Goal: Task Accomplishment & Management: Manage account settings

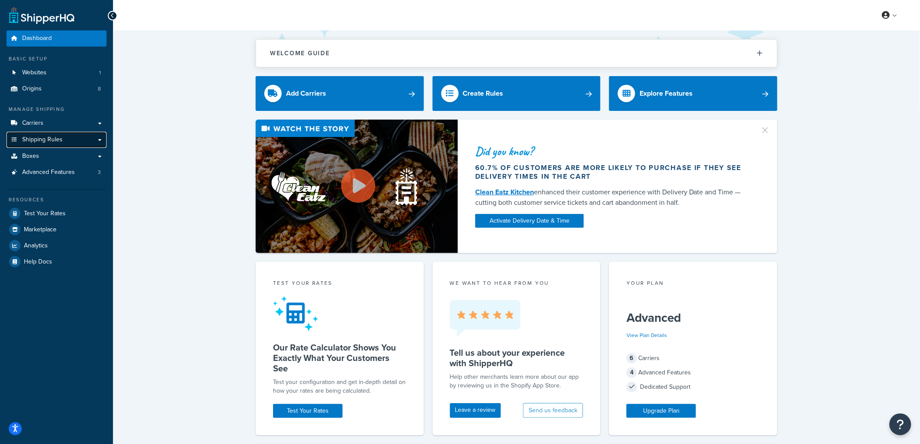
click at [59, 140] on span "Shipping Rules" at bounding box center [42, 139] width 40 height 7
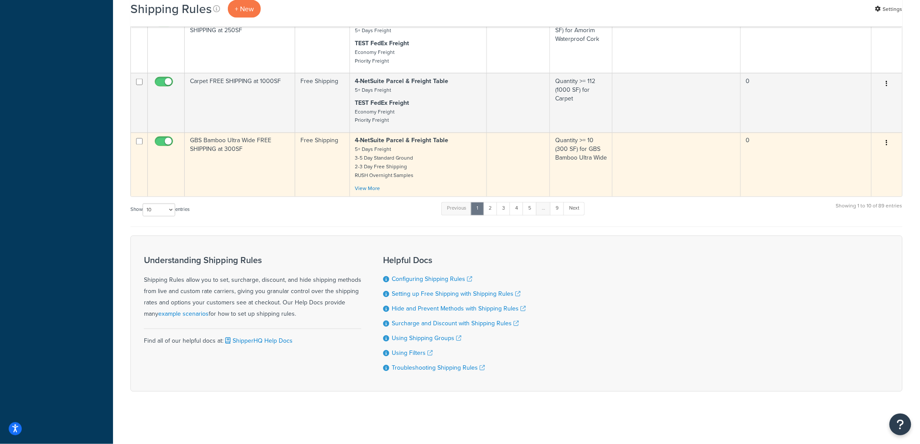
scroll to position [584, 0]
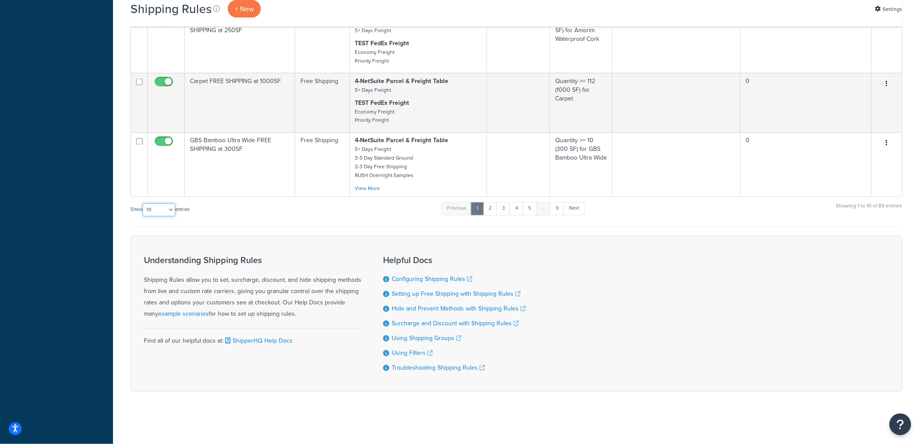
drag, startPoint x: 175, startPoint y: 203, endPoint x: 169, endPoint y: 203, distance: 5.7
click at [173, 203] on select "10 15 25 50 100 1000" at bounding box center [159, 209] width 33 height 13
select select "100"
click at [143, 203] on select "10 15 25 50 100 1000" at bounding box center [159, 209] width 33 height 13
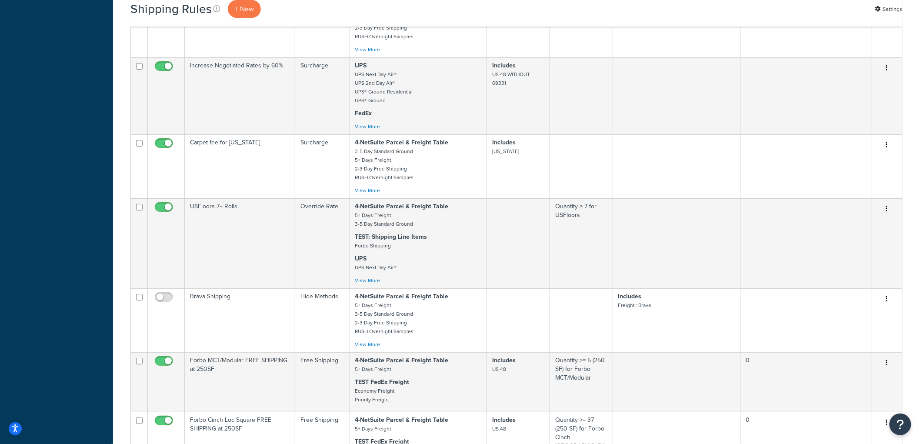
scroll to position [225, 0]
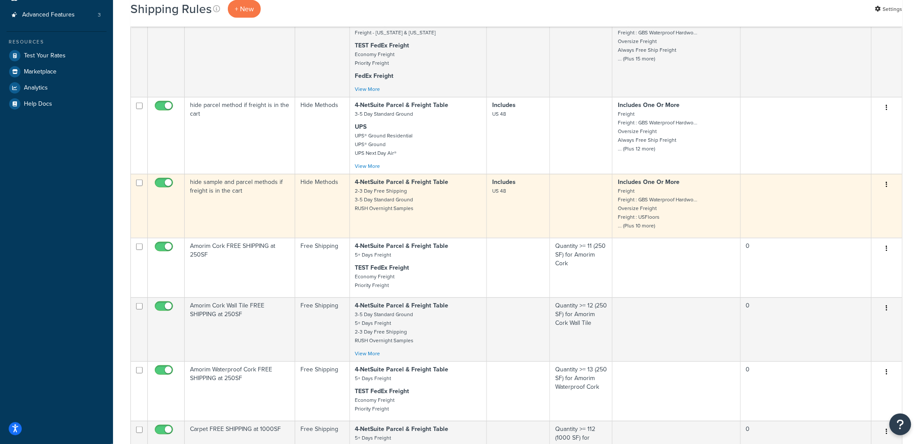
click at [250, 223] on td "hide sample and parcel methods if freight is in the cart" at bounding box center [240, 206] width 110 height 64
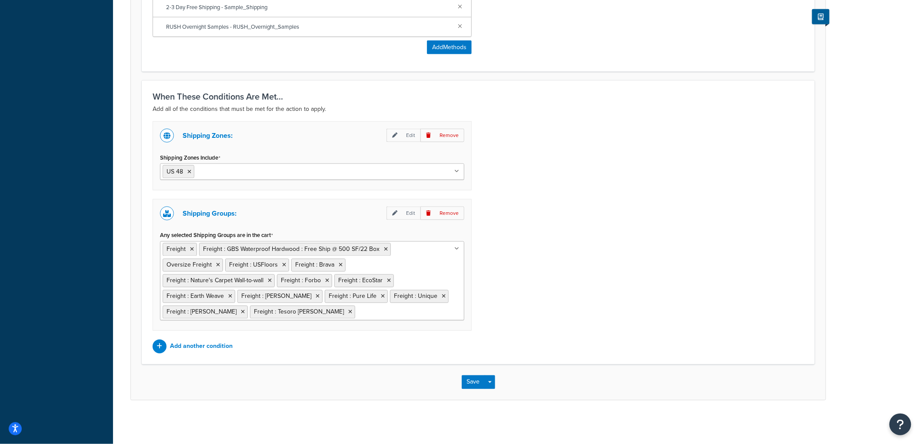
scroll to position [466, 0]
click at [282, 264] on icon at bounding box center [284, 265] width 4 height 5
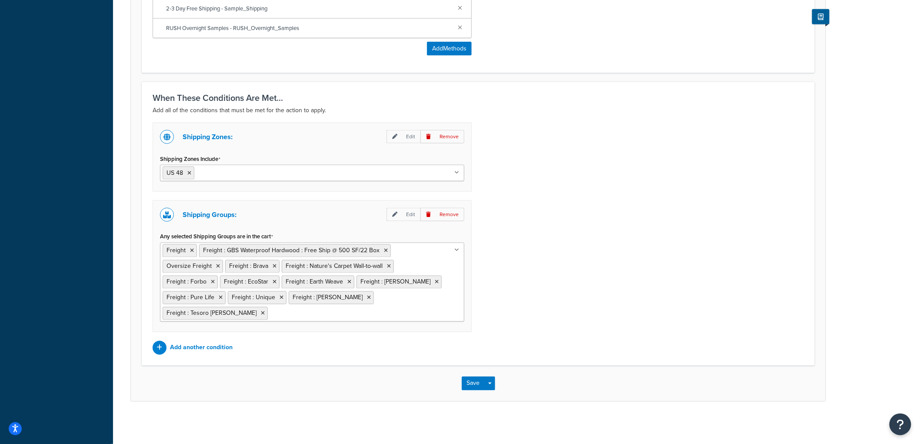
click at [606, 283] on div "Shipping Zones: Edit Remove Shipping Zones Include US 48 US APO US Alaska & Haw…" at bounding box center [478, 239] width 664 height 232
click at [474, 382] on button "Save" at bounding box center [473, 383] width 23 height 14
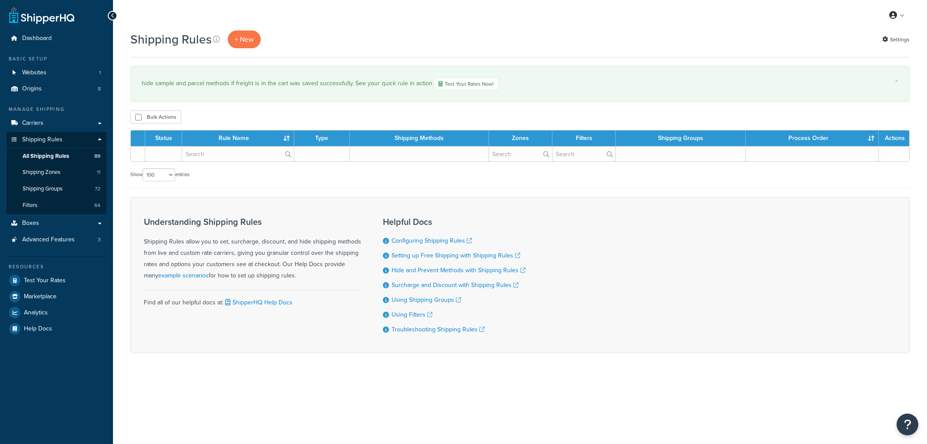
select select "100"
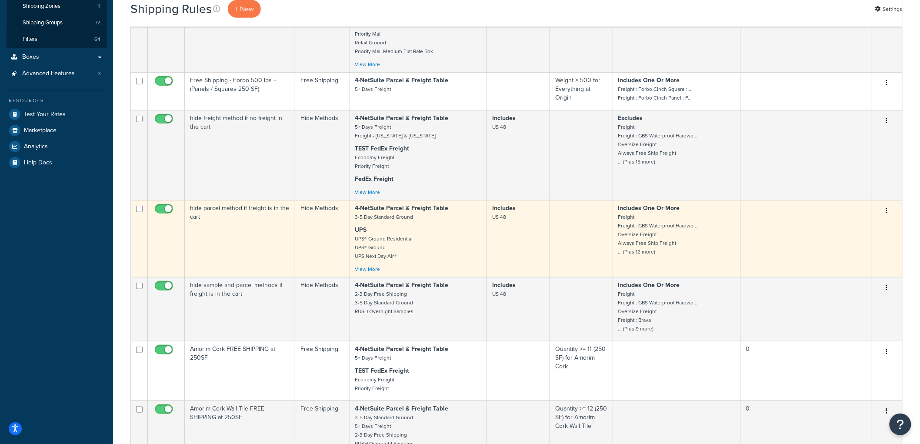
scroll to position [48, 0]
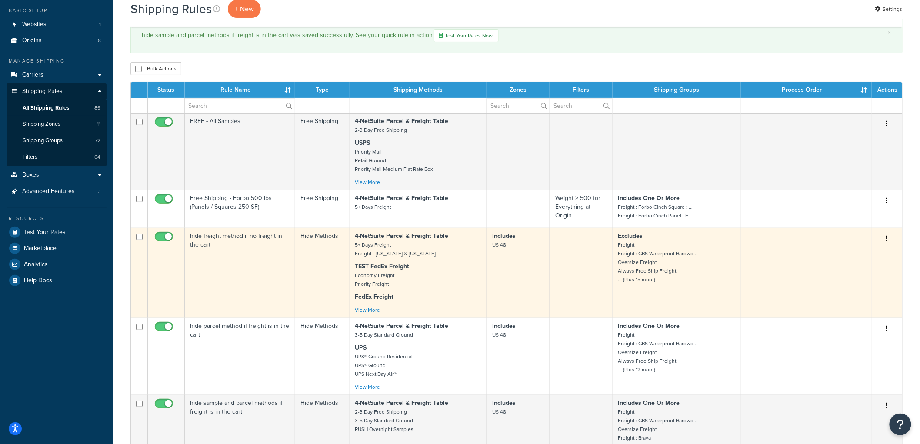
click at [296, 255] on td "Hide Methods" at bounding box center [322, 273] width 55 height 90
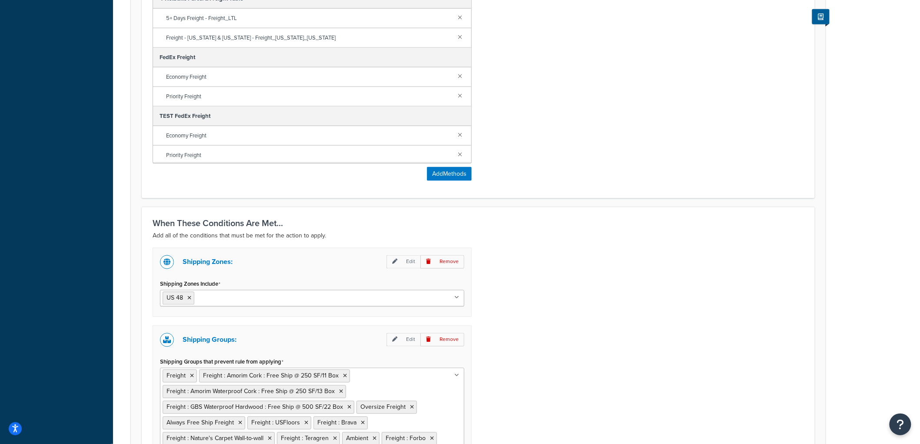
scroll to position [593, 0]
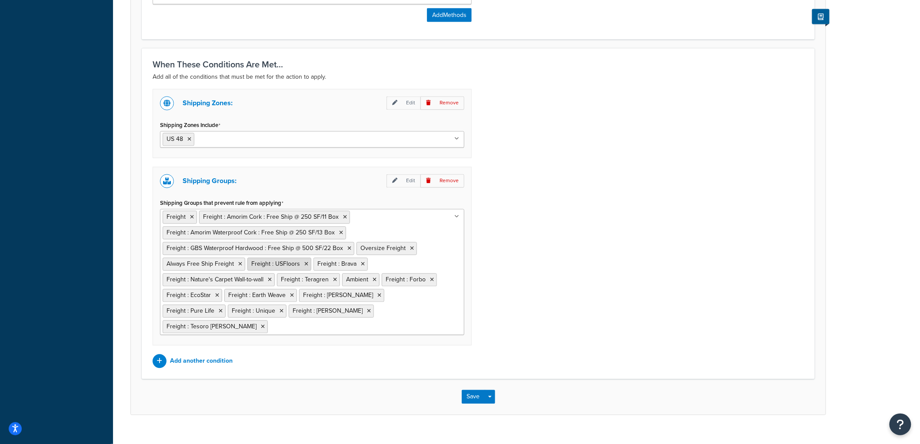
click at [305, 263] on icon at bounding box center [306, 264] width 4 height 5
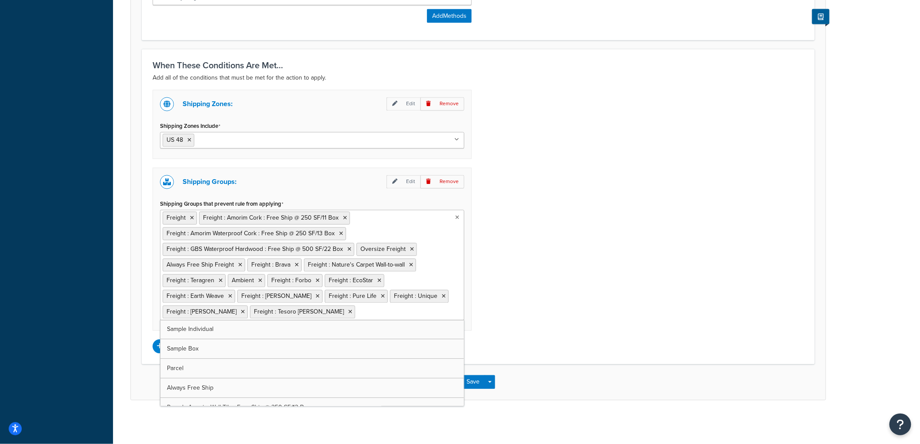
click at [560, 330] on div "Shipping Zones: Edit Remove Shipping Zones Include US 48 US APO US Alaska & Haw…" at bounding box center [478, 221] width 664 height 263
click at [467, 384] on button "Save" at bounding box center [473, 382] width 23 height 14
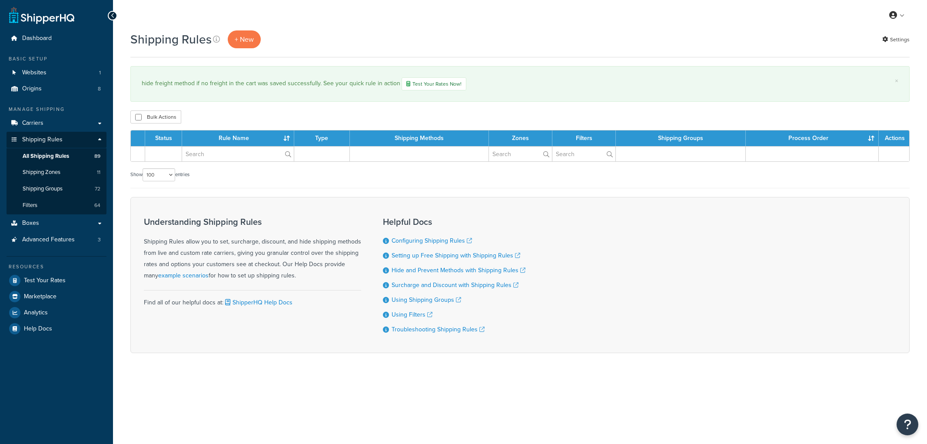
select select "100"
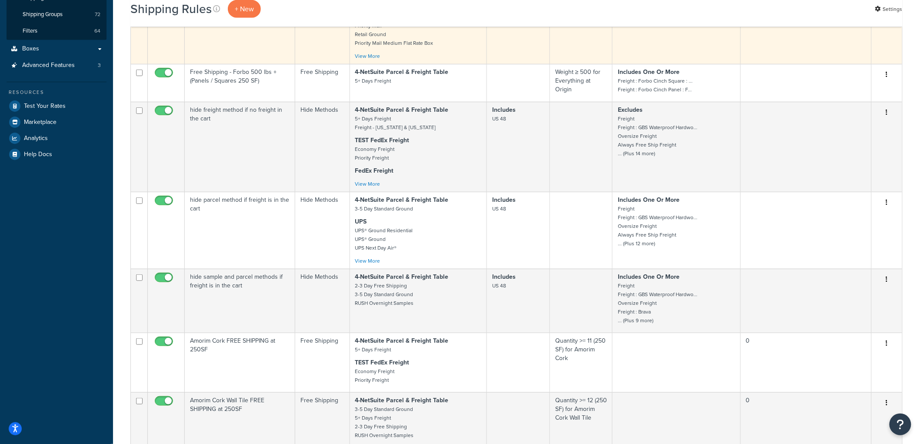
scroll to position [193, 0]
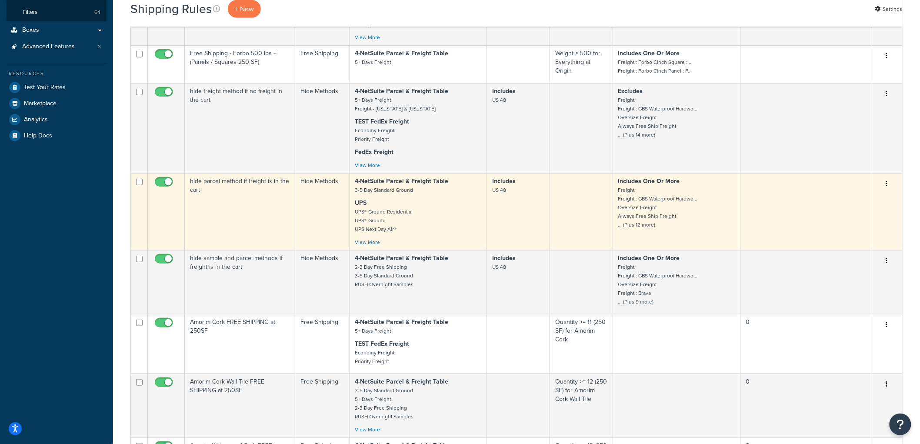
click at [280, 208] on td "hide parcel method if freight is in the cart" at bounding box center [240, 211] width 110 height 77
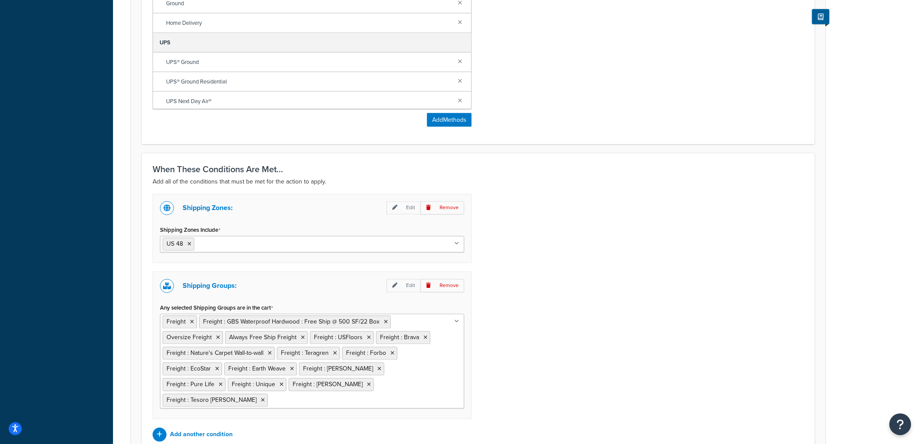
scroll to position [562, 0]
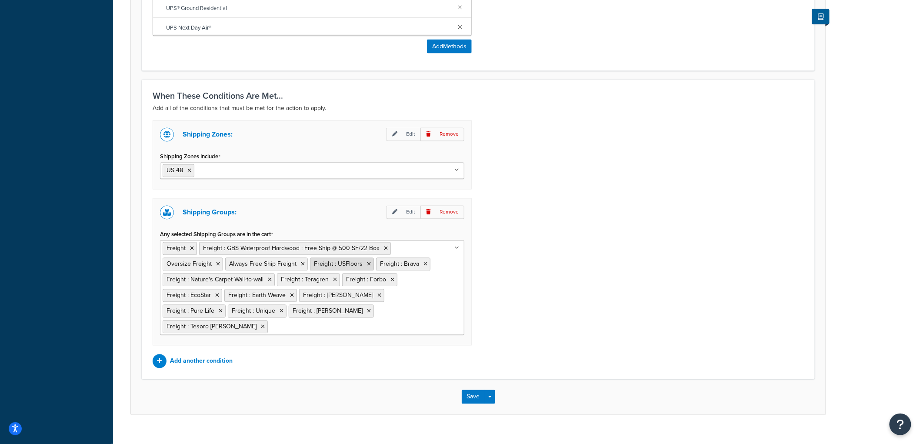
click at [367, 263] on icon at bounding box center [369, 264] width 4 height 5
click at [468, 390] on button "Save" at bounding box center [473, 397] width 23 height 14
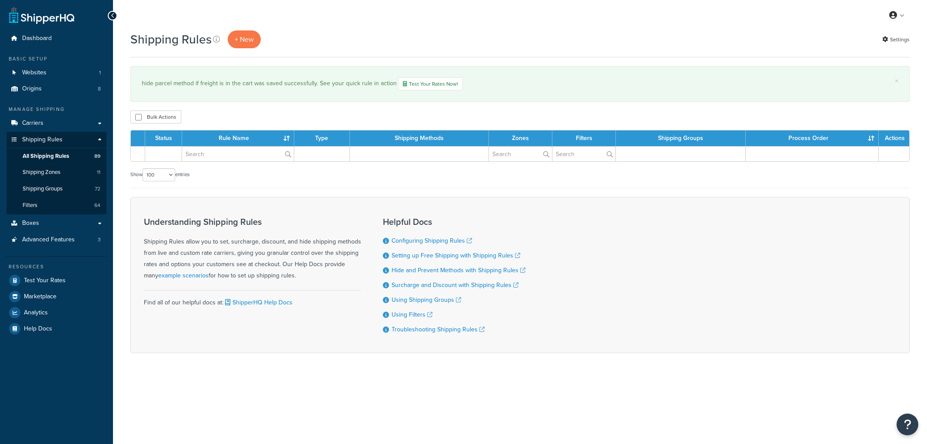
select select "100"
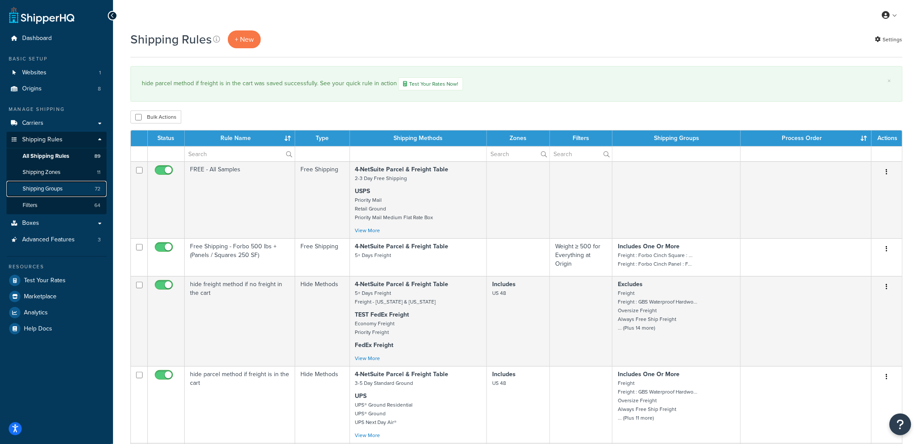
click at [50, 188] on span "Shipping Groups" at bounding box center [43, 188] width 40 height 7
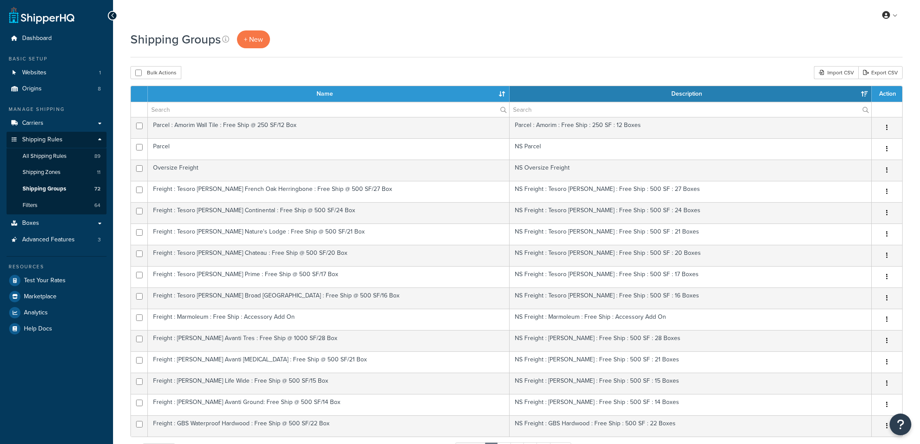
select select "15"
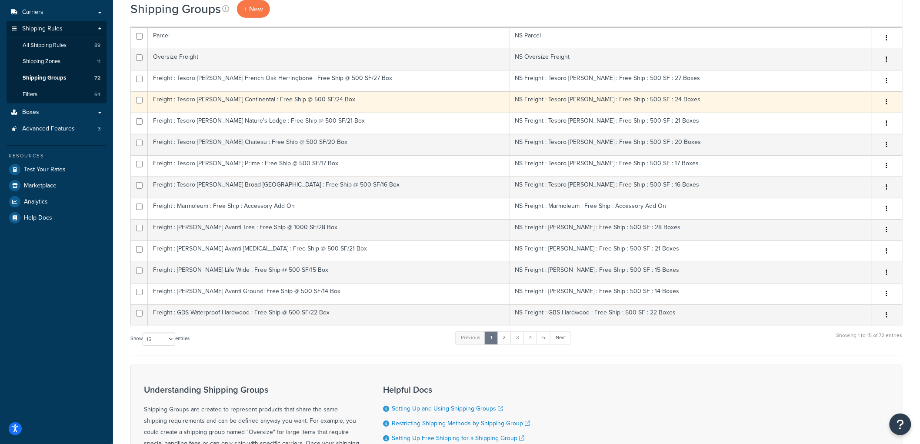
scroll to position [63, 0]
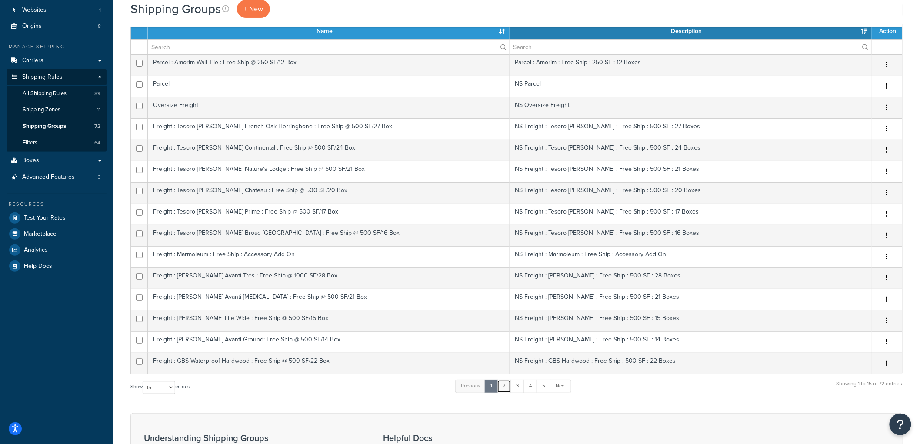
click at [508, 388] on link "2" at bounding box center [504, 385] width 14 height 13
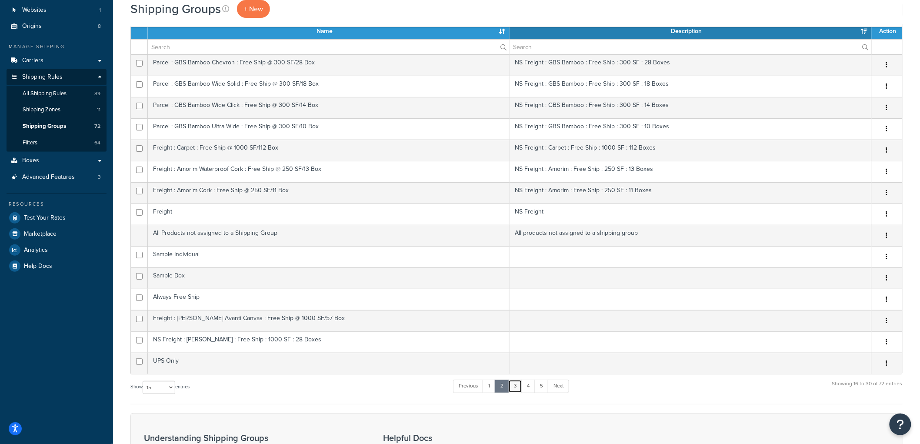
click at [511, 381] on link "3" at bounding box center [515, 385] width 14 height 13
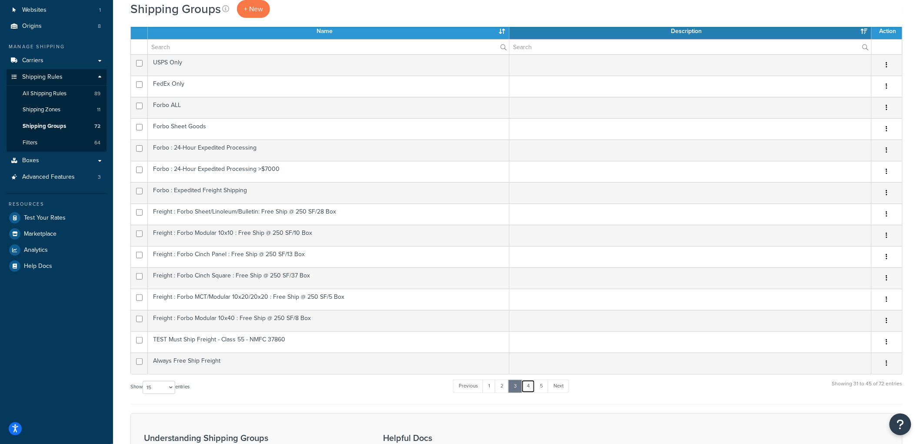
click at [525, 387] on link "4" at bounding box center [528, 385] width 14 height 13
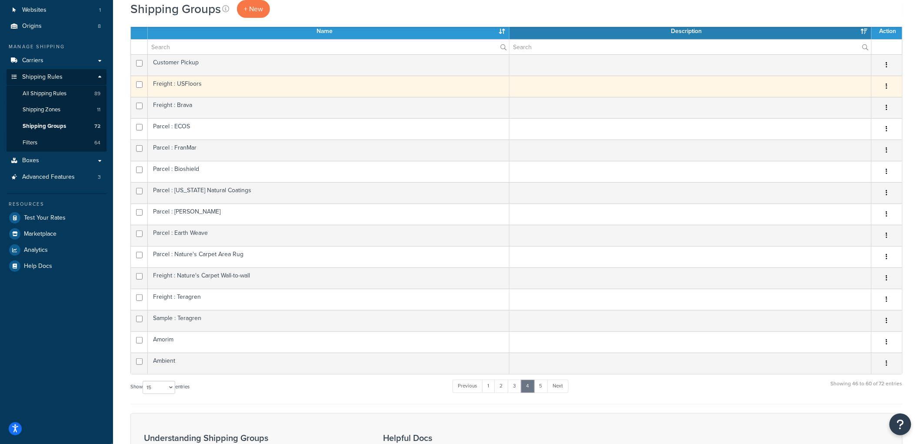
click at [202, 92] on td "Freight : USFloors" at bounding box center [329, 86] width 362 height 21
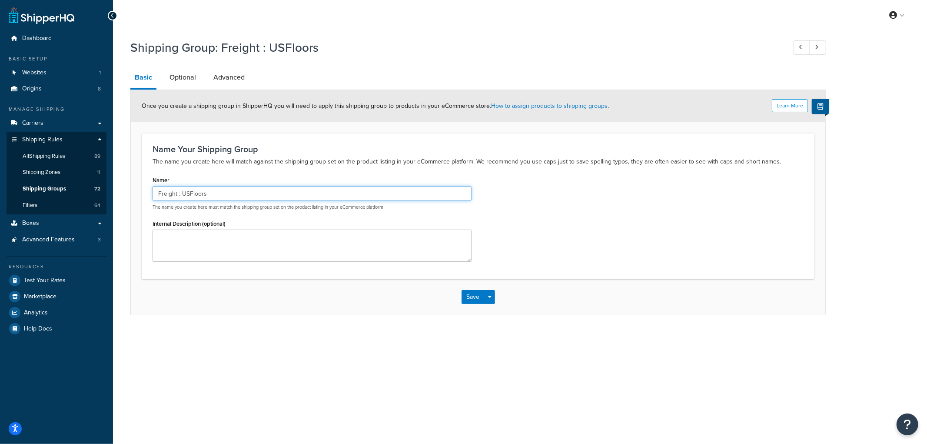
drag, startPoint x: 181, startPoint y: 196, endPoint x: 130, endPoint y: 192, distance: 51.9
click at [130, 192] on div "Shipping Group: Freight : USFloors Basic Optional Advanced Learn More Once you …" at bounding box center [520, 186] width 814 height 302
type input "USFloors"
click at [226, 170] on div "Name Your Shipping Group The name you create here will match against the shippi…" at bounding box center [478, 206] width 673 height 146
click at [463, 298] on button "Save" at bounding box center [473, 297] width 23 height 14
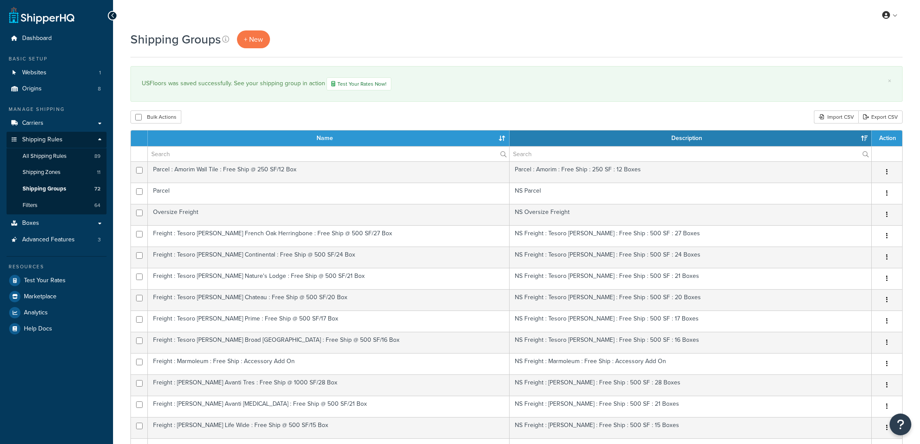
select select "15"
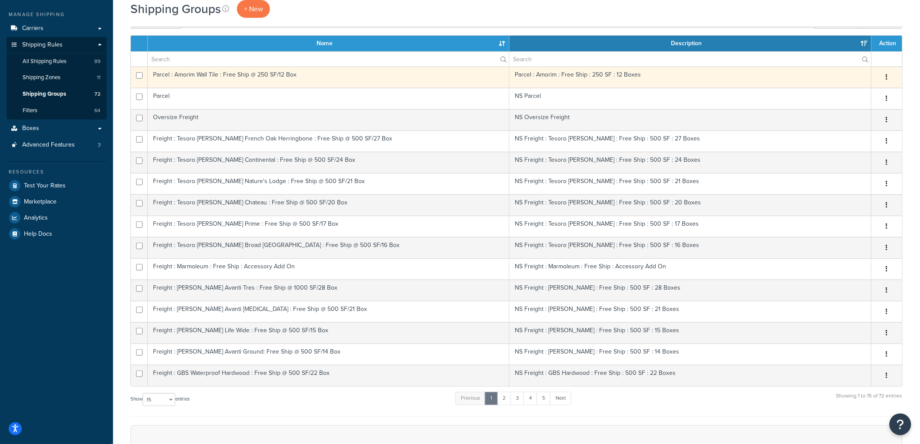
scroll to position [145, 0]
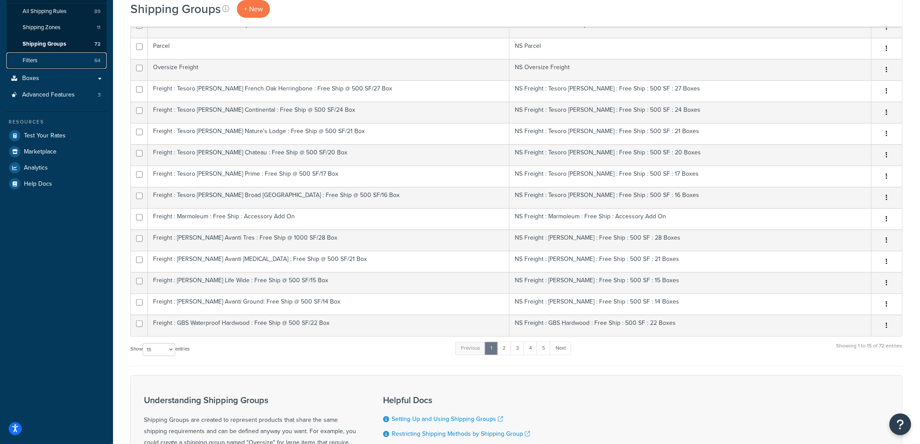
click at [49, 58] on link "Filters 64" at bounding box center [57, 61] width 100 height 16
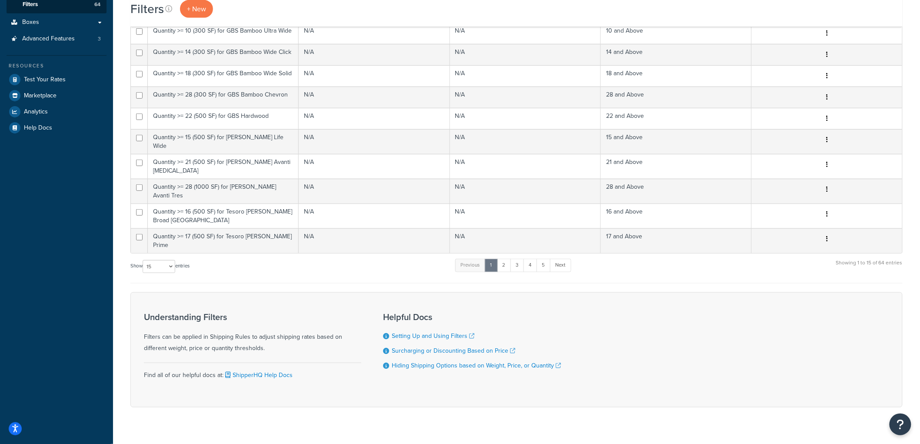
scroll to position [203, 0]
click at [153, 258] on select "10 15 25 50 100" at bounding box center [159, 264] width 33 height 13
select select "100"
click at [143, 271] on select "10 15 25 50 100" at bounding box center [159, 264] width 33 height 13
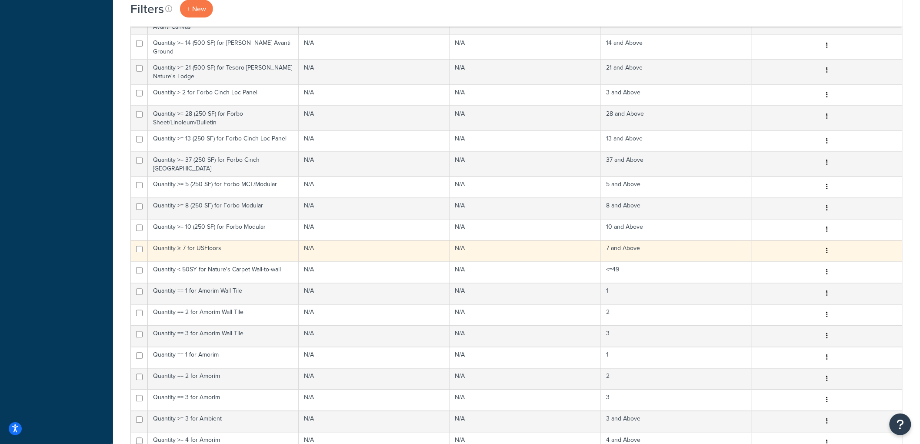
click at [245, 240] on td "Quantity ≥ 7 for USFloors" at bounding box center [223, 250] width 151 height 21
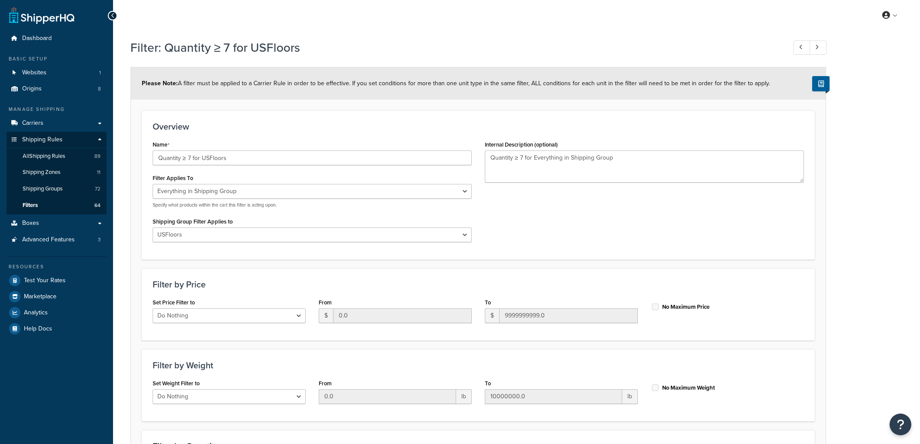
select select "SHIPPING_GROUP"
select select "298972"
select select "range"
click at [74, 158] on link "All Shipping Rules 89" at bounding box center [57, 156] width 100 height 16
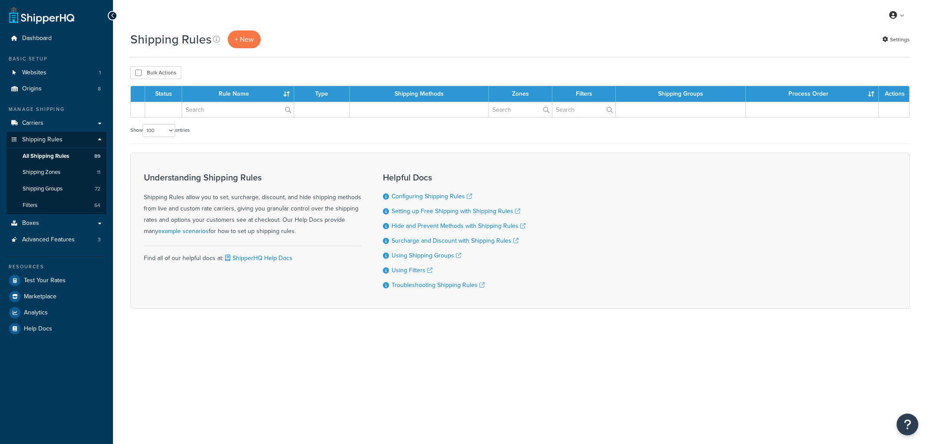
select select "100"
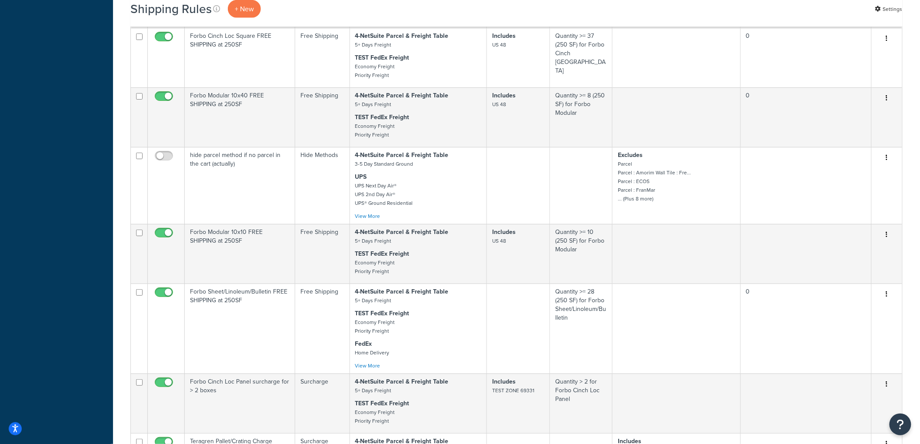
scroll to position [2791, 0]
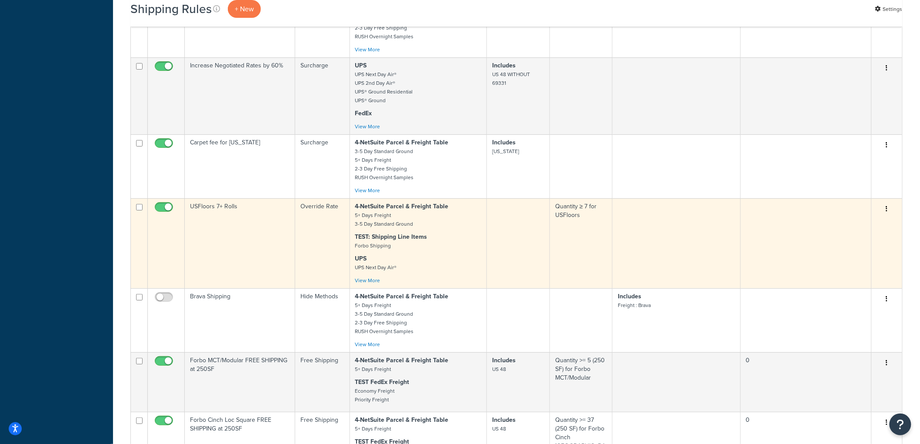
click at [257, 250] on td "USFloors 7+ Rolls" at bounding box center [240, 243] width 110 height 90
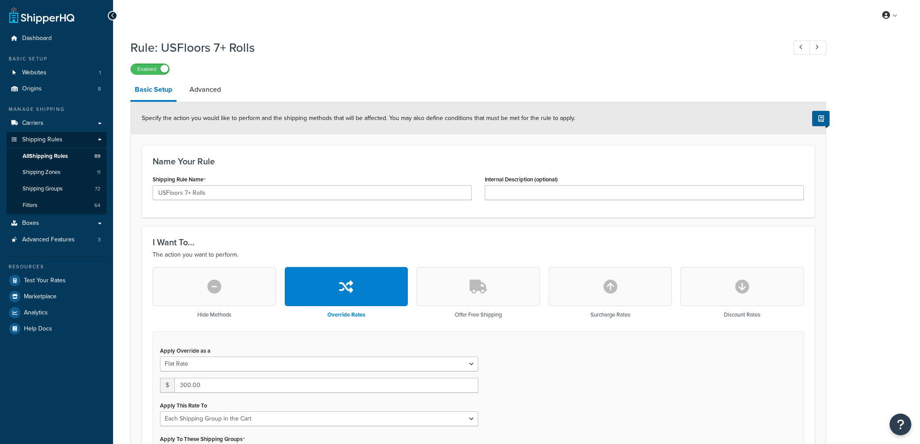
select select "SHIPPING_GROUP"
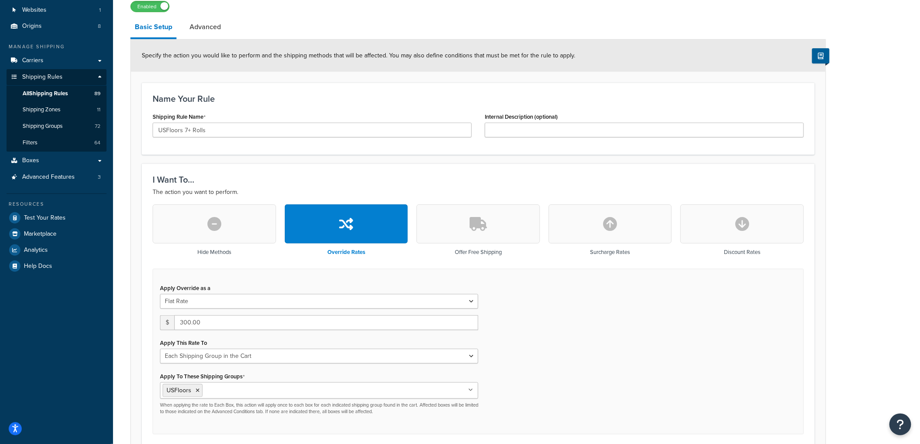
scroll to position [56, 0]
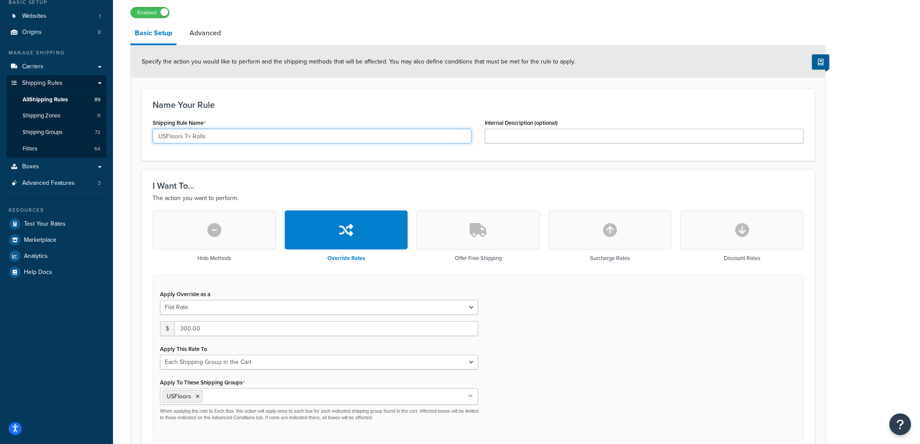
click at [157, 135] on input "USFloors 7+ Rolls" at bounding box center [312, 136] width 319 height 15
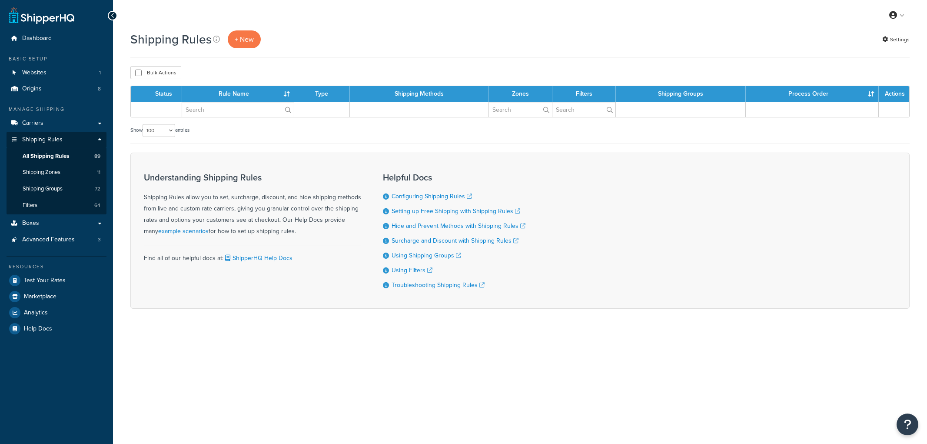
select select "100"
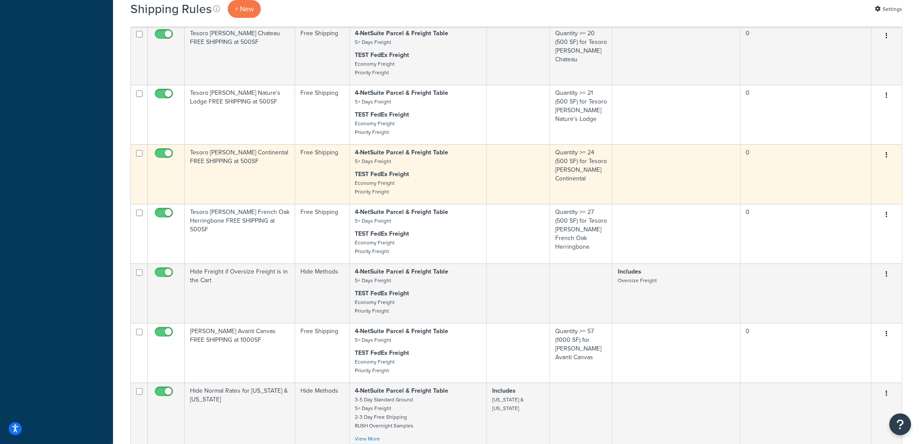
scroll to position [2791, 0]
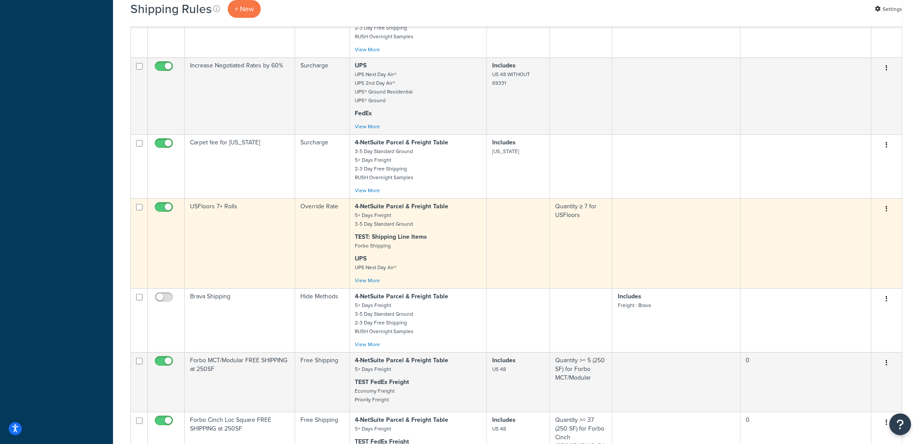
click at [259, 249] on td "USFloors 7+ Rolls" at bounding box center [240, 243] width 110 height 90
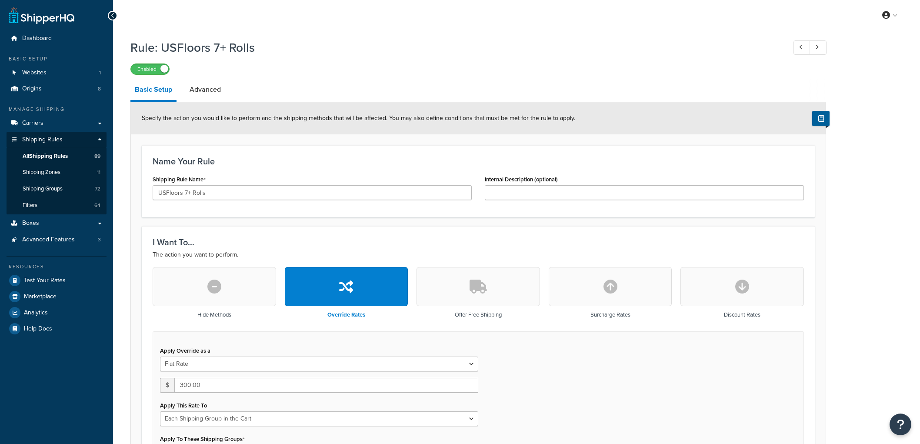
select select "SHIPPING_GROUP"
click at [256, 196] on input "USFloors 7+ Rolls" at bounding box center [312, 192] width 319 height 15
type input "USFloors 7+ Rolls rate"
click at [298, 163] on h3 "Name Your Rule" at bounding box center [478, 161] width 651 height 10
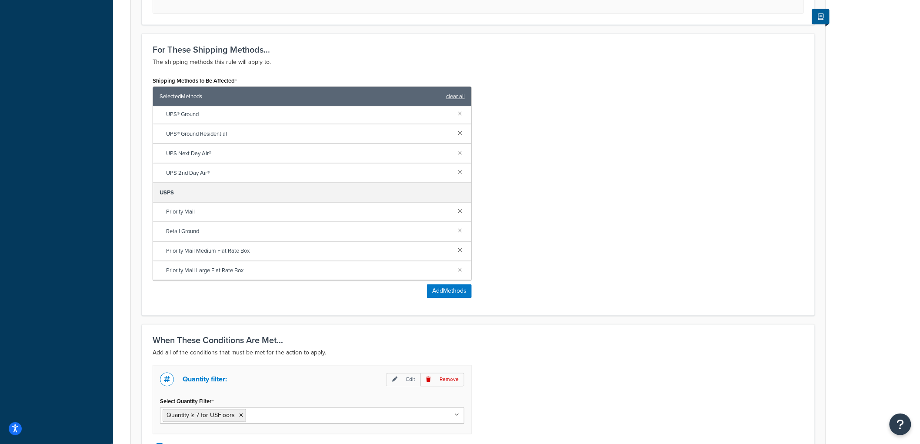
scroll to position [241, 0]
click at [455, 147] on link at bounding box center [460, 148] width 10 height 10
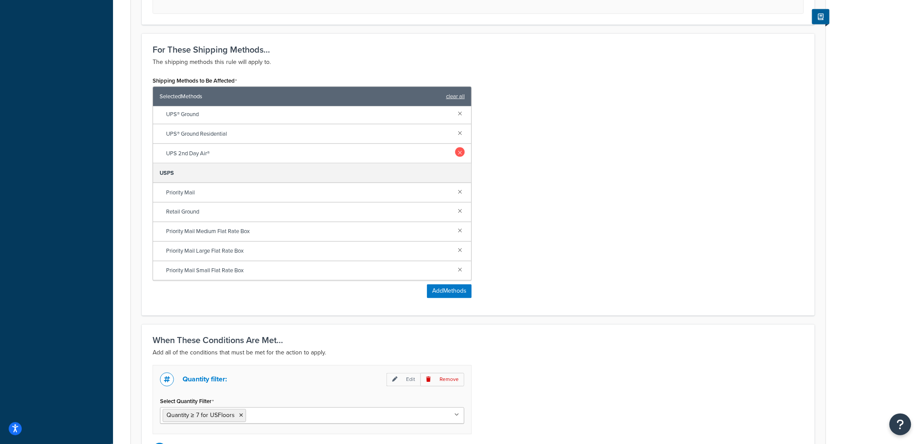
click at [455, 156] on link at bounding box center [460, 152] width 10 height 10
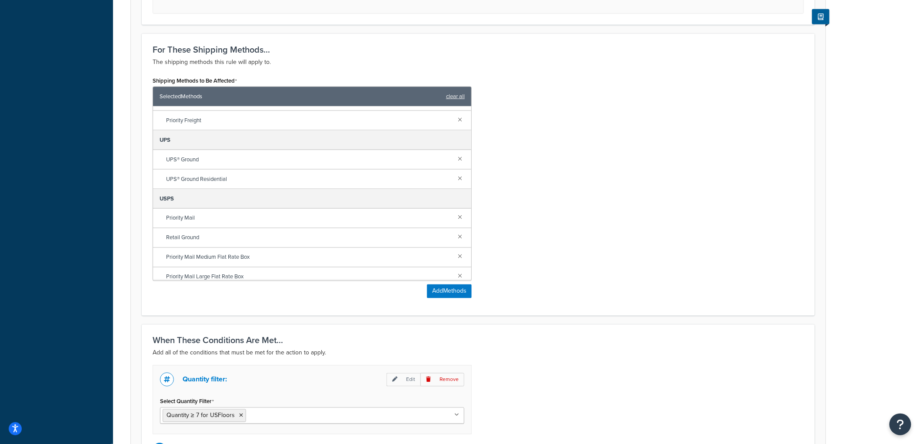
scroll to position [169, 0]
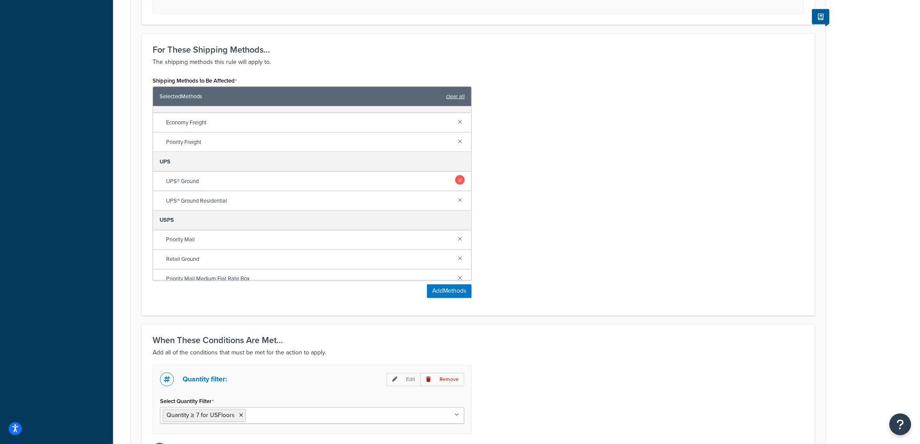
click at [455, 181] on link at bounding box center [460, 180] width 10 height 10
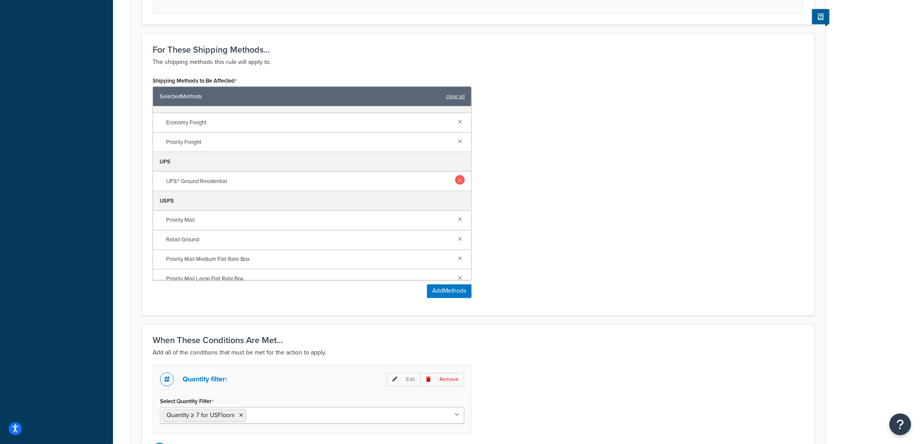
click at [455, 179] on link at bounding box center [460, 180] width 10 height 10
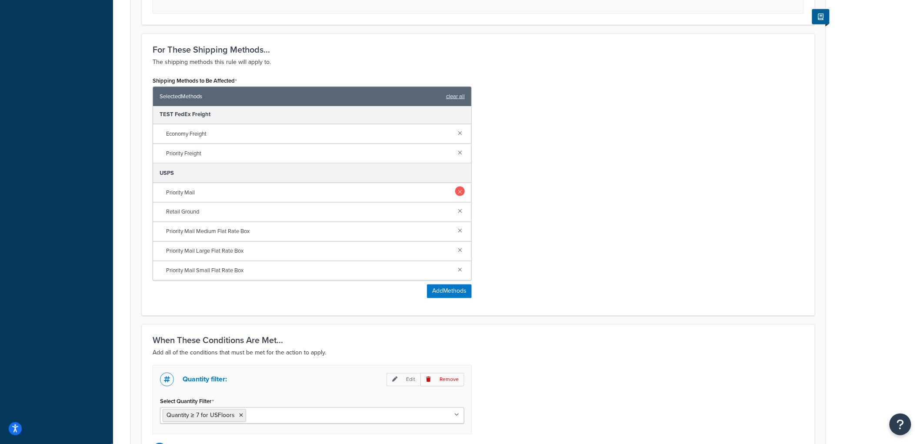
click at [455, 190] on link at bounding box center [460, 191] width 10 height 10
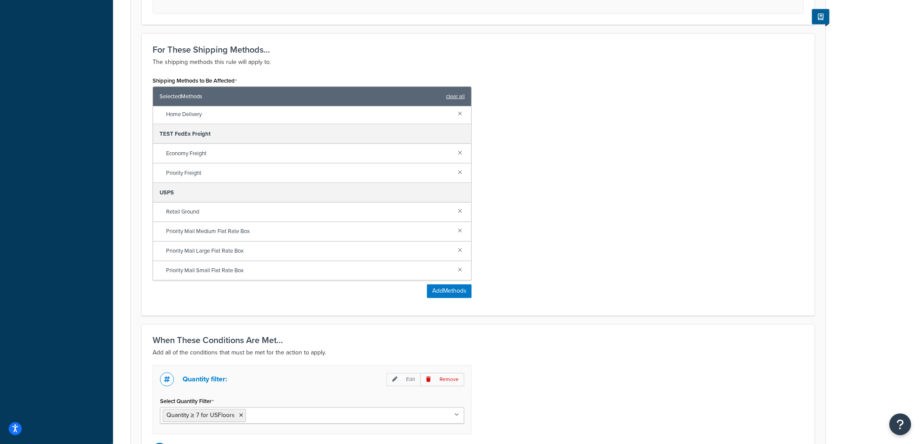
click at [455, 209] on link at bounding box center [460, 211] width 10 height 10
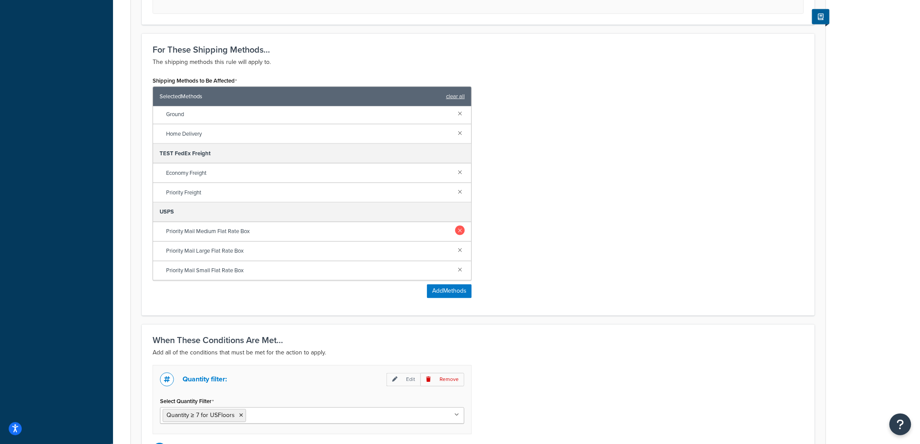
click at [455, 231] on link at bounding box center [460, 231] width 10 height 10
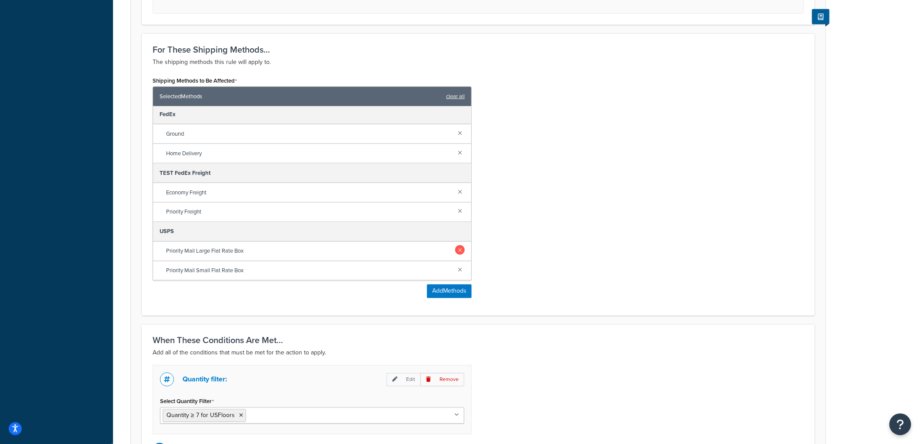
click at [455, 253] on link at bounding box center [460, 250] width 10 height 10
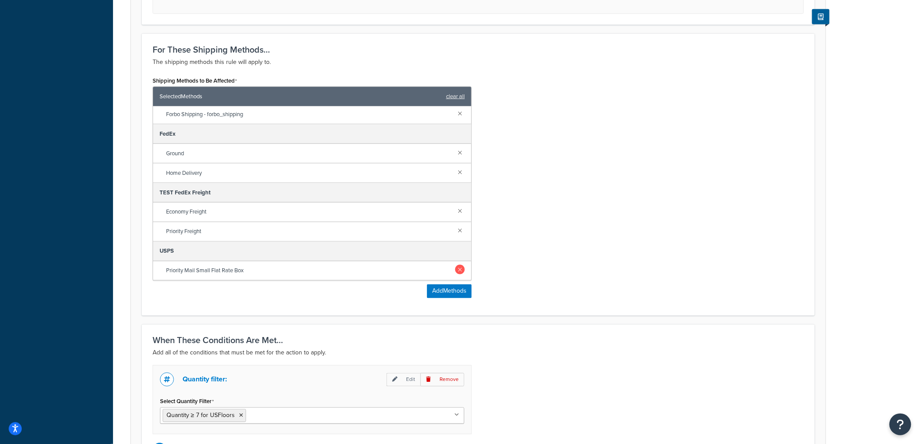
click at [455, 269] on link at bounding box center [460, 270] width 10 height 10
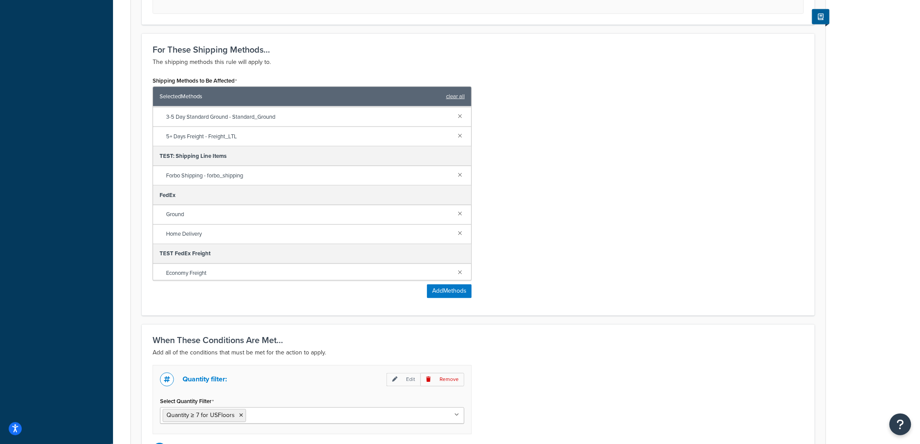
scroll to position [0, 0]
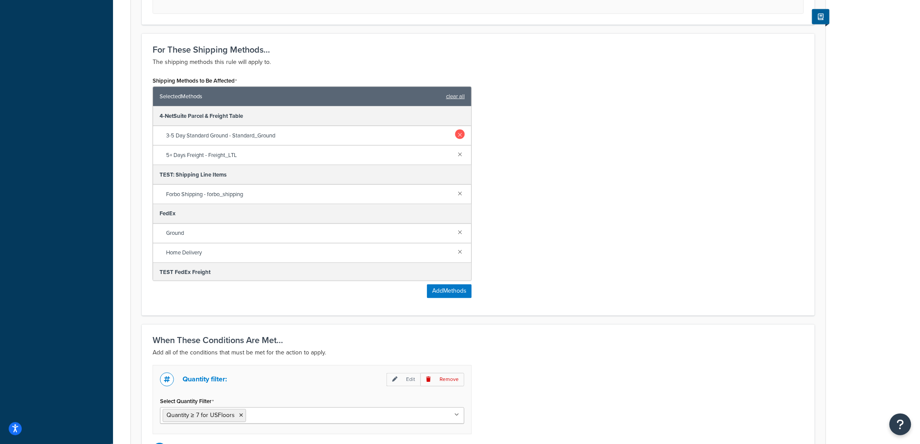
click at [455, 133] on link at bounding box center [460, 135] width 10 height 10
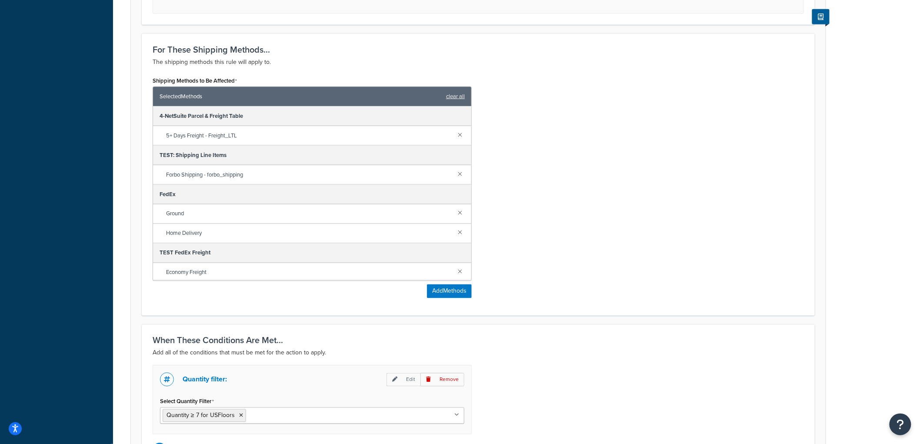
click at [537, 155] on div "Shipping Methods to Be Affected Selected Methods clear all 4-NetSuite Parcel & …" at bounding box center [478, 189] width 664 height 230
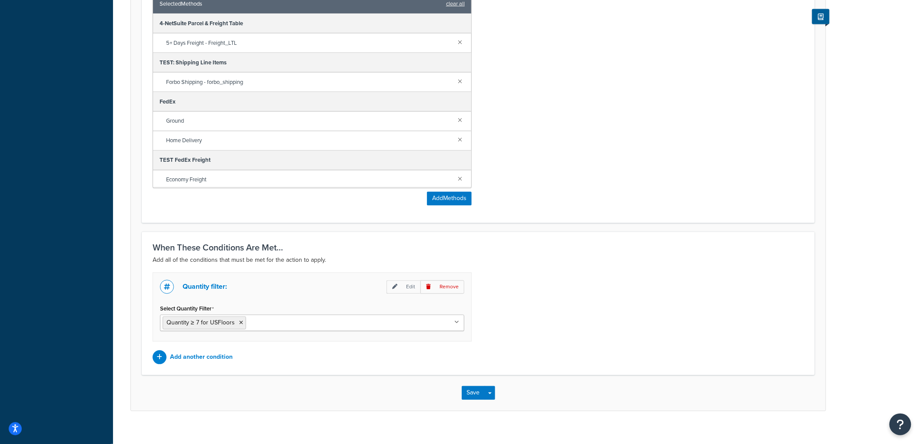
scroll to position [588, 0]
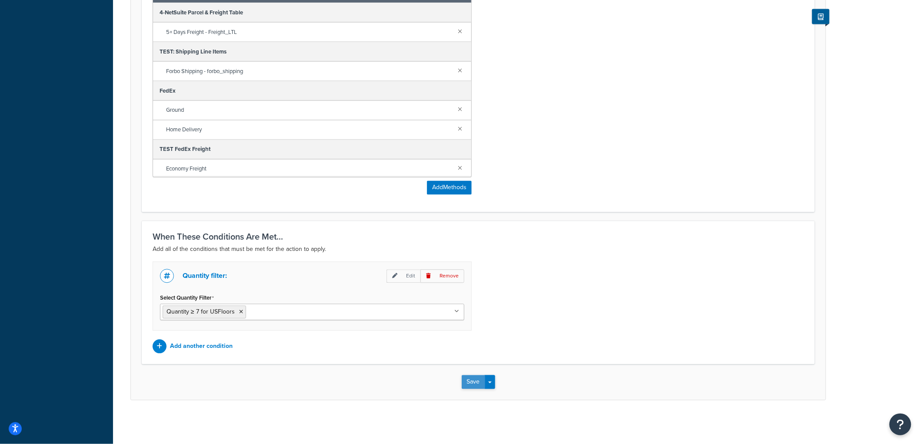
click at [474, 381] on button "Save" at bounding box center [473, 382] width 23 height 14
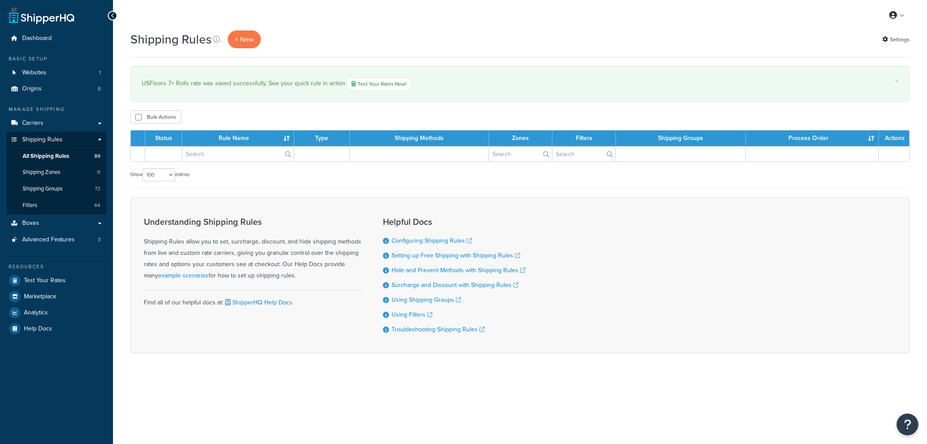
select select "100"
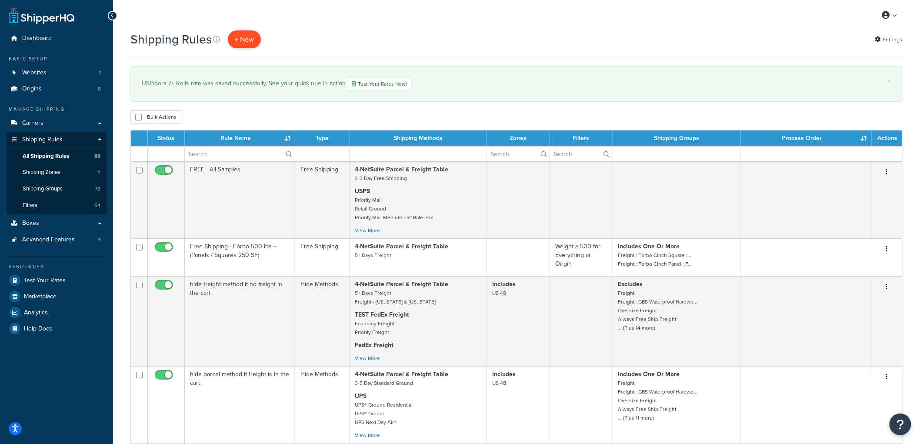
click at [255, 44] on p "+ New" at bounding box center [244, 39] width 33 height 18
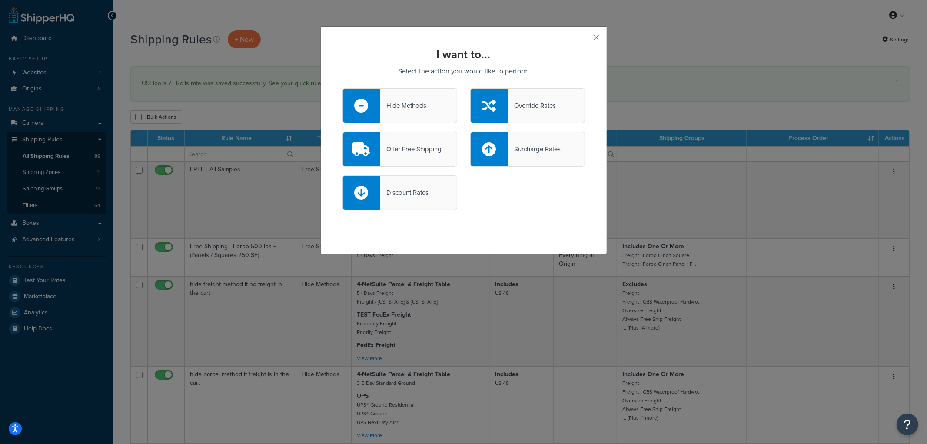
click at [411, 103] on div "Hide Methods" at bounding box center [403, 106] width 46 height 12
click at [0, 0] on input "Hide Methods" at bounding box center [0, 0] width 0 height 0
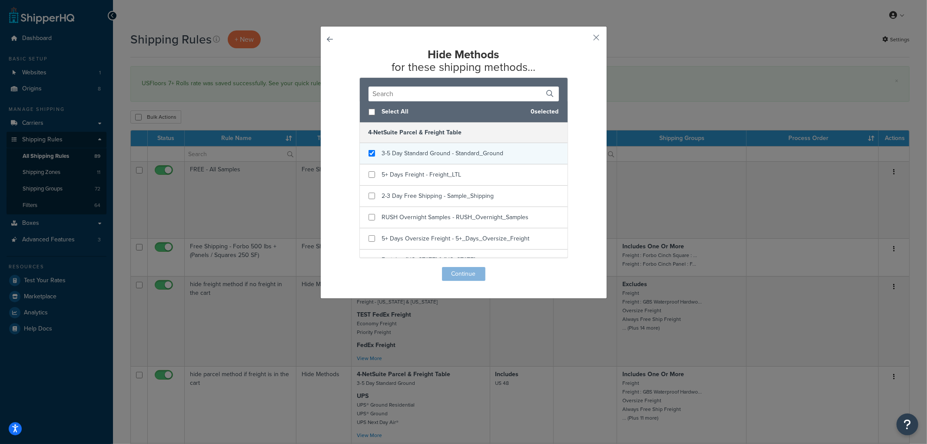
checkbox input "true"
click at [412, 151] on span "3-5 Day Standard Ground - Standard_Ground" at bounding box center [443, 153] width 122 height 9
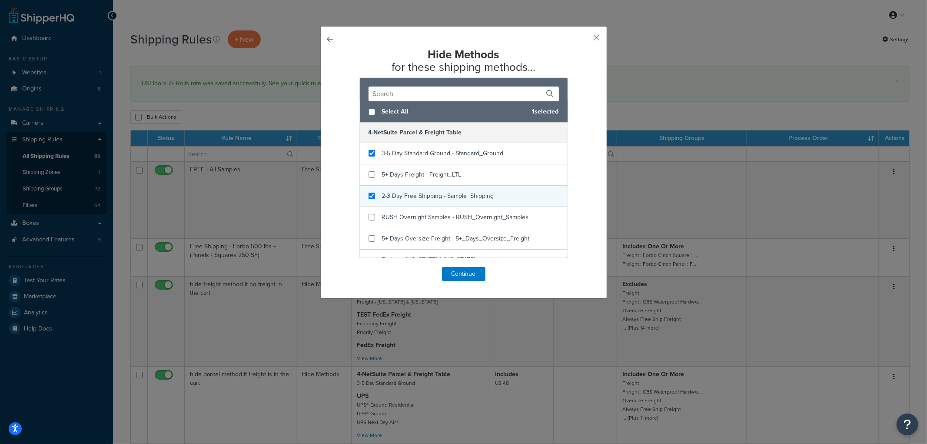
checkbox input "true"
click at [414, 193] on span "2-3 Day Free Shipping - Sample_Shipping" at bounding box center [438, 195] width 112 height 9
checkbox input "true"
click at [404, 215] on span "RUSH Overnight Samples - RUSH_Overnight_Samples" at bounding box center [455, 217] width 147 height 9
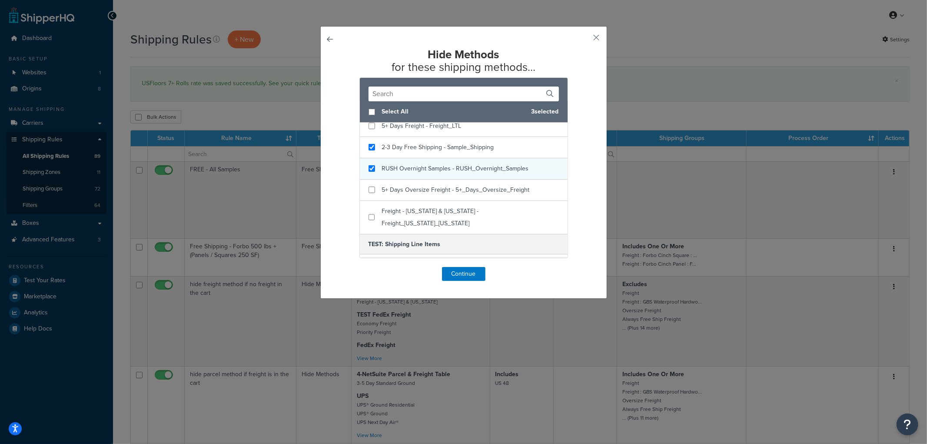
scroll to position [48, 0]
checkbox input "true"
click at [405, 188] on span "5+ Days Oversize Freight - 5+_Days_Oversize_Freight" at bounding box center [456, 190] width 148 height 9
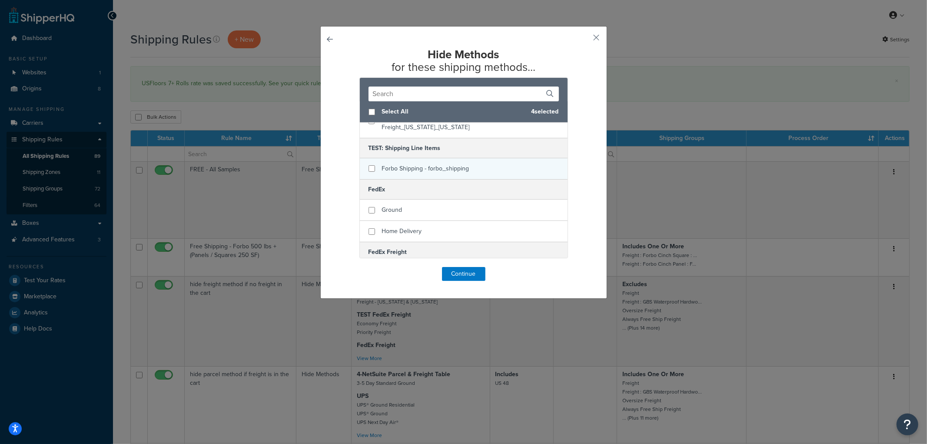
scroll to position [193, 0]
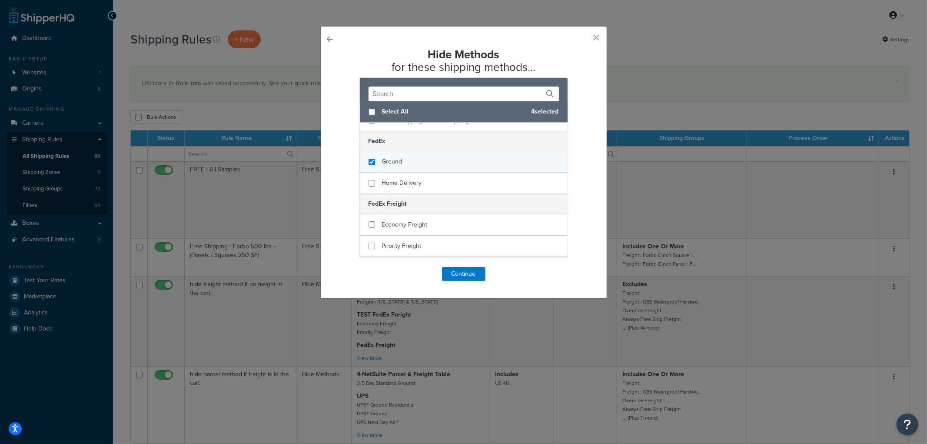
checkbox input "true"
click at [424, 153] on div "Ground" at bounding box center [464, 161] width 208 height 21
checkbox input "true"
click at [416, 178] on span "Home Delivery" at bounding box center [402, 182] width 40 height 9
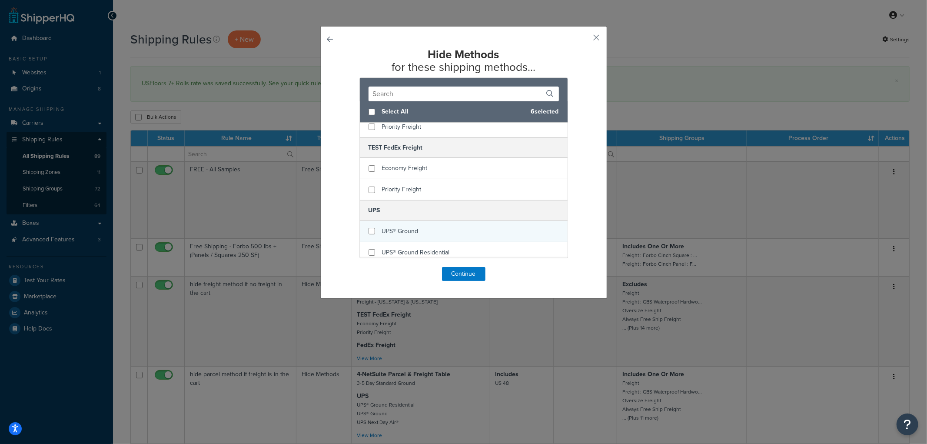
scroll to position [338, 0]
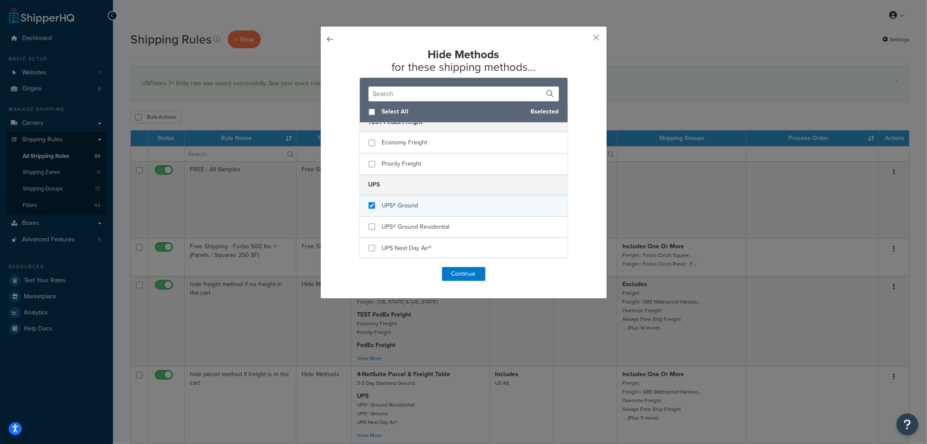
checkbox input "true"
click at [420, 195] on div "UPS® Ground" at bounding box center [464, 205] width 208 height 21
checkbox input "true"
click at [412, 216] on div "UPS® Ground Residential" at bounding box center [464, 226] width 208 height 21
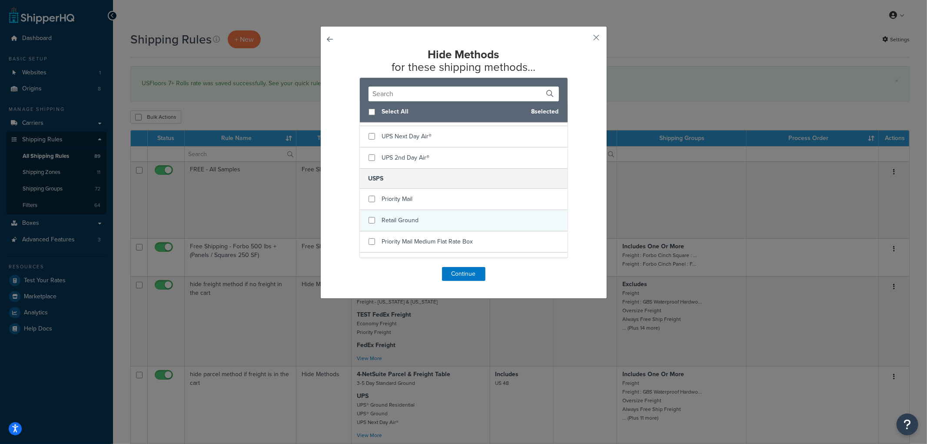
scroll to position [427, 0]
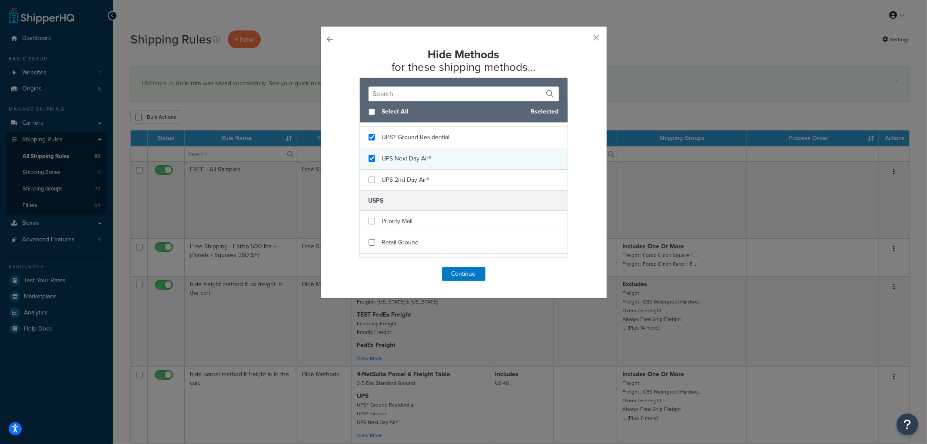
checkbox input "true"
click at [422, 153] on div "UPS Next Day Air®" at bounding box center [407, 159] width 50 height 12
checkbox input "true"
drag, startPoint x: 419, startPoint y: 171, endPoint x: 419, endPoint y: 176, distance: 4.8
click at [419, 174] on div "UPS 2nd Day Air®" at bounding box center [406, 180] width 48 height 12
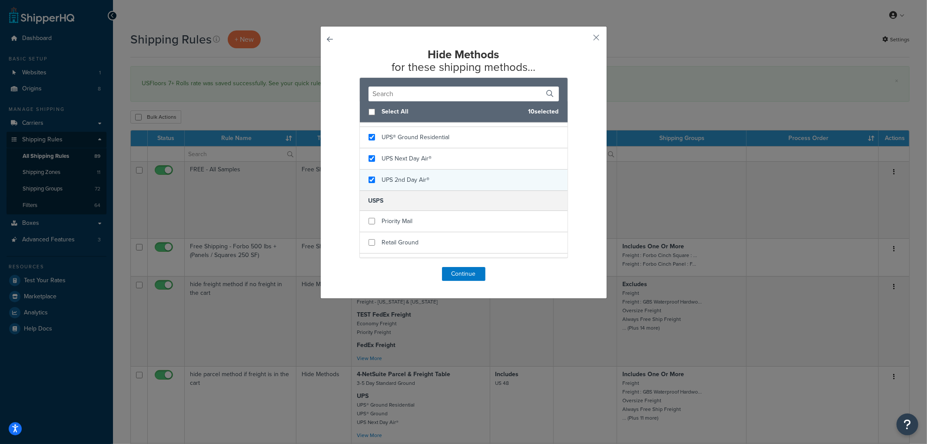
scroll to position [475, 0]
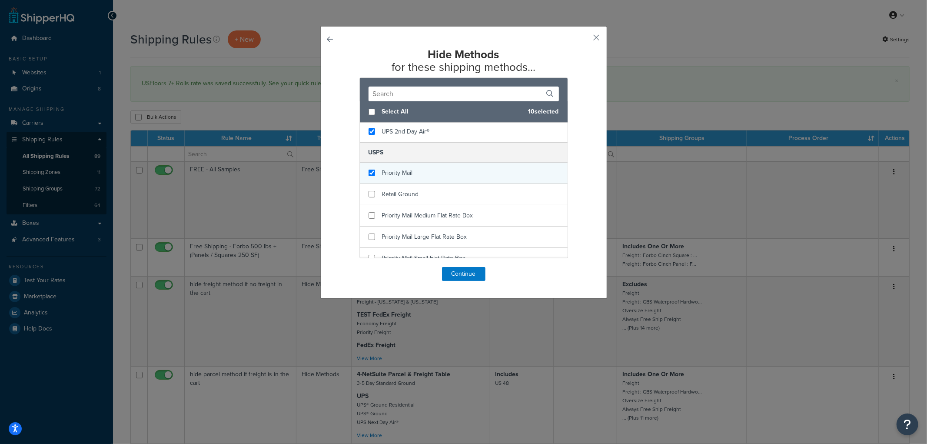
checkbox input "true"
click at [415, 166] on div "Priority Mail" at bounding box center [464, 173] width 208 height 21
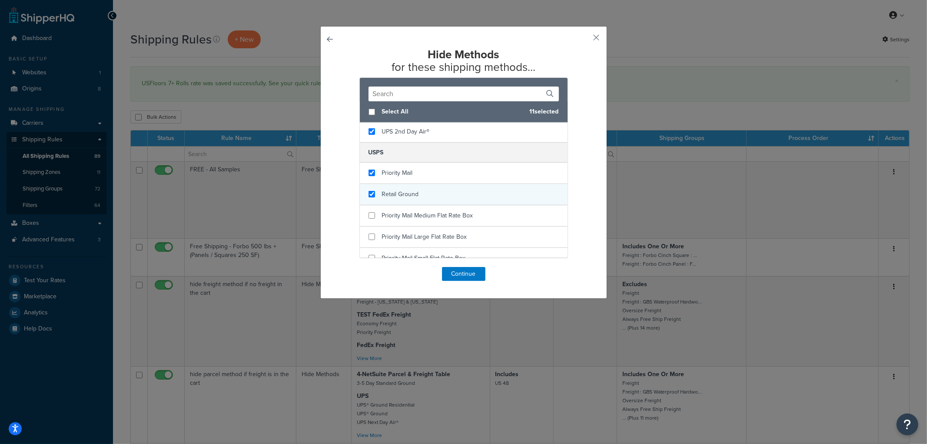
checkbox input "true"
click at [414, 189] on span "Retail Ground" at bounding box center [400, 193] width 37 height 9
checkbox input "true"
click at [412, 211] on span "Priority Mail Medium Flat Rate Box" at bounding box center [427, 215] width 91 height 9
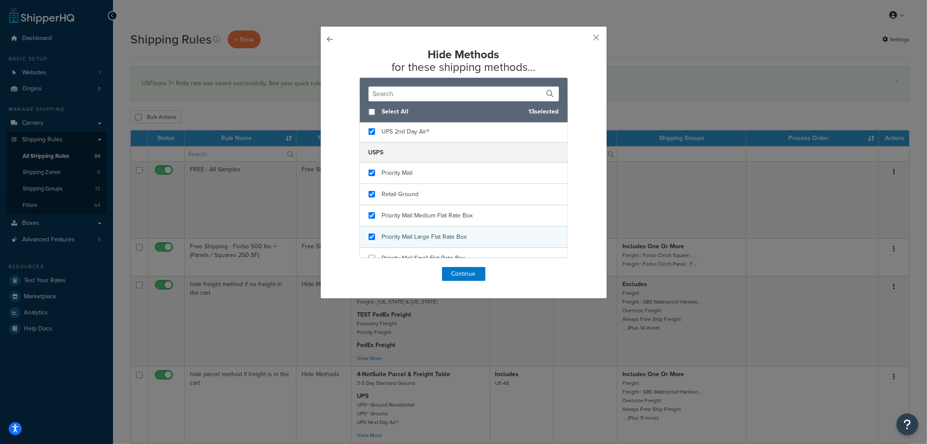
checkbox input "true"
click at [409, 232] on span "Priority Mail Large Flat Rate Box" at bounding box center [424, 236] width 85 height 9
checkbox input "true"
drag, startPoint x: 405, startPoint y: 240, endPoint x: 403, endPoint y: 248, distance: 7.9
click at [402, 248] on div "Priority Mail Small Flat Rate Box" at bounding box center [464, 258] width 208 height 21
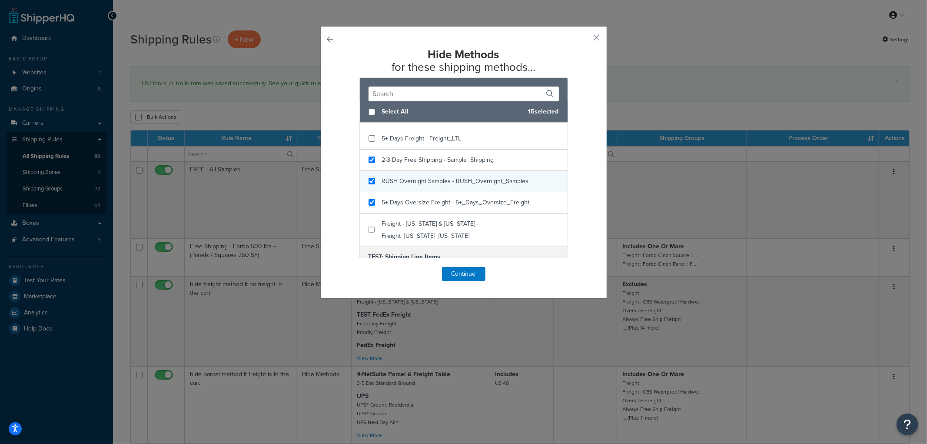
scroll to position [0, 0]
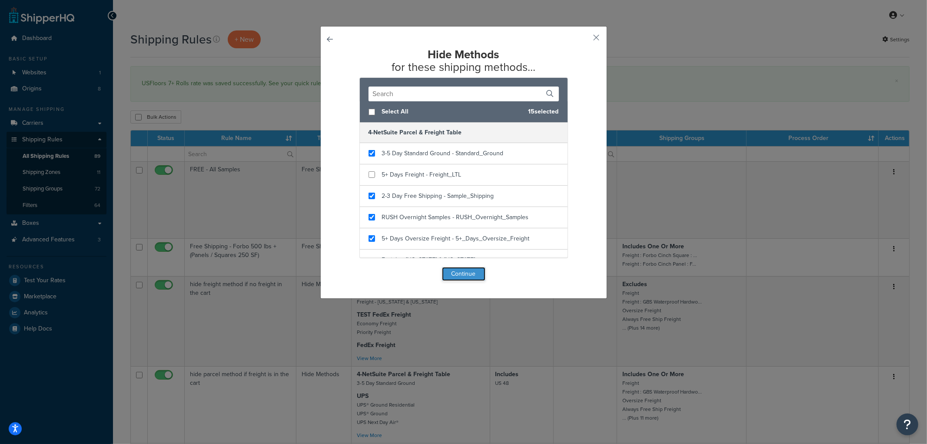
click at [457, 267] on button "Continue" at bounding box center [463, 274] width 43 height 14
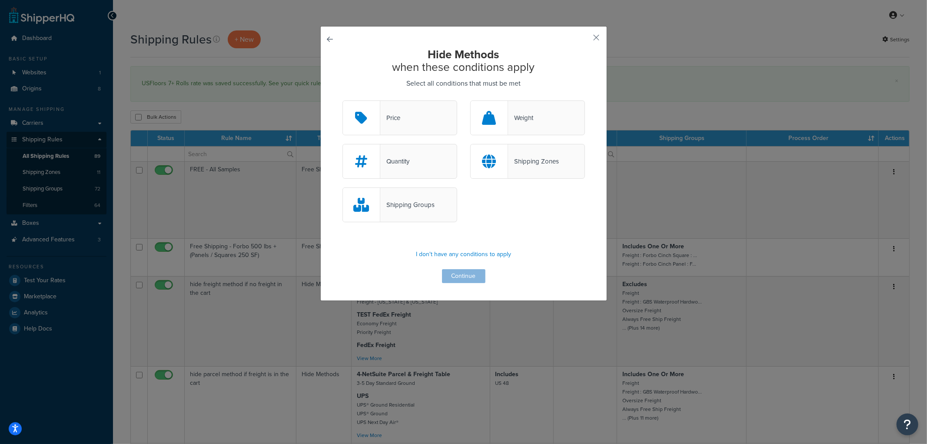
click at [420, 154] on div "Quantity" at bounding box center [399, 161] width 115 height 35
click at [0, 0] on input "Quantity" at bounding box center [0, 0] width 0 height 0
click at [459, 272] on button "Continue" at bounding box center [463, 276] width 43 height 14
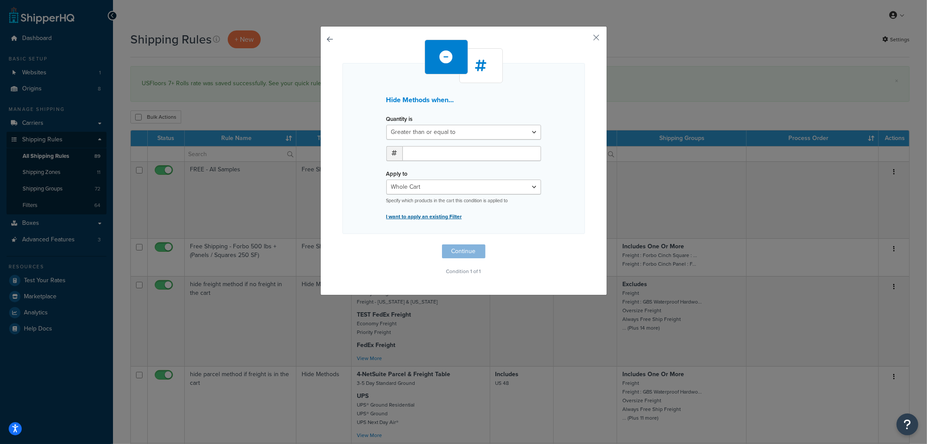
click at [442, 215] on p "I want to apply an existing Filter" at bounding box center [463, 216] width 155 height 12
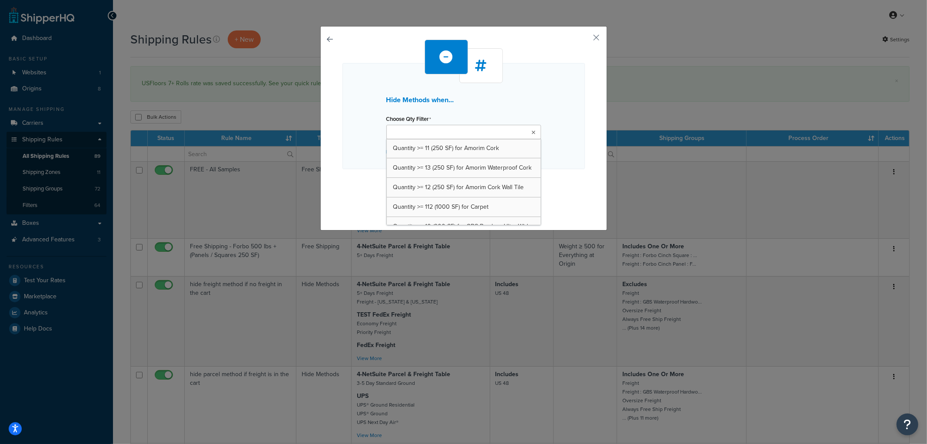
click at [445, 131] on input "Choose Qty Filter" at bounding box center [427, 133] width 77 height 10
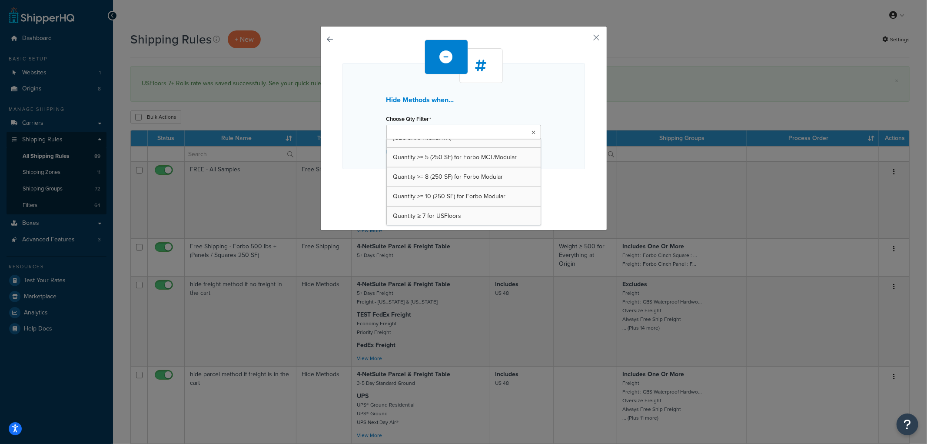
scroll to position [601, 0]
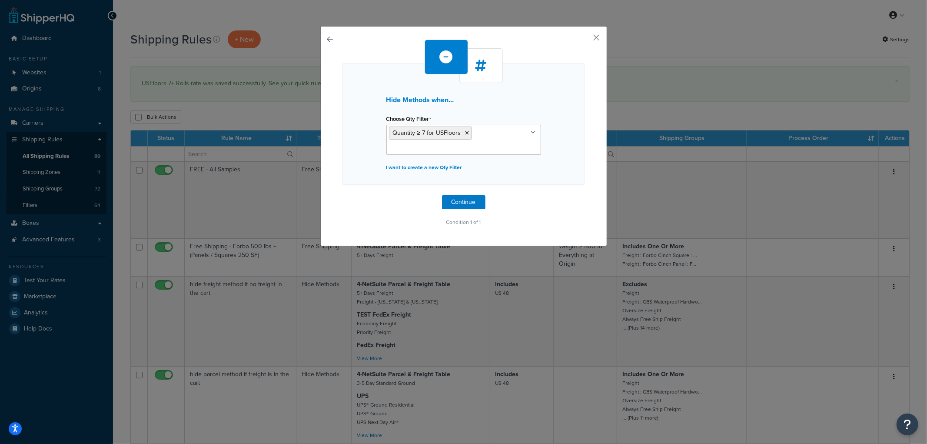
click at [552, 96] on div "Hide Methods when... Choose Qty Filter Quantity ≥ 7 for USFloors Quantity >= 11…" at bounding box center [463, 124] width 243 height 122
click at [473, 202] on button "Continue" at bounding box center [463, 202] width 43 height 14
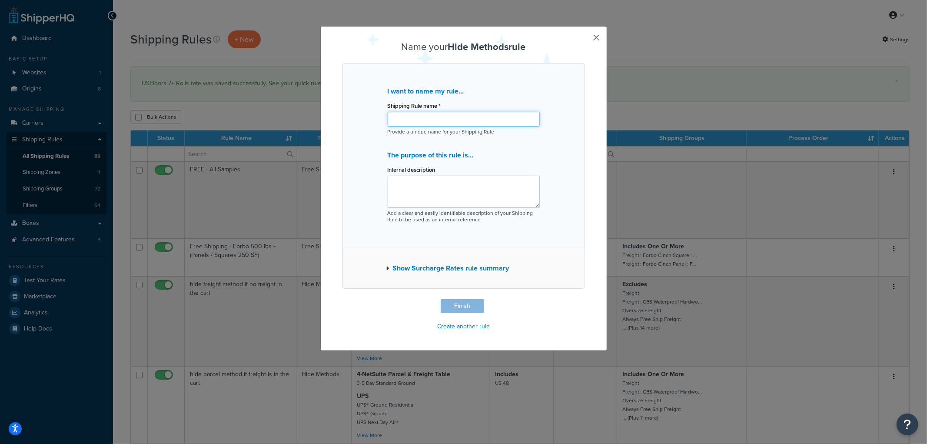
click at [451, 120] on input "Shipping Rule name *" at bounding box center [464, 119] width 152 height 15
type input "Hide parcel methods for USFloors 7+ rolls"
click at [464, 301] on button "Finish" at bounding box center [462, 306] width 43 height 14
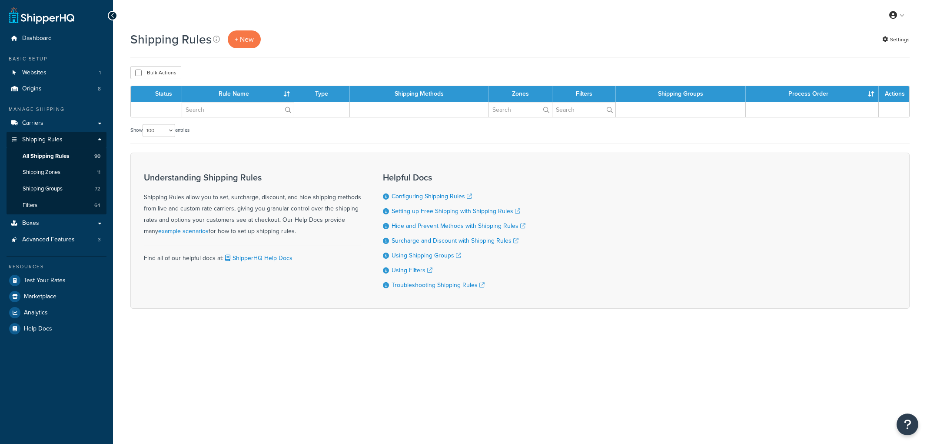
select select "100"
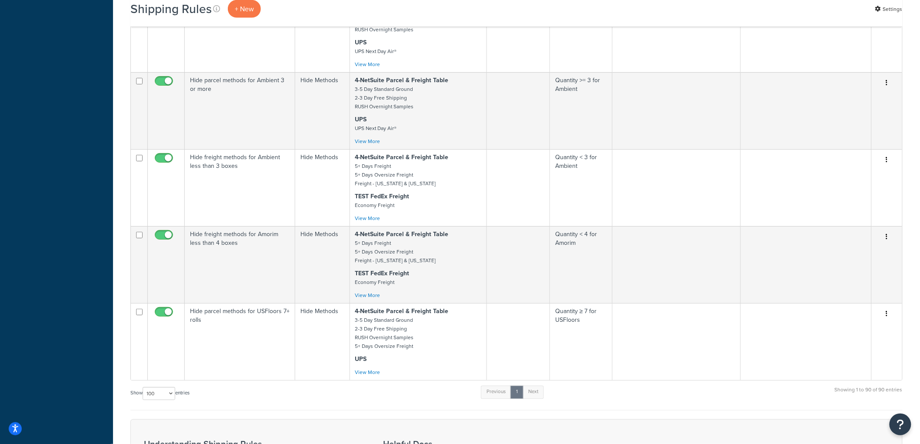
scroll to position [6209, 0]
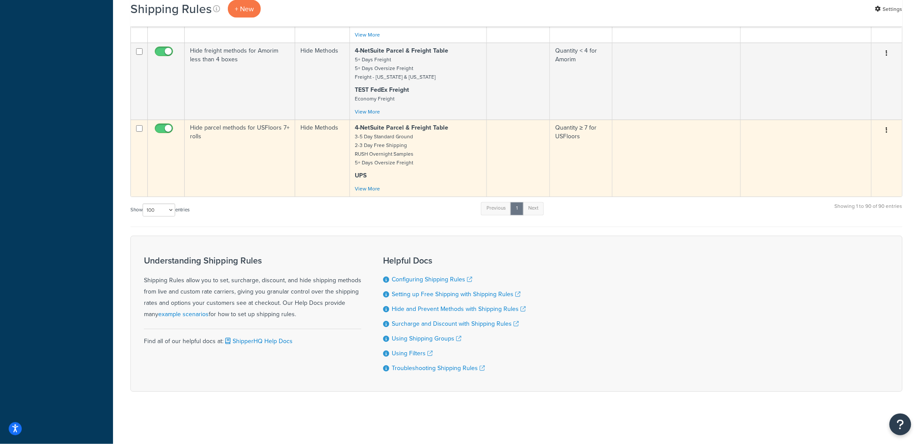
click at [261, 161] on td "Hide parcel methods for USFloors 7+ rolls" at bounding box center [240, 158] width 110 height 77
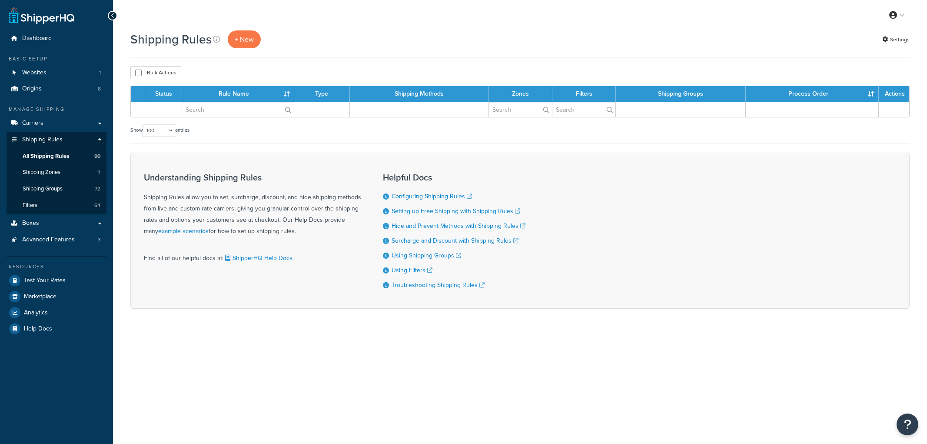
select select "100"
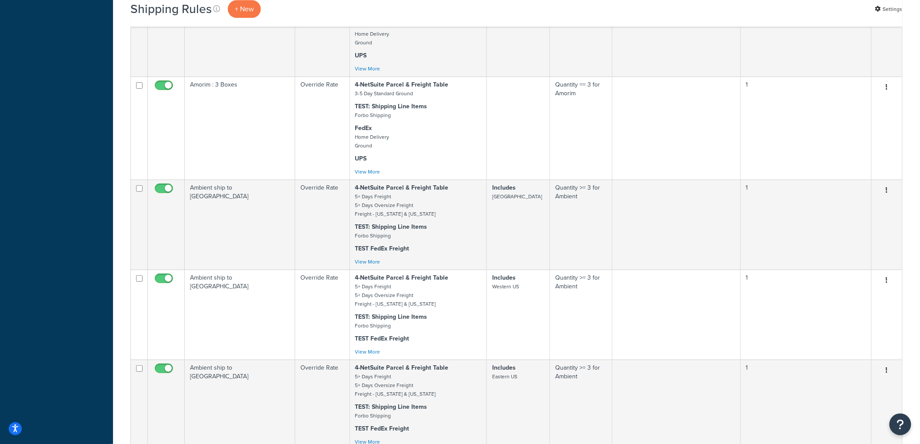
scroll to position [6209, 0]
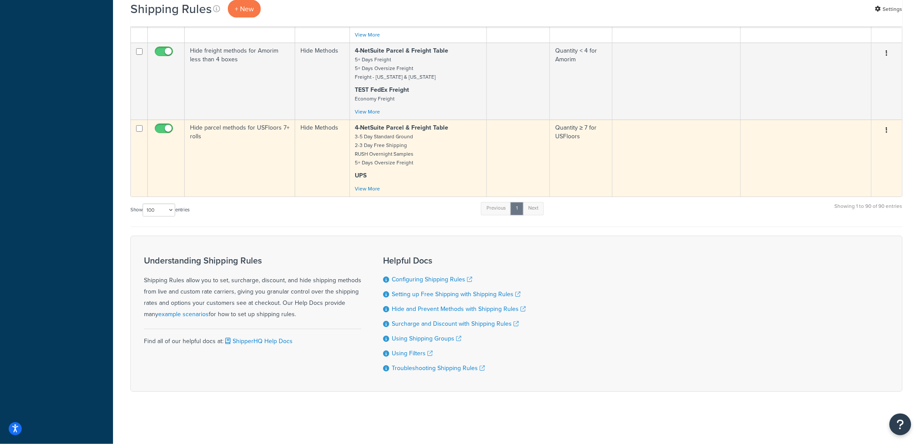
click at [579, 172] on td "Quantity ≥ 7 for USFloors" at bounding box center [581, 158] width 63 height 77
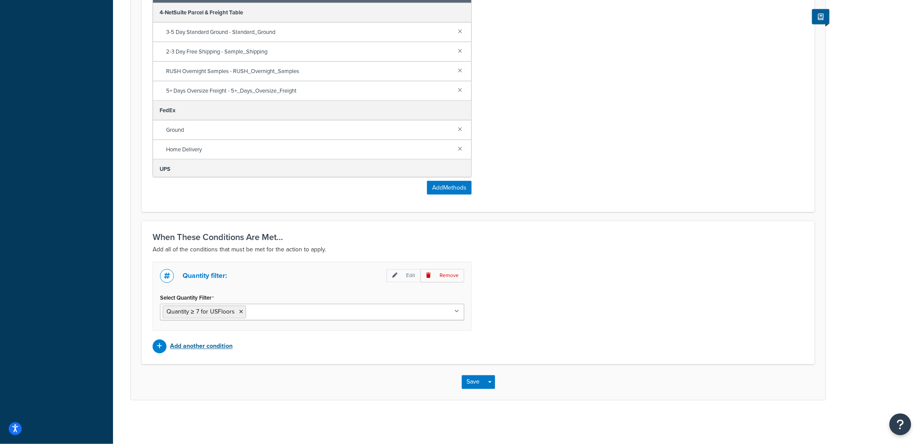
click at [201, 345] on p "Add another condition" at bounding box center [201, 346] width 63 height 12
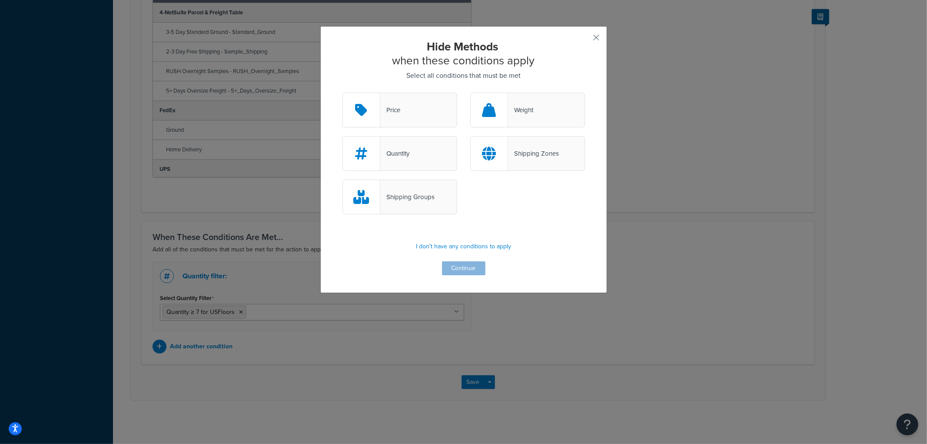
click at [497, 152] on div at bounding box center [489, 153] width 37 height 34
click at [0, 0] on input "Shipping Zones" at bounding box center [0, 0] width 0 height 0
click at [457, 276] on div "Hide Methods when these conditions apply Select all conditions that must be met…" at bounding box center [463, 159] width 287 height 267
click at [456, 269] on button "Continue" at bounding box center [463, 268] width 43 height 14
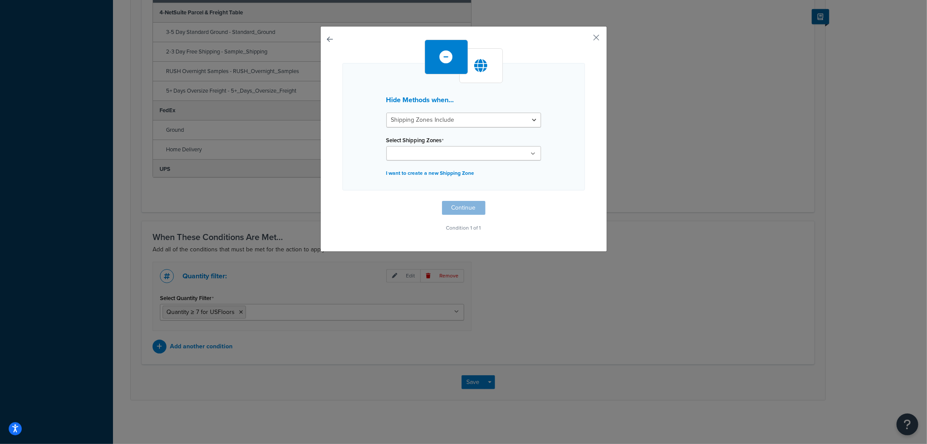
click at [445, 149] on input "Select Shipping Zones" at bounding box center [427, 154] width 77 height 10
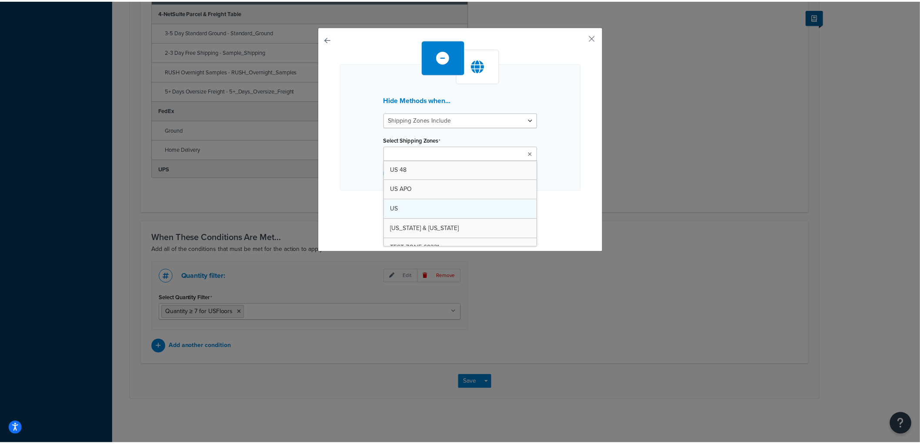
scroll to position [48, 0]
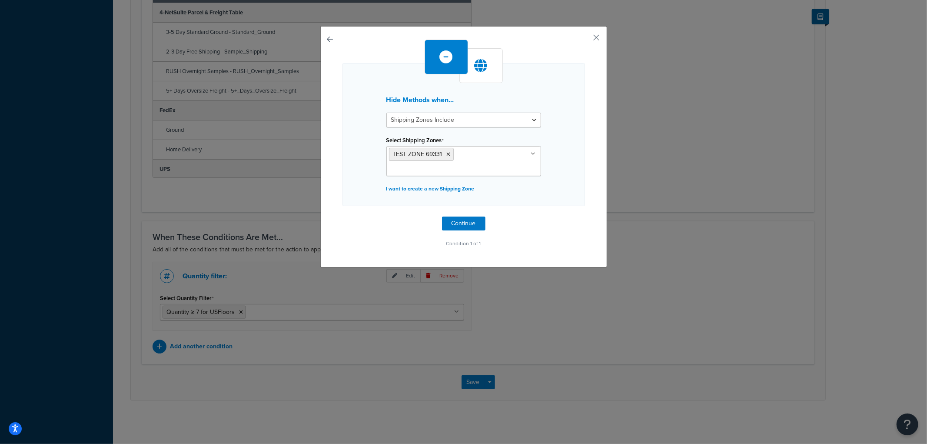
click at [575, 173] on div "Hide Methods when... Shipping Zones Include Shipping Zones Do Not Include Selec…" at bounding box center [463, 134] width 243 height 143
click at [472, 216] on button "Continue" at bounding box center [463, 223] width 43 height 14
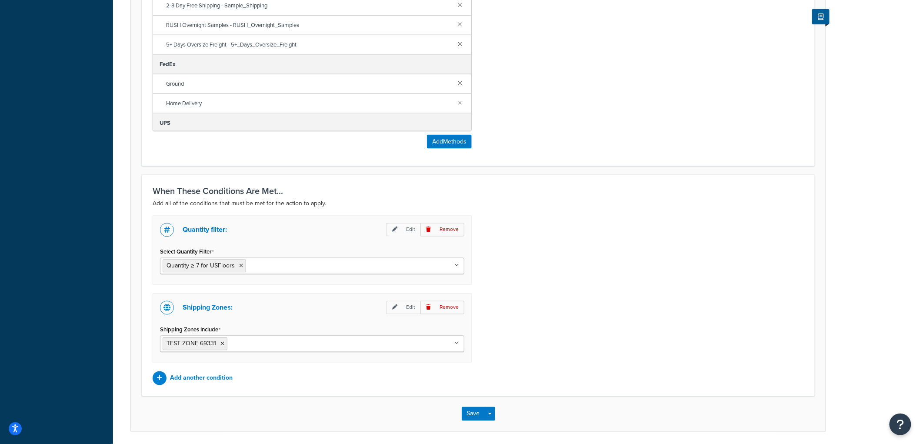
scroll to position [499, 0]
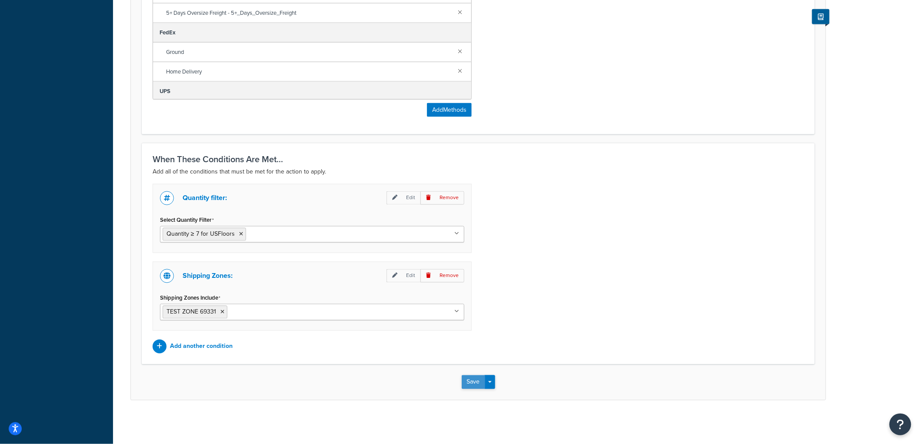
click at [475, 381] on button "Save" at bounding box center [473, 382] width 23 height 14
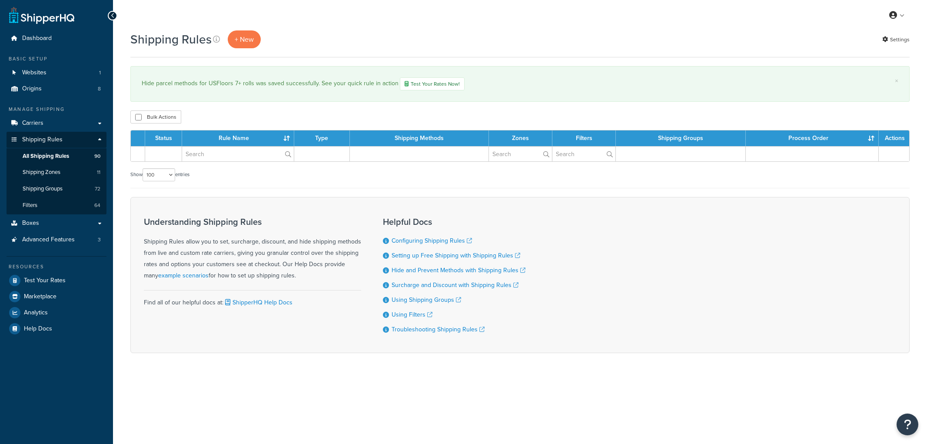
select select "100"
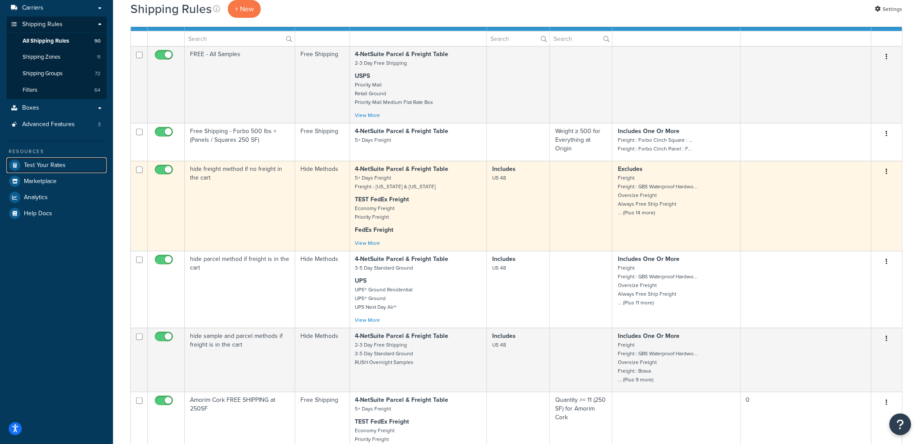
scroll to position [145, 0]
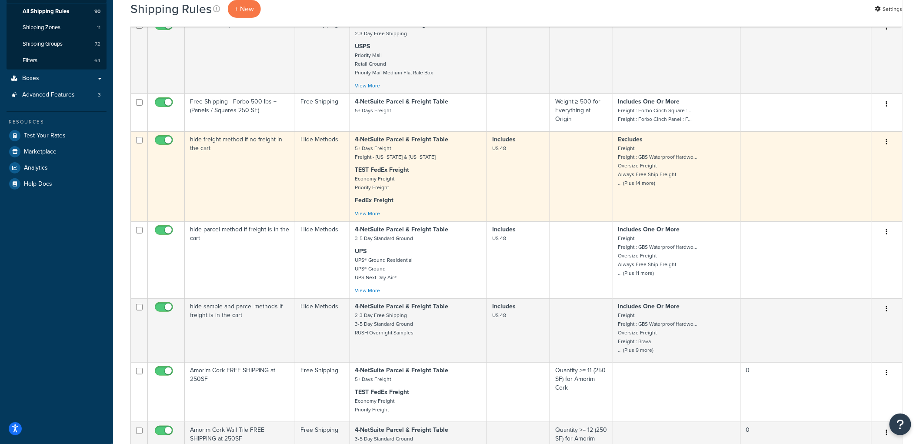
click at [253, 198] on td "hide freight method if no freight in the cart" at bounding box center [240, 176] width 110 height 90
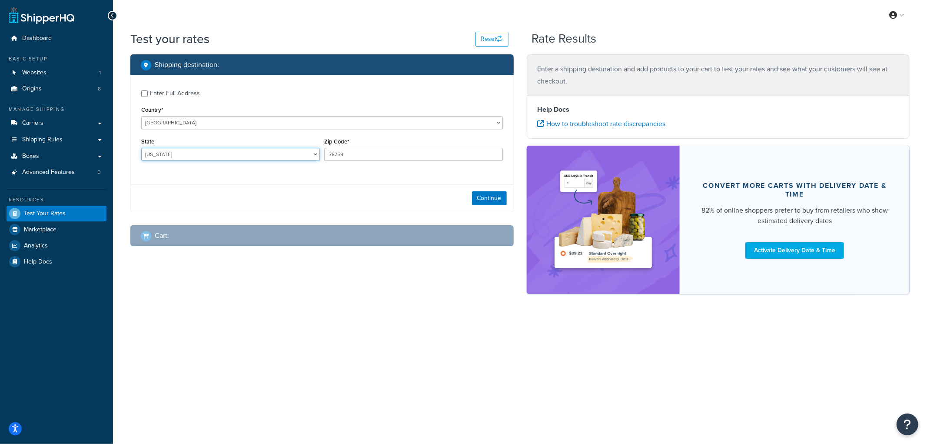
click at [176, 157] on select "[US_STATE] [US_STATE] [US_STATE] [US_STATE] [US_STATE] Armed Forces Americas Ar…" at bounding box center [230, 154] width 179 height 13
select select "NE"
click at [141, 148] on select "Alabama Alaska American Samoa Arizona Arkansas Armed Forces Americas Armed Forc…" at bounding box center [230, 154] width 179 height 13
drag, startPoint x: 301, startPoint y: 145, endPoint x: 270, endPoint y: 140, distance: 31.2
click at [270, 140] on div "State Alabama Alaska American Samoa Arizona Arkansas Armed Forces Americas Arme…" at bounding box center [322, 152] width 366 height 32
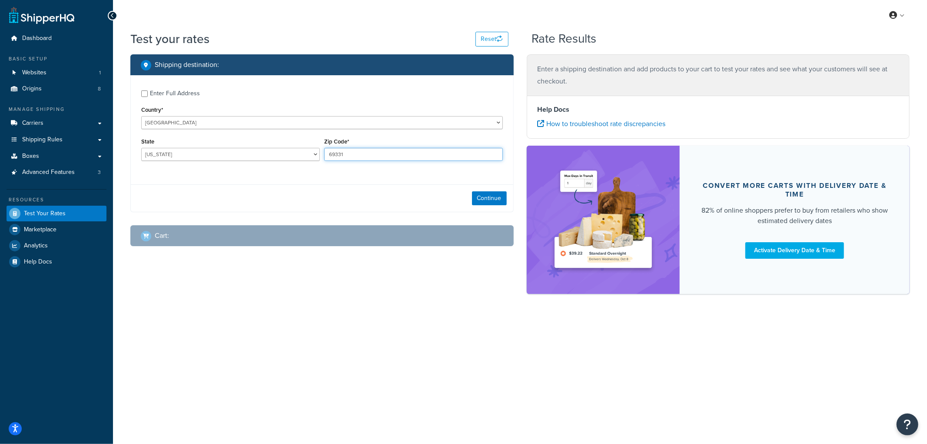
type input "69331"
click at [176, 93] on div "Enter Full Address" at bounding box center [175, 93] width 50 height 12
click at [148, 93] on input "Enter Full Address" at bounding box center [144, 93] width 7 height 7
checkbox input "true"
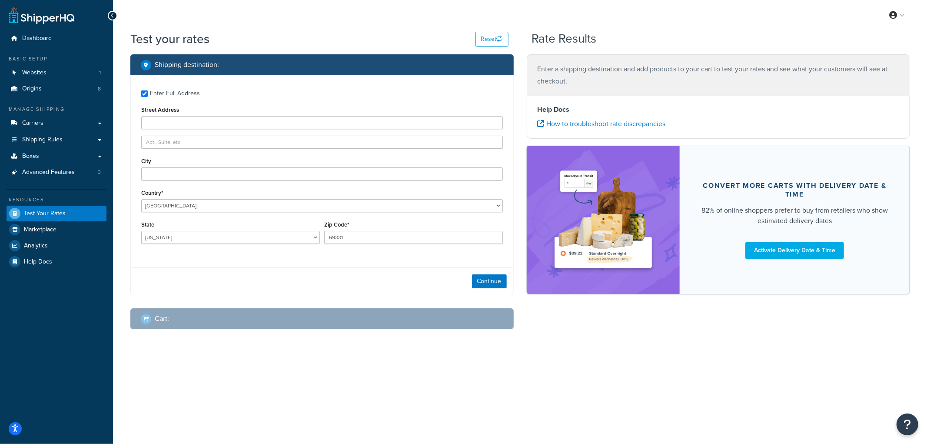
click at [166, 189] on div "Country* United States United Kingdom Afghanistan Åland Islands Albania Algeria…" at bounding box center [322, 199] width 362 height 25
click at [168, 167] on input "City" at bounding box center [322, 173] width 362 height 13
type input "Angora"
click at [432, 263] on div "Enter Full Address Street Address City Angora Country* United States United Kin…" at bounding box center [321, 185] width 383 height 220
click at [493, 278] on button "Continue" at bounding box center [489, 281] width 35 height 14
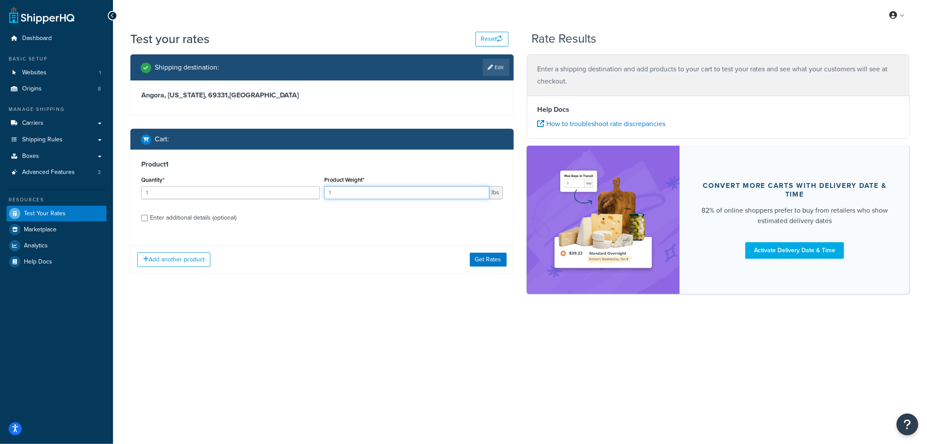
drag, startPoint x: 337, startPoint y: 192, endPoint x: 323, endPoint y: 192, distance: 13.5
click at [323, 192] on div "Product Weight* 1 lbs" at bounding box center [413, 190] width 183 height 32
type input "50"
click at [327, 156] on div "Product 1 Quantity* 1 Product Weight* 50 lbs Enter additional details (optional)" at bounding box center [322, 194] width 382 height 89
click at [177, 190] on input "1" at bounding box center [230, 192] width 179 height 13
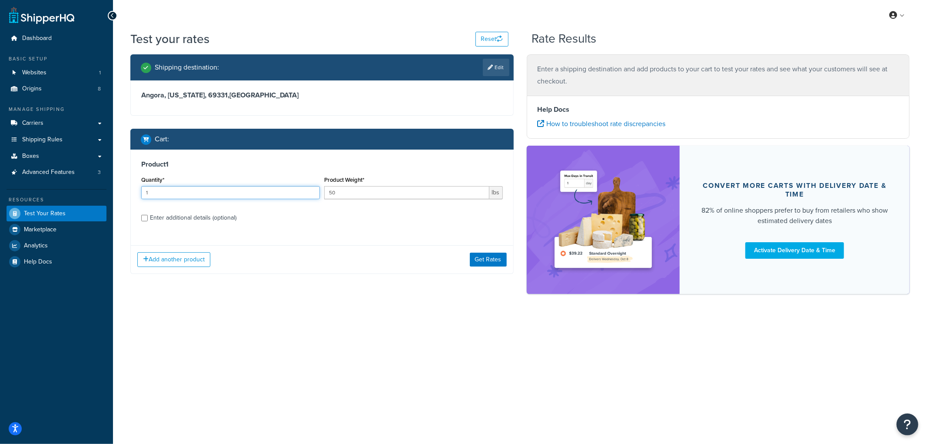
click at [177, 190] on input "1" at bounding box center [230, 192] width 179 height 13
type input "7"
click at [166, 218] on div "Enter additional details (optional)" at bounding box center [193, 218] width 86 height 12
click at [148, 218] on input "Enter additional details (optional)" at bounding box center [144, 218] width 7 height 7
checkbox input "true"
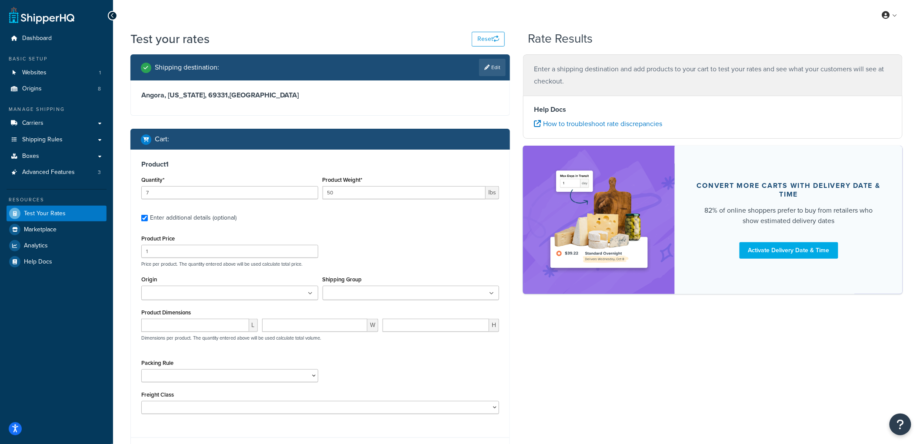
click at [337, 296] on input "Shipping Group" at bounding box center [363, 294] width 77 height 10
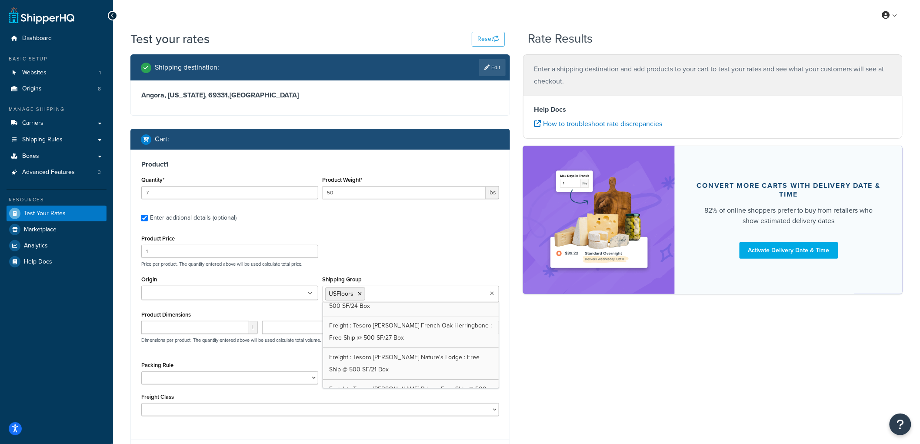
scroll to position [1020, 0]
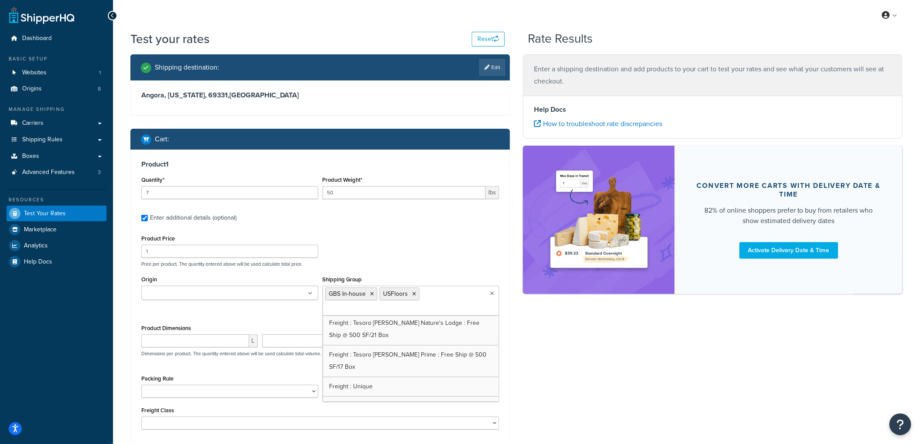
click at [349, 257] on div "Product Price 1 Price per product. The quantity entered above will be used calc…" at bounding box center [320, 250] width 362 height 34
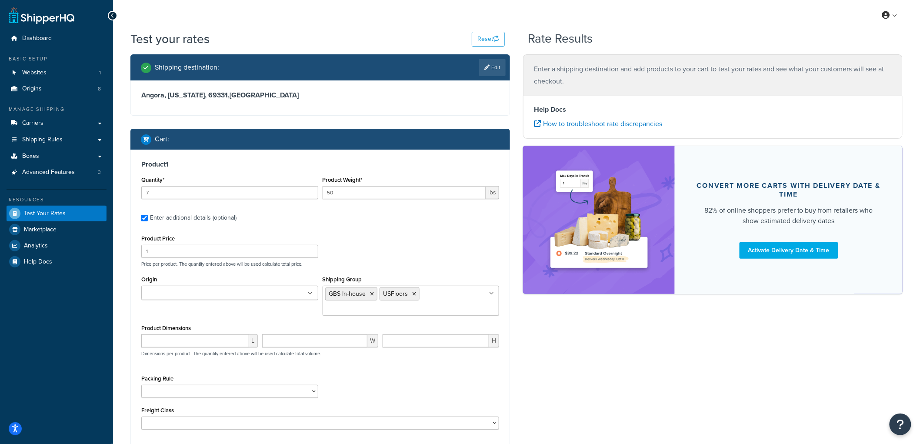
click at [296, 296] on ul at bounding box center [229, 293] width 177 height 14
click at [415, 229] on div "Product 1 Quantity* 7 Product Weight* 50 lbs Enter additional details (optional…" at bounding box center [320, 298] width 379 height 297
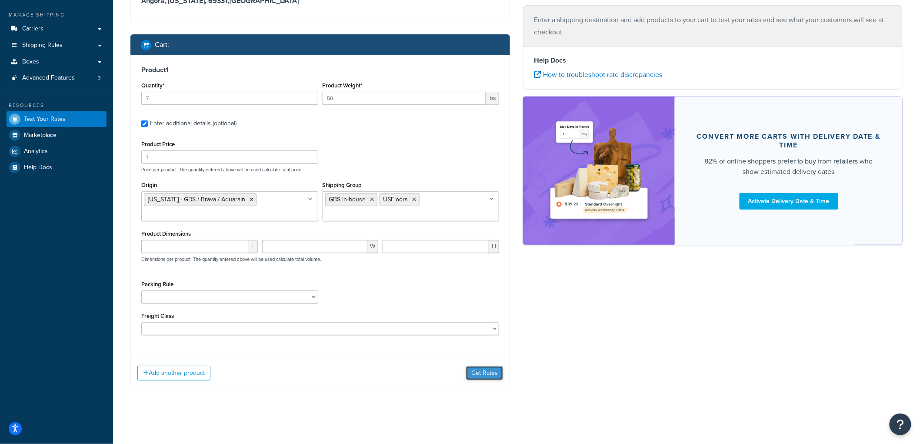
click at [488, 371] on button "Get Rates" at bounding box center [484, 373] width 37 height 14
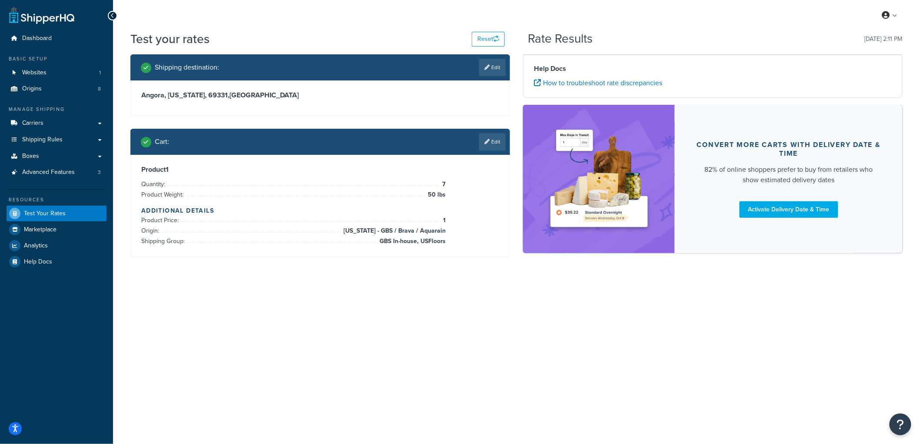
scroll to position [0, 0]
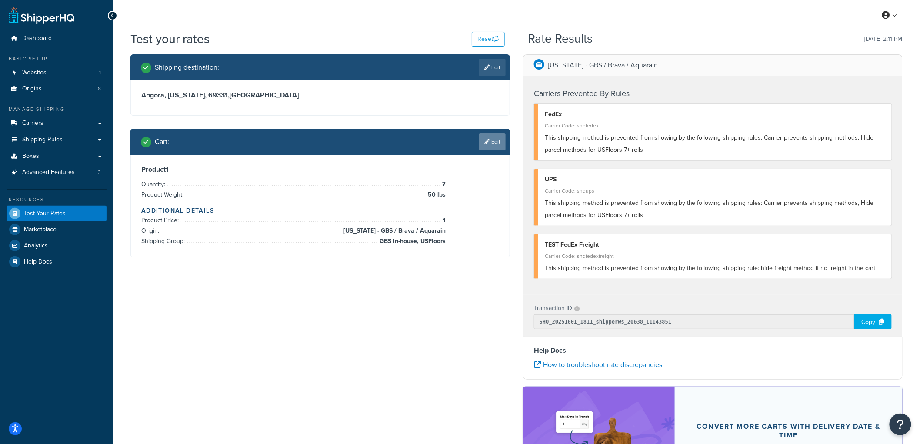
click at [486, 145] on link "Edit" at bounding box center [492, 141] width 27 height 17
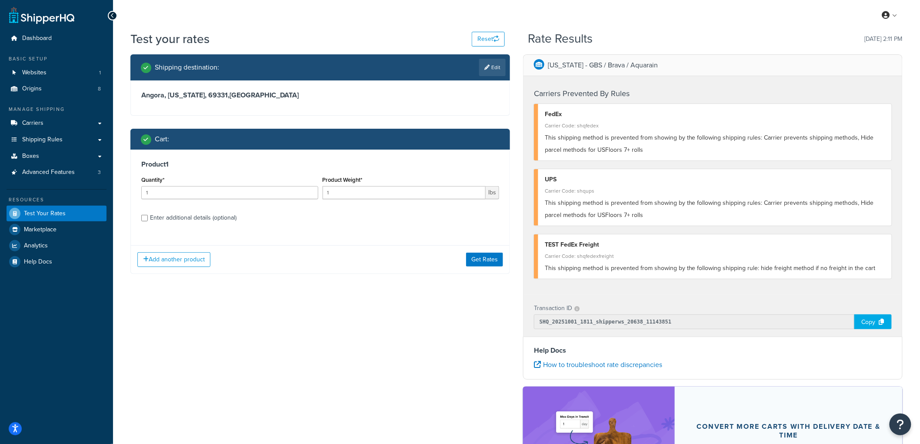
click at [178, 221] on div "Enter additional details (optional)" at bounding box center [193, 218] width 86 height 12
click at [148, 221] on input "Enter additional details (optional)" at bounding box center [144, 218] width 7 height 7
checkbox input "true"
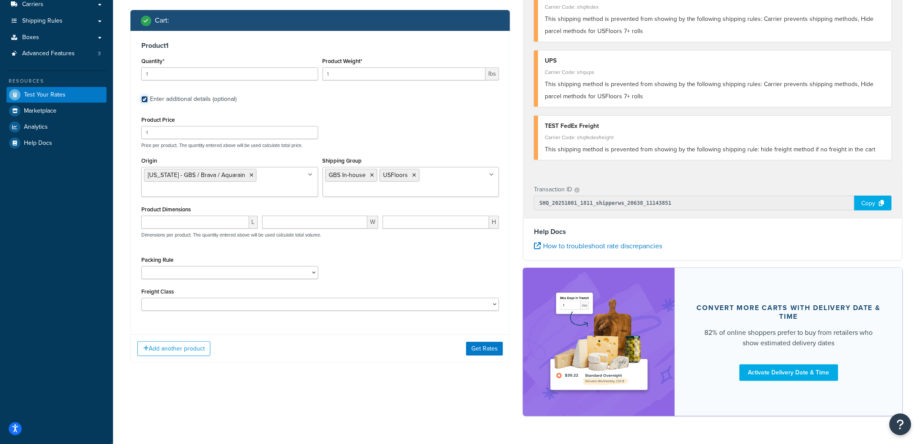
scroll to position [143, 0]
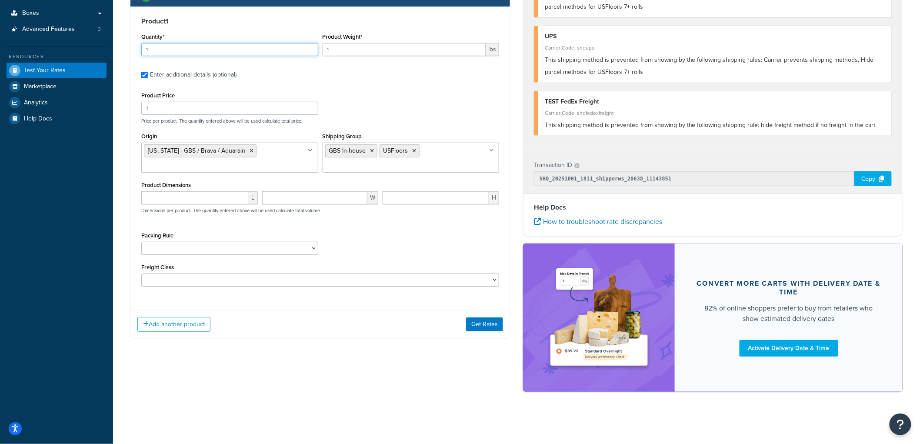
drag, startPoint x: 156, startPoint y: 48, endPoint x: 99, endPoint y: 38, distance: 58.7
click at [99, 40] on div "Dashboard Basic Setup Websites 1 Origins 8 Manage Shipping Carriers Carriers Al…" at bounding box center [460, 150] width 920 height 587
type input "4"
click at [389, 53] on input "1" at bounding box center [403, 49] width 163 height 13
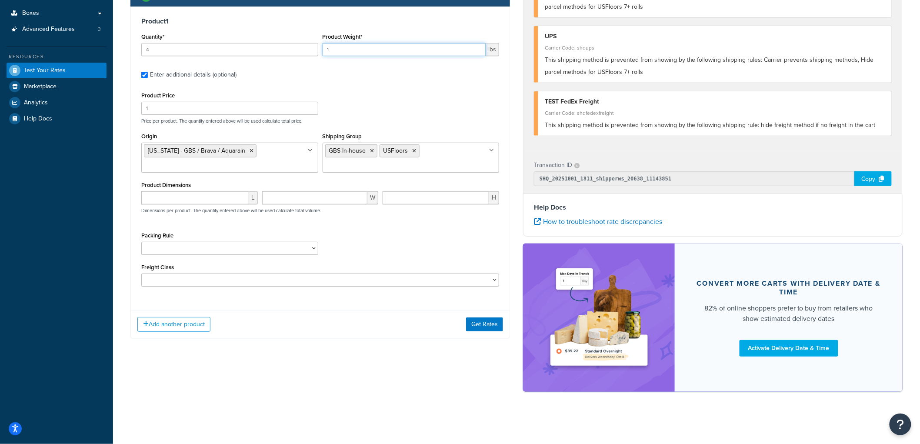
drag, startPoint x: 368, startPoint y: 49, endPoint x: 310, endPoint y: 39, distance: 58.6
click at [310, 39] on div "Quantity* 4 Product Weight* 1 lbs" at bounding box center [320, 47] width 362 height 32
type input "10"
click at [206, 103] on input "1" at bounding box center [229, 108] width 177 height 13
type input "10"
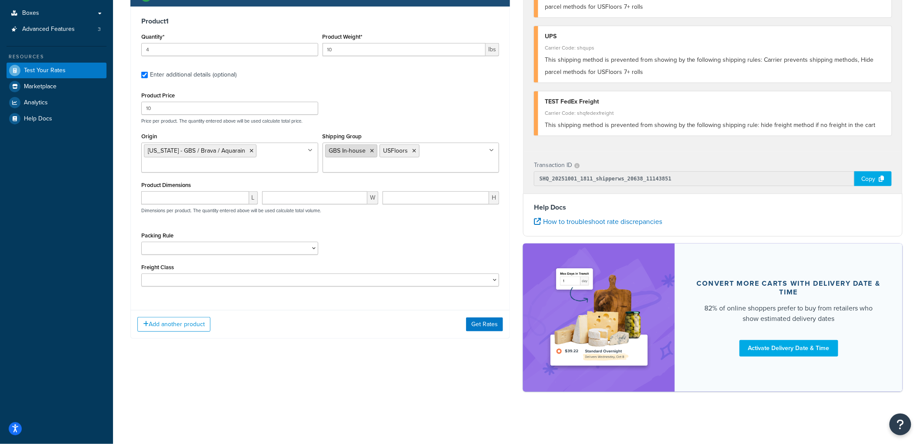
click at [372, 152] on icon at bounding box center [372, 150] width 4 height 5
click at [359, 150] on icon at bounding box center [360, 150] width 4 height 5
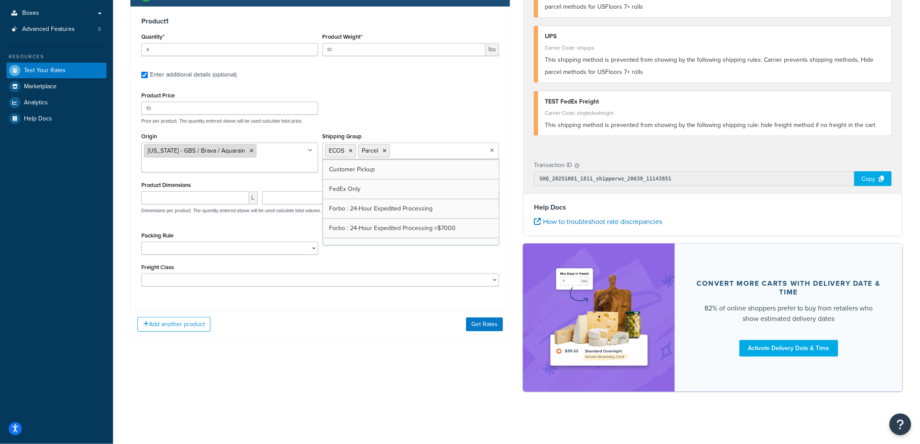
click at [249, 149] on icon at bounding box center [251, 150] width 4 height 5
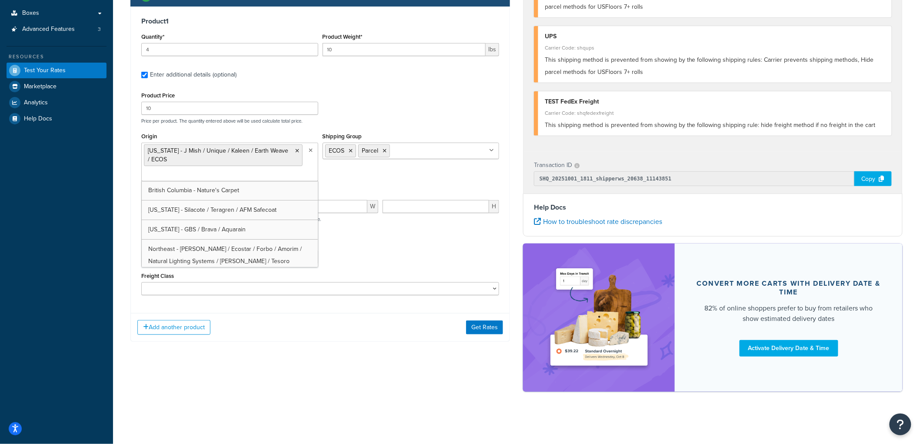
click at [272, 362] on div "Shipping destination : Edit Angora, Nebraska, 69331 , United States Cart : Prod…" at bounding box center [516, 155] width 785 height 489
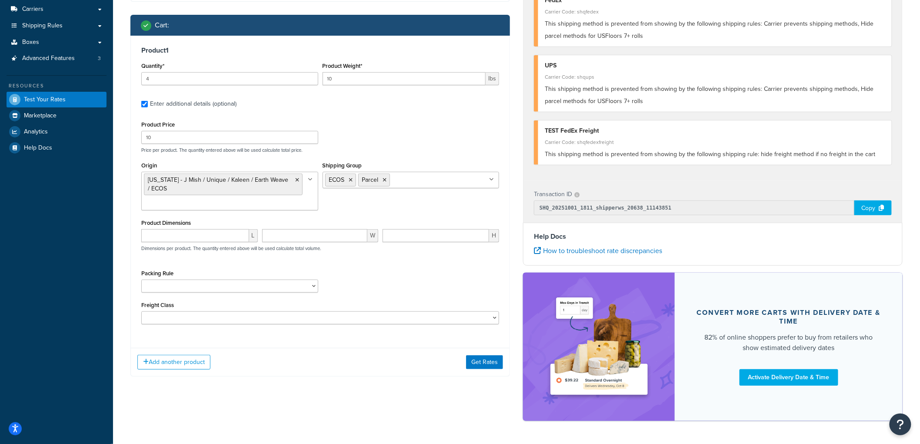
scroll to position [143, 0]
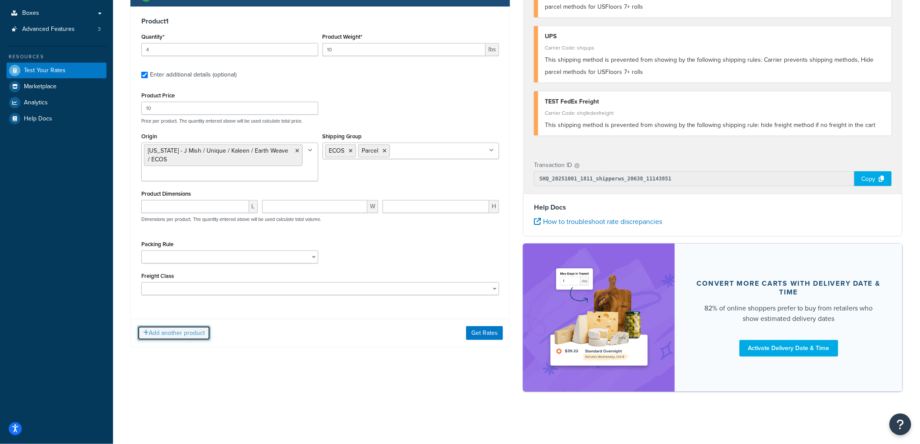
click at [196, 335] on button "Add another product" at bounding box center [173, 333] width 73 height 15
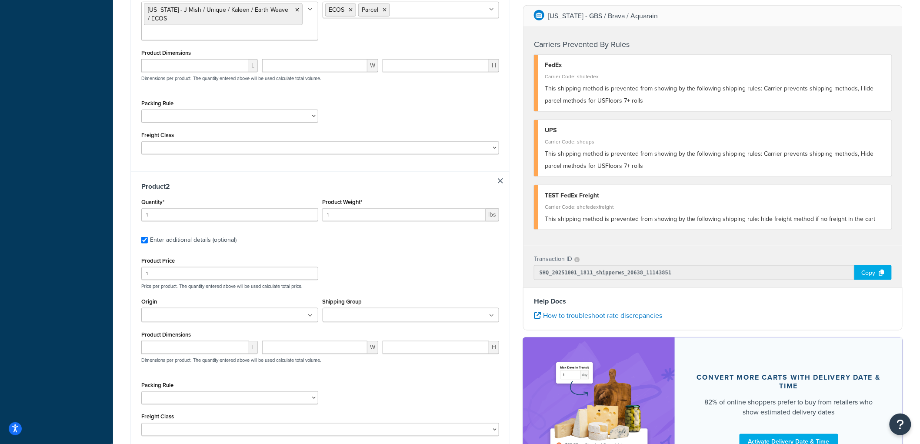
scroll to position [288, 0]
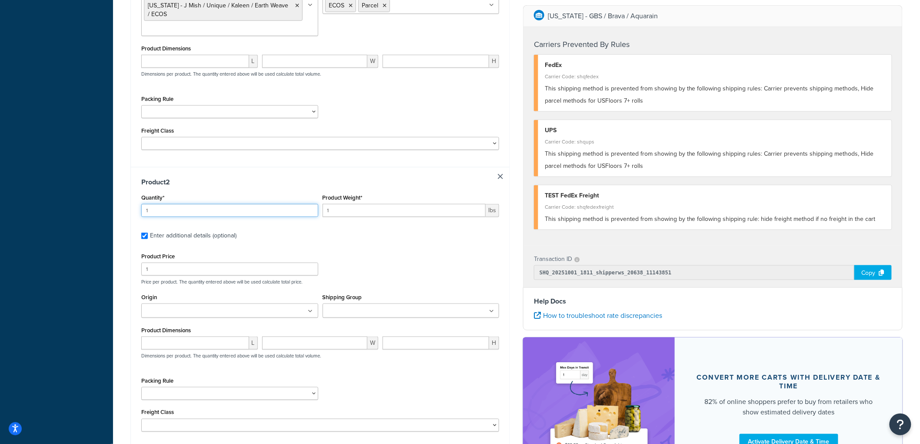
drag, startPoint x: 178, startPoint y: 210, endPoint x: 67, endPoint y: 210, distance: 111.3
click at [67, 210] on div "Dashboard Basic Setup Websites 1 Origins 8 Manage Shipping Carriers Carriers Al…" at bounding box center [460, 126] width 920 height 828
type input "2"
drag, startPoint x: 359, startPoint y: 211, endPoint x: 181, endPoint y: 206, distance: 177.8
click at [181, 206] on div "Quantity* 2 Product Weight* 1 lbs" at bounding box center [320, 208] width 362 height 32
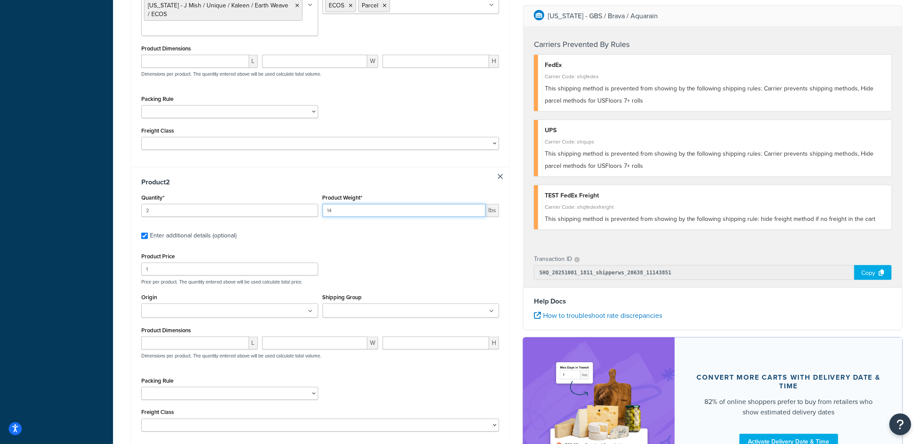
type input "14"
click at [223, 275] on input "1" at bounding box center [229, 269] width 177 height 13
type input "10"
click at [210, 312] on input "Origin" at bounding box center [182, 311] width 77 height 10
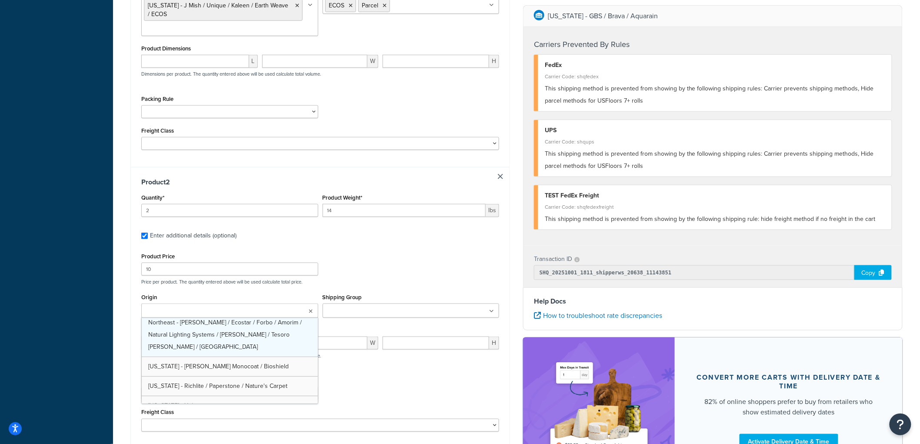
scroll to position [50, 0]
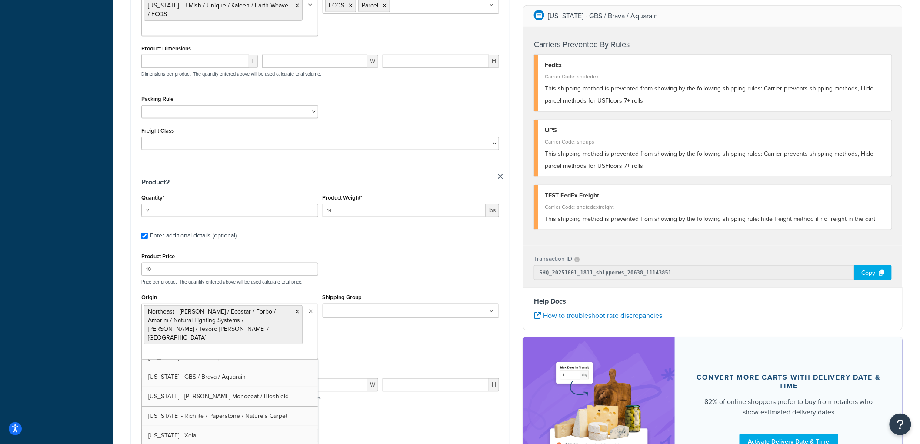
click at [359, 311] on input "Shipping Group" at bounding box center [363, 311] width 77 height 10
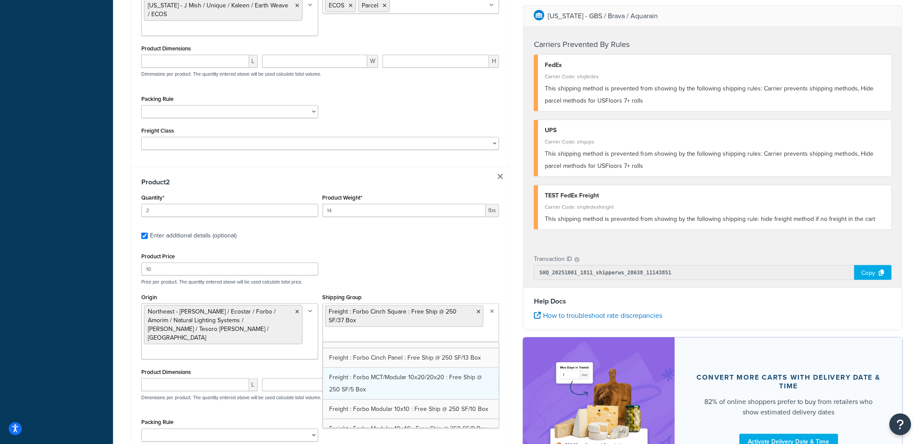
scroll to position [386, 0]
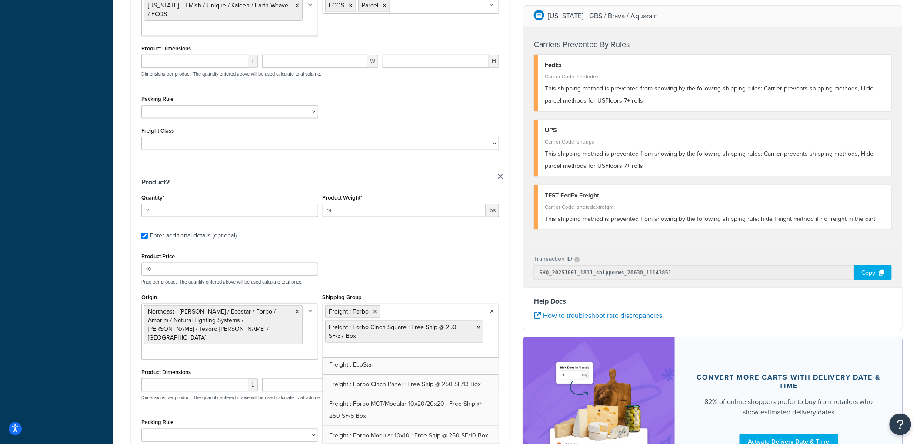
click at [440, 276] on div "Product Price 10 Price per product. The quantity entered above will be used cal…" at bounding box center [320, 267] width 362 height 34
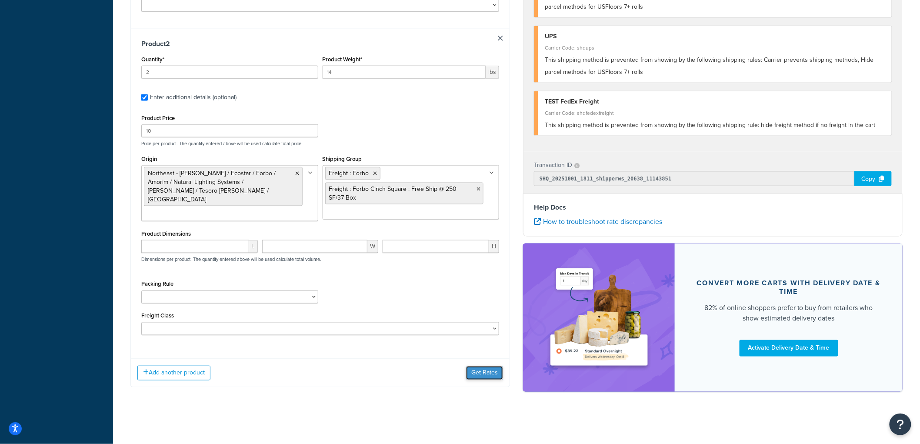
click at [482, 371] on button "Get Rates" at bounding box center [484, 373] width 37 height 14
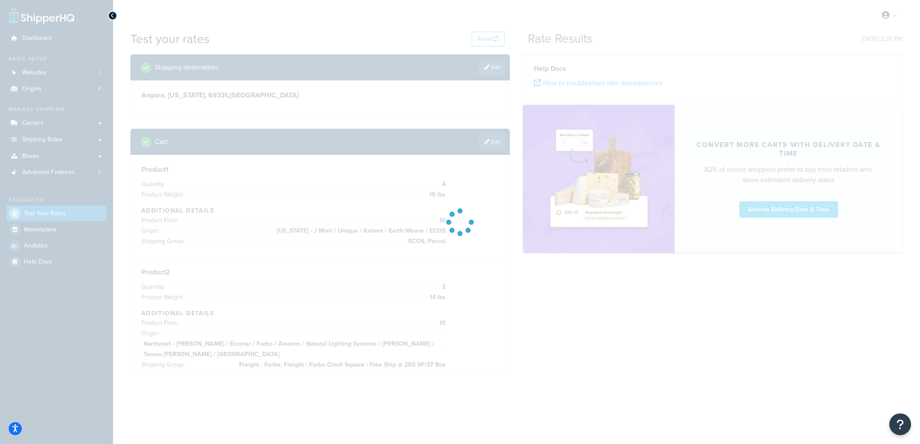
scroll to position [0, 0]
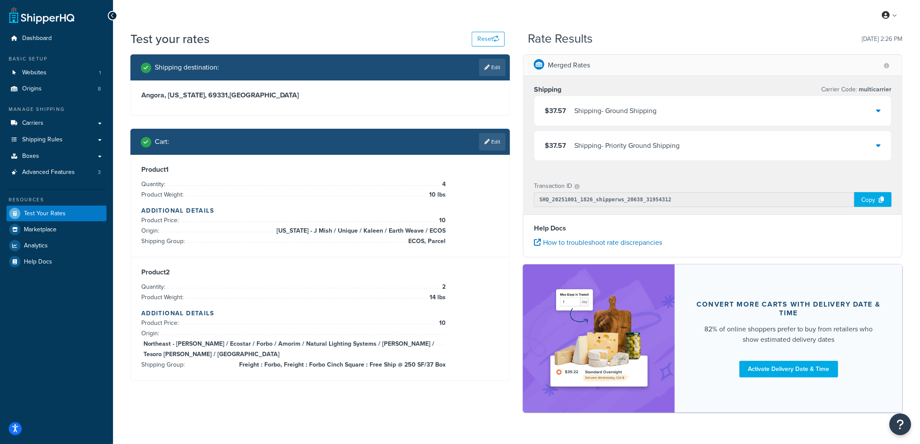
click at [592, 108] on div "Shipping - Ground Shipping" at bounding box center [615, 111] width 82 height 12
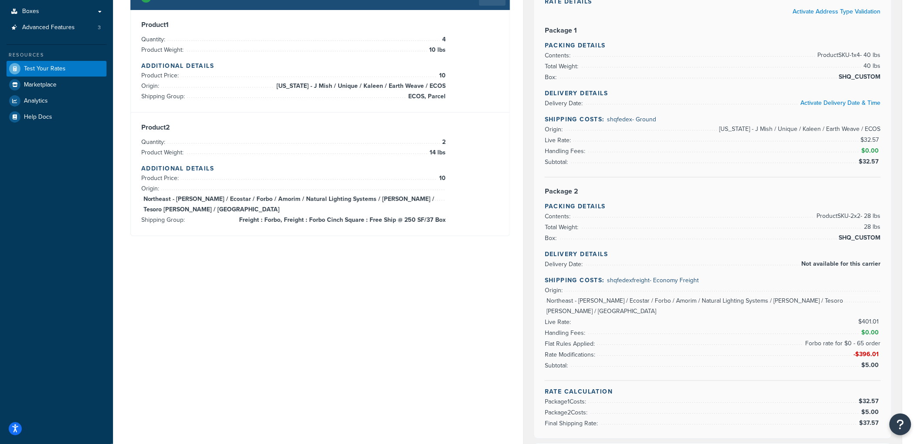
scroll to position [96, 0]
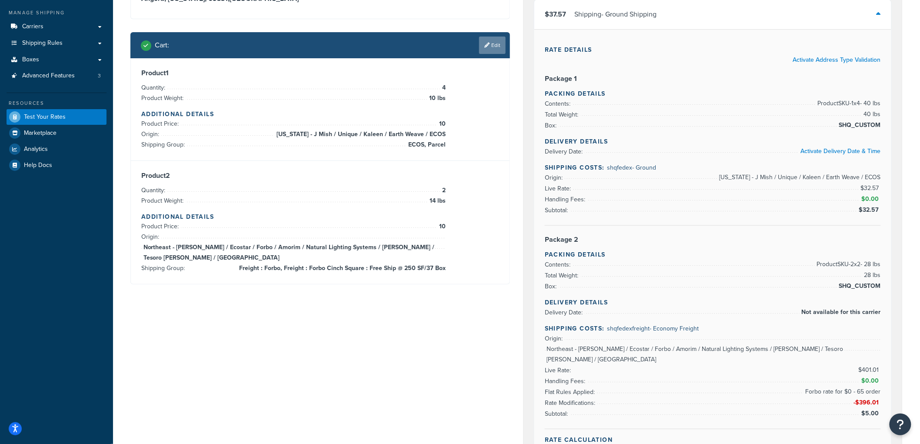
click at [497, 45] on link "Edit" at bounding box center [492, 45] width 27 height 17
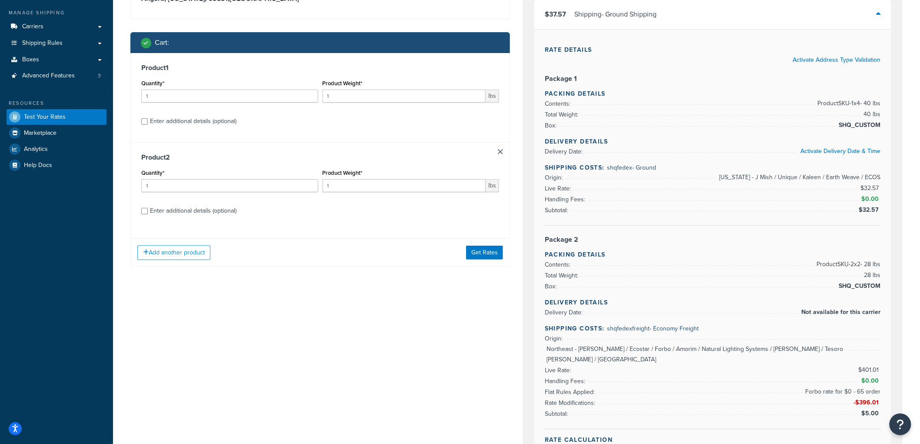
click at [202, 214] on div "Enter additional details (optional)" at bounding box center [193, 211] width 86 height 12
click at [148, 214] on input "Enter additional details (optional)" at bounding box center [144, 211] width 7 height 7
checkbox input "true"
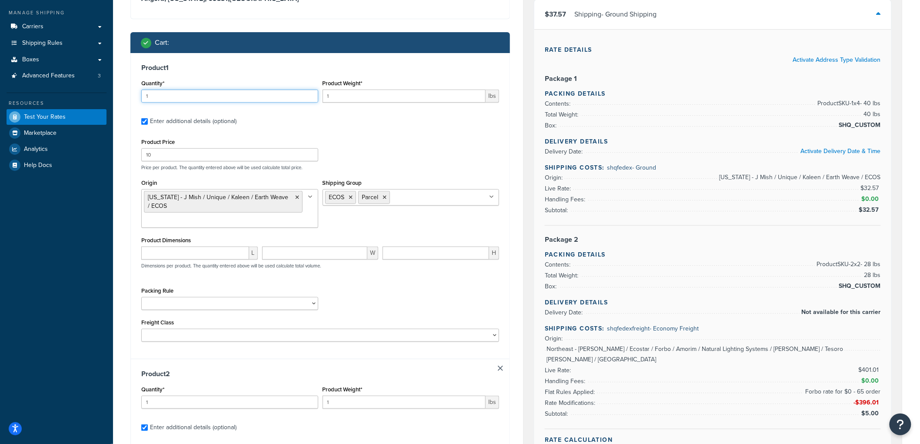
drag, startPoint x: 179, startPoint y: 93, endPoint x: 88, endPoint y: 96, distance: 91.7
click at [88, 96] on div "Dashboard Basic Setup Websites 1 Origins 8 Manage Shipping Carriers Carriers Al…" at bounding box center [460, 365] width 920 height 922
type input "4"
drag, startPoint x: 348, startPoint y: 101, endPoint x: 342, endPoint y: 99, distance: 6.3
click at [342, 99] on input "1" at bounding box center [403, 96] width 163 height 13
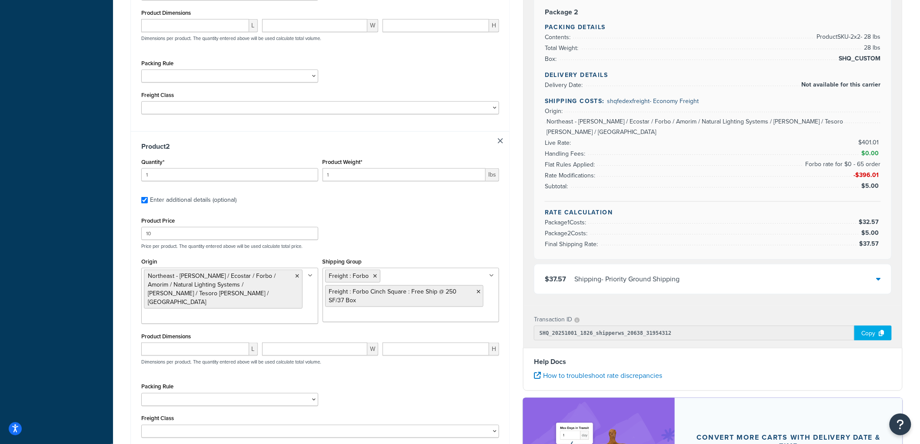
scroll to position [338, 0]
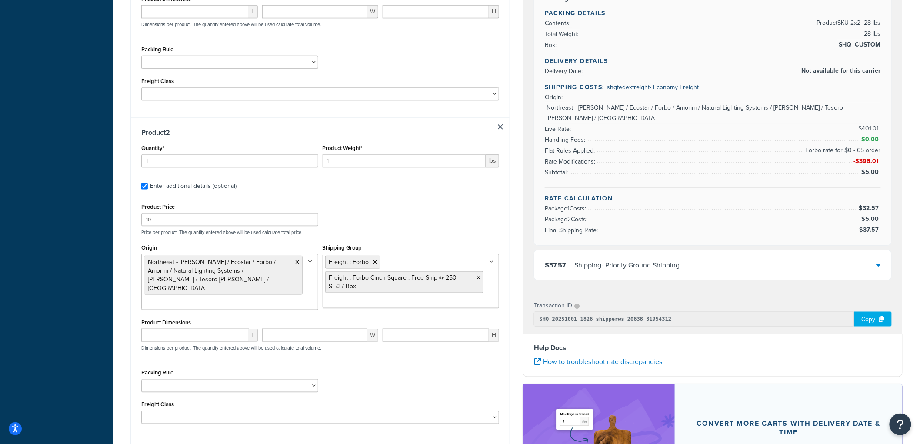
type input "10"
click at [339, 163] on input "1" at bounding box center [403, 160] width 163 height 13
type input "14"
click at [236, 162] on input "1" at bounding box center [229, 160] width 177 height 13
type input "2"
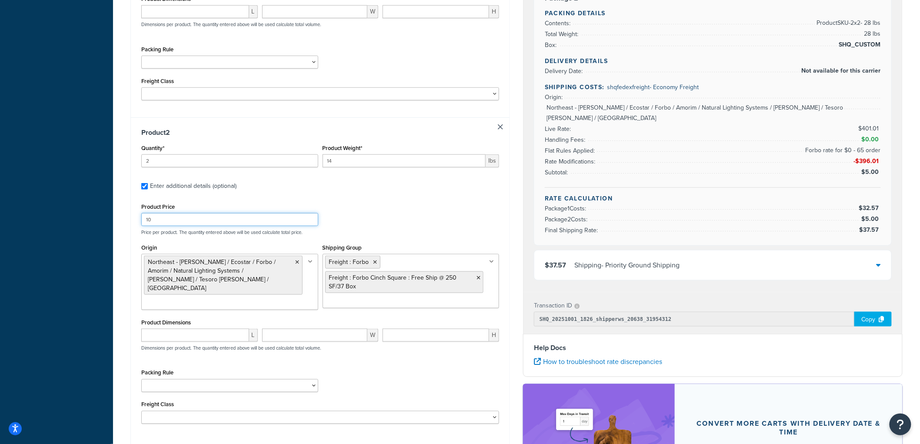
click at [224, 224] on input "10" at bounding box center [229, 219] width 177 height 13
type input "1"
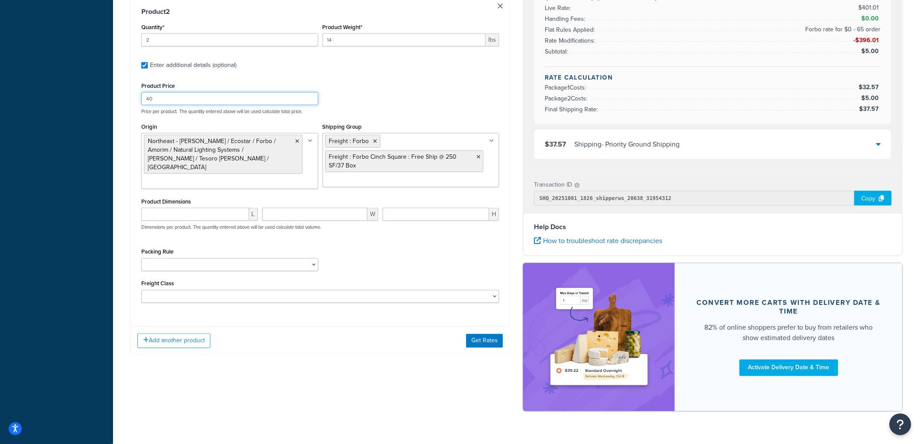
scroll to position [459, 0]
type input "40"
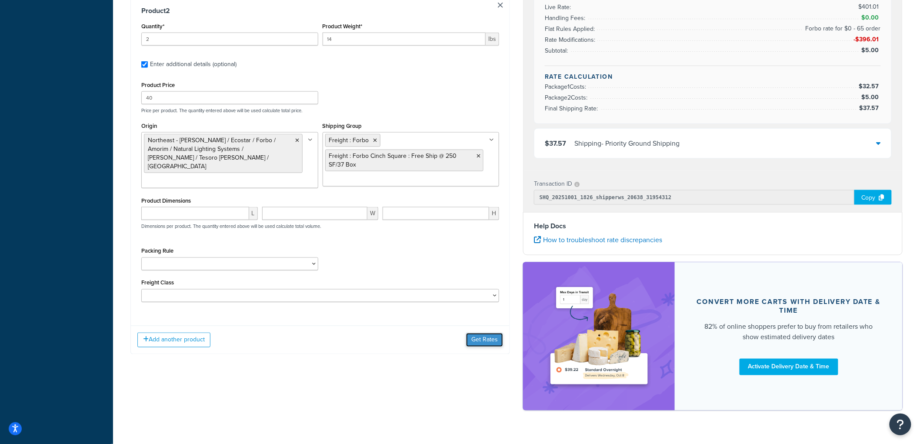
click at [481, 337] on button "Get Rates" at bounding box center [484, 340] width 37 height 14
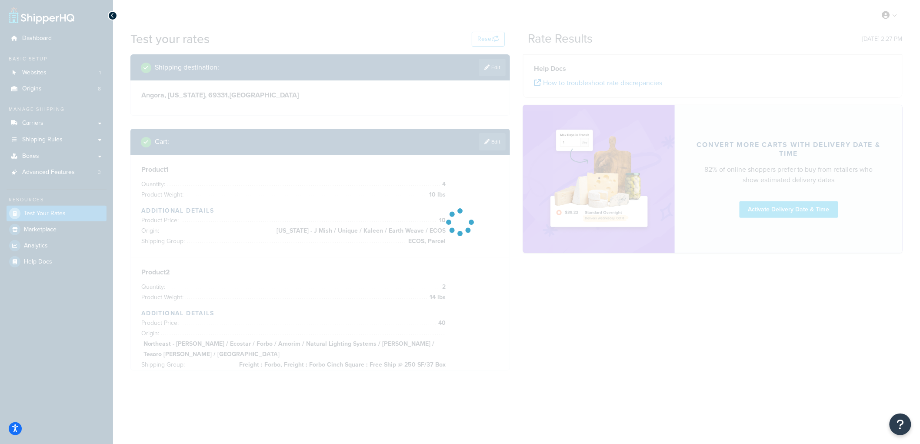
scroll to position [0, 0]
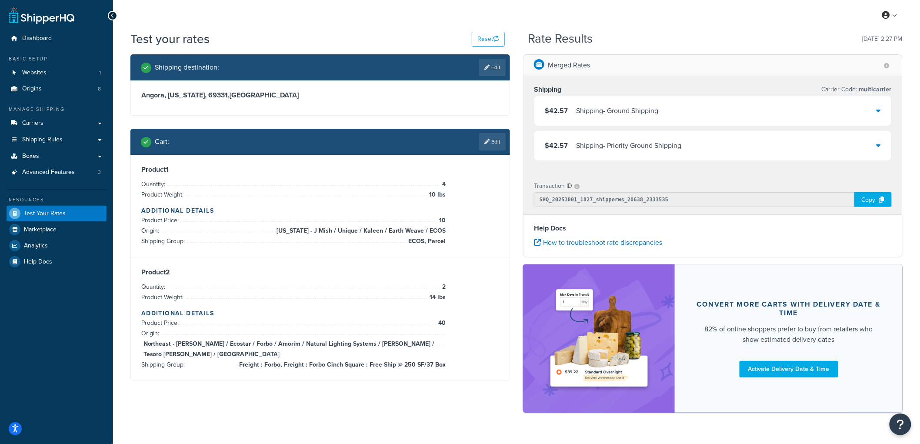
click at [572, 106] on div "$42.57 Shipping - Ground Shipping" at bounding box center [601, 111] width 113 height 12
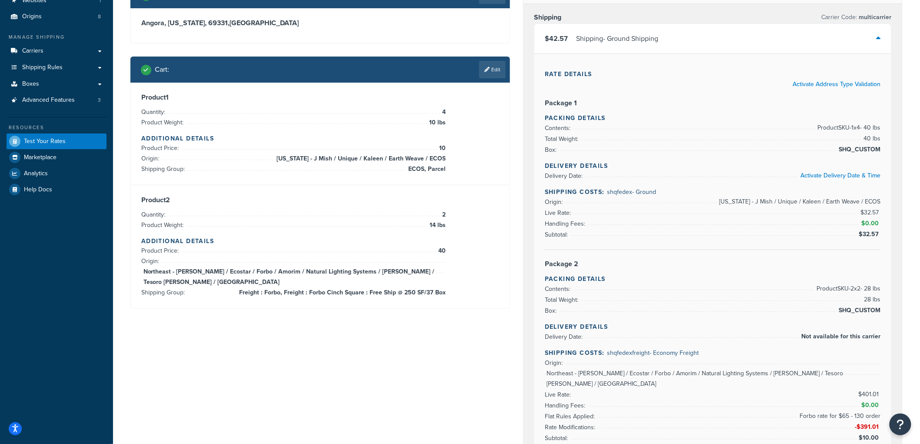
scroll to position [96, 0]
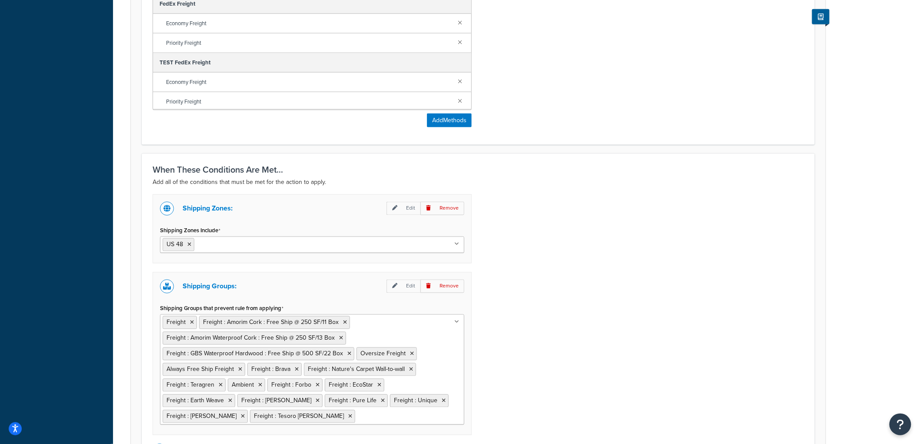
scroll to position [593, 0]
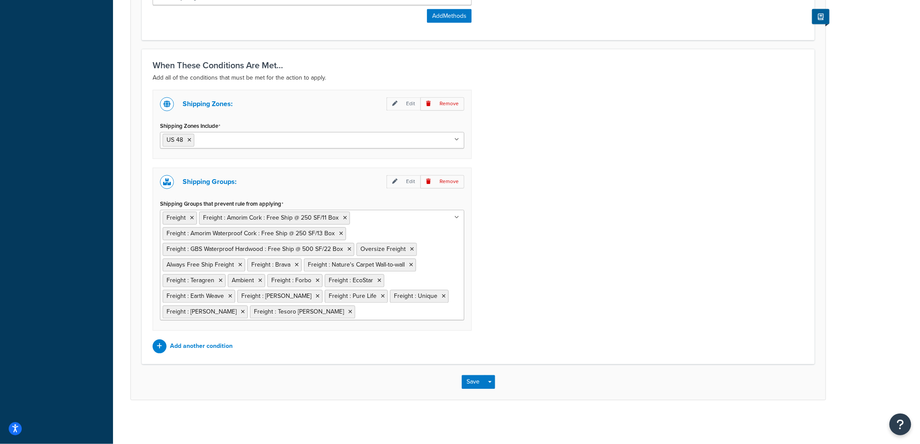
click at [392, 233] on ul "Freight Freight : Amorim Cork : Free Ship @ 250 SF/11 Box Freight : Amorim Wate…" at bounding box center [312, 265] width 304 height 110
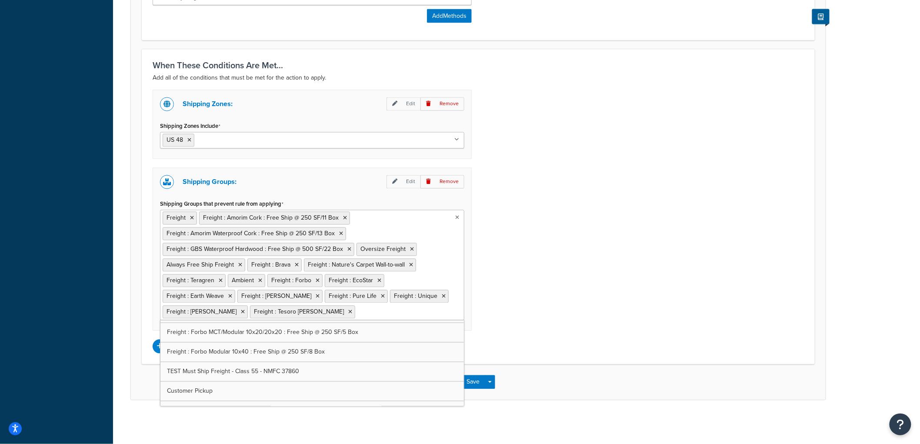
scroll to position [730, 0]
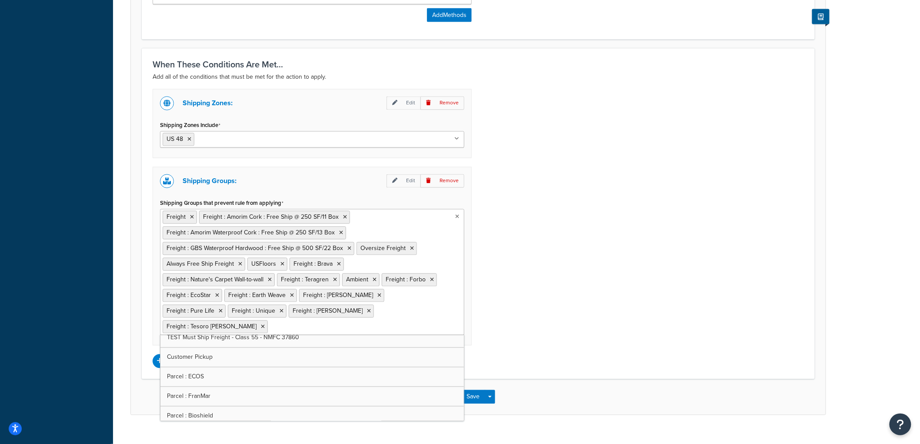
click at [628, 262] on div "Shipping Zones: Edit Remove Shipping Zones Include US 48 US APO [GEOGRAPHIC_DAT…" at bounding box center [478, 228] width 664 height 279
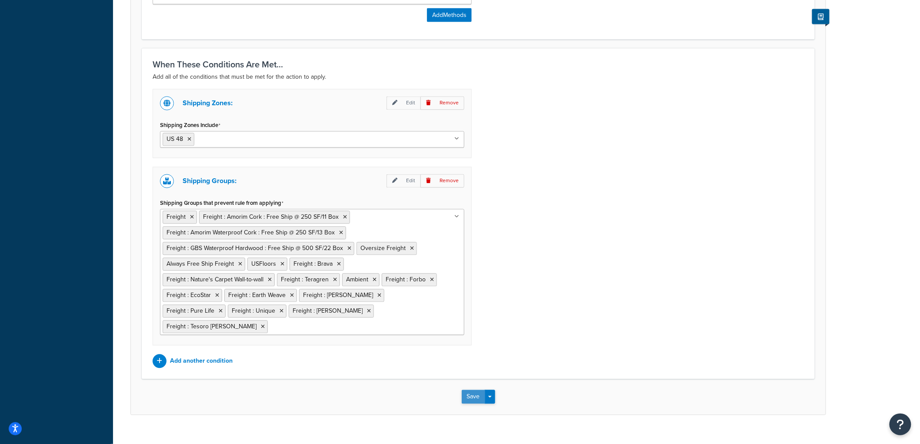
click at [477, 390] on button "Save" at bounding box center [473, 397] width 23 height 14
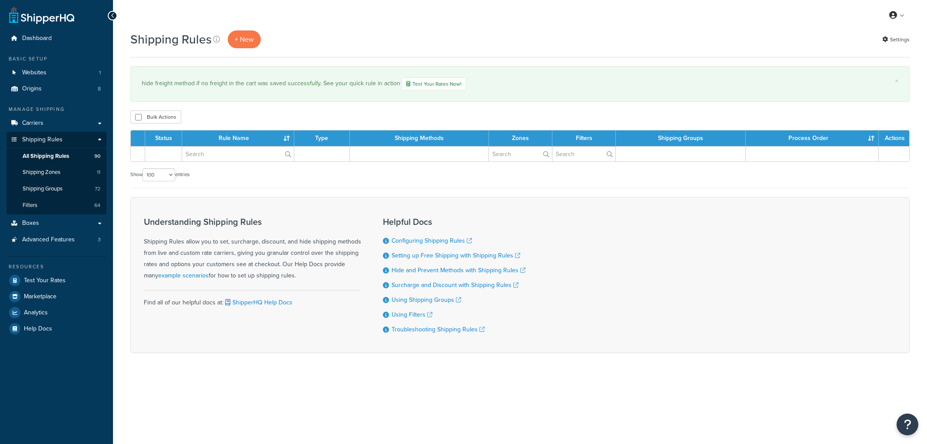
select select "100"
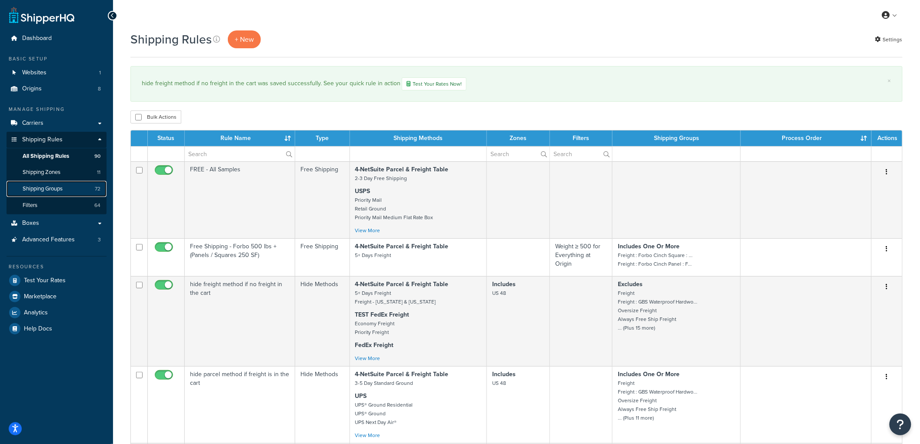
click at [63, 187] on span "Shipping Groups" at bounding box center [43, 188] width 40 height 7
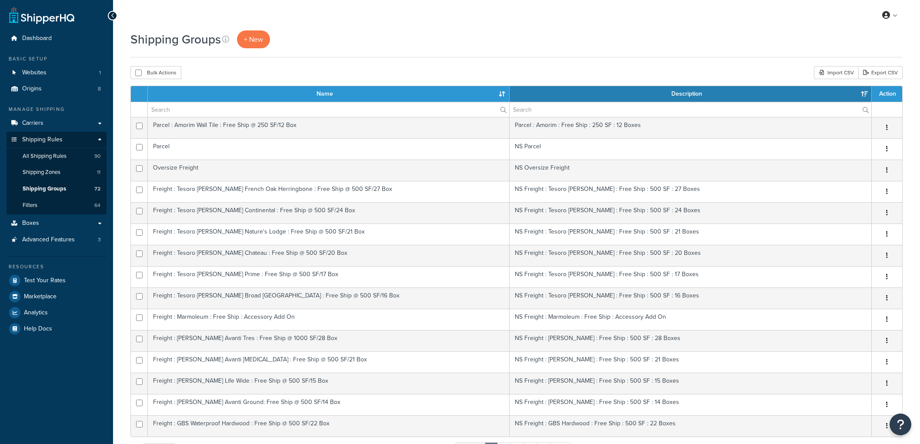
select select "15"
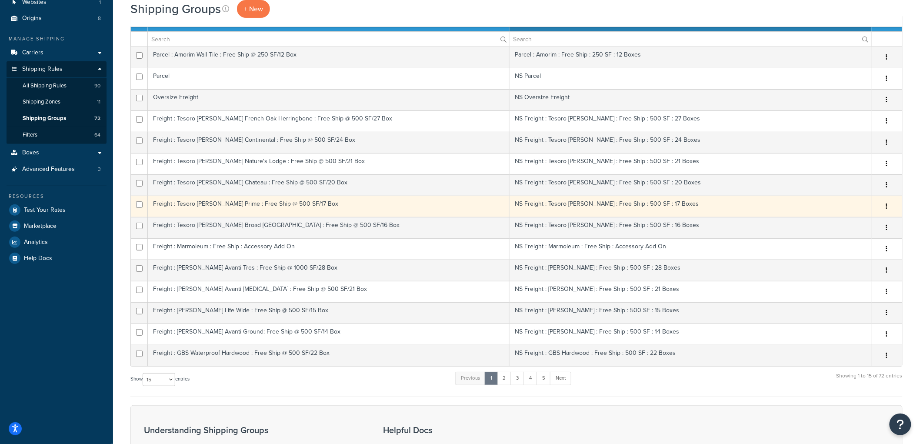
scroll to position [63, 0]
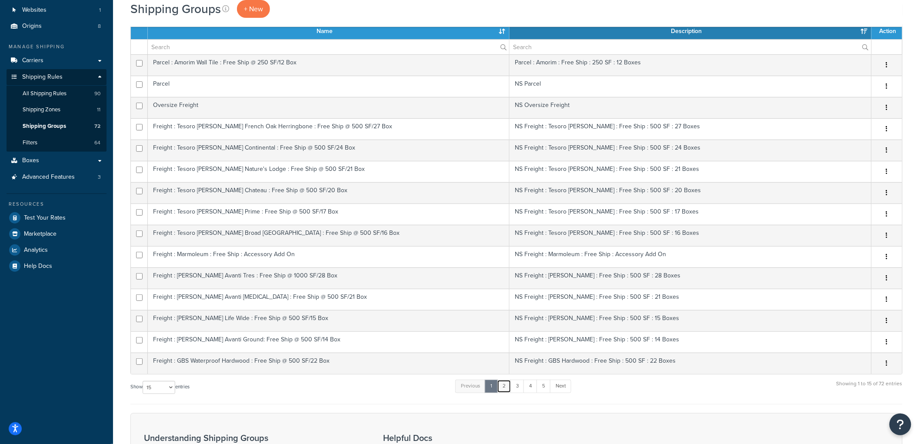
click at [503, 388] on link "2" at bounding box center [504, 385] width 14 height 13
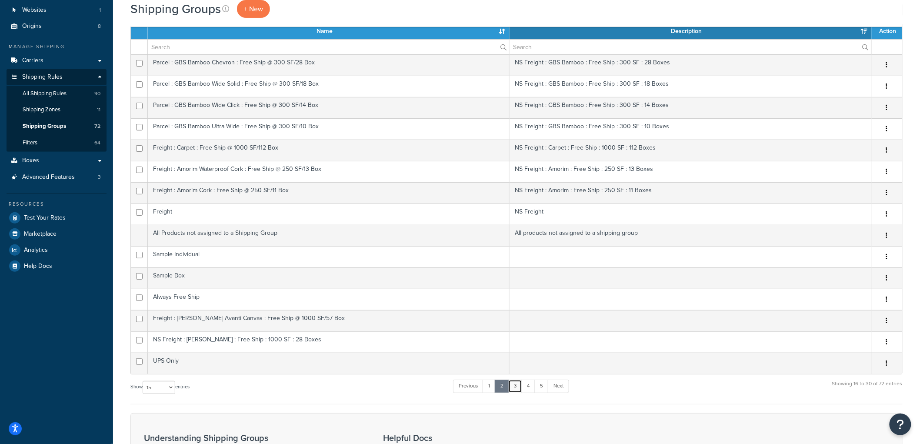
click at [515, 384] on link "3" at bounding box center [515, 385] width 14 height 13
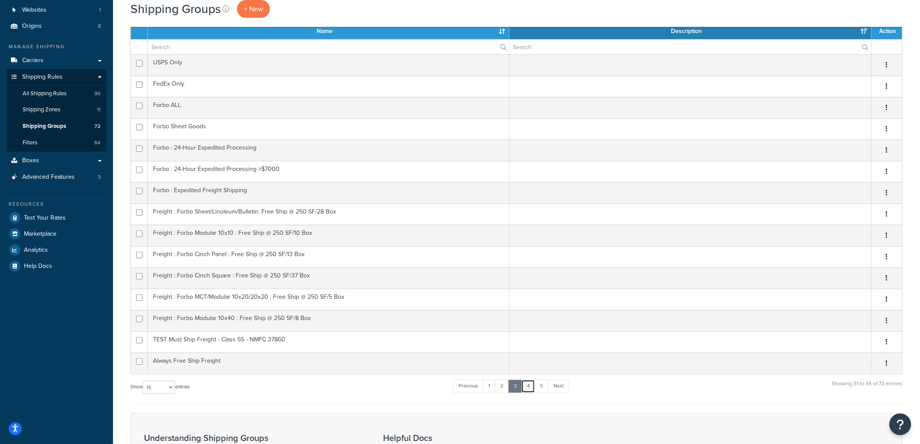
click at [531, 387] on link "4" at bounding box center [528, 385] width 14 height 13
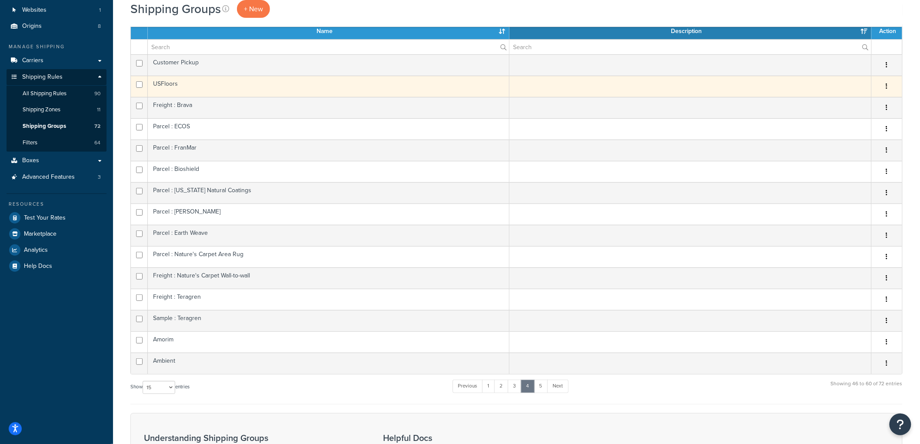
click at [259, 90] on td "USFloors" at bounding box center [329, 86] width 362 height 21
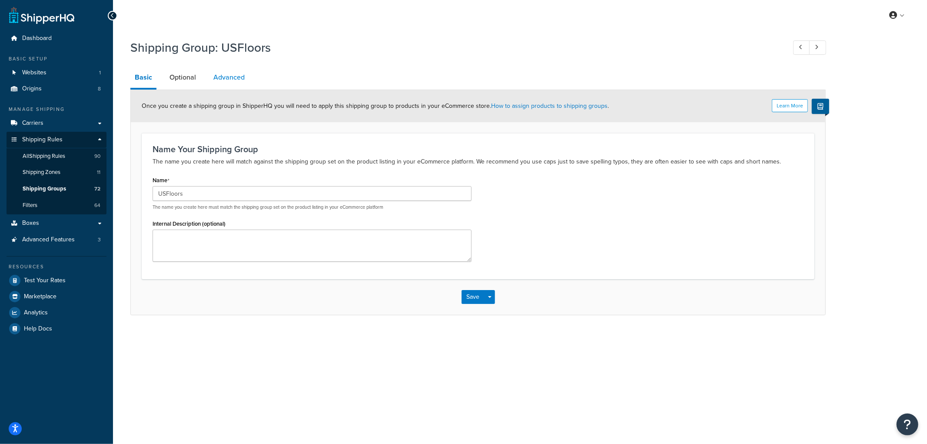
click at [242, 84] on link "Advanced" at bounding box center [229, 77] width 40 height 21
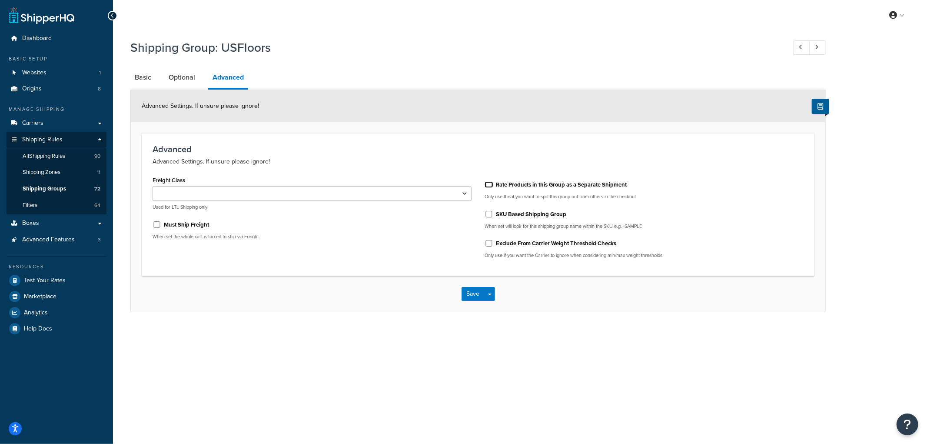
click at [489, 181] on input "Rate Products in this Group as a Separate Shipment" at bounding box center [489, 184] width 9 height 7
checkbox input "true"
click at [477, 290] on button "Save" at bounding box center [473, 294] width 23 height 14
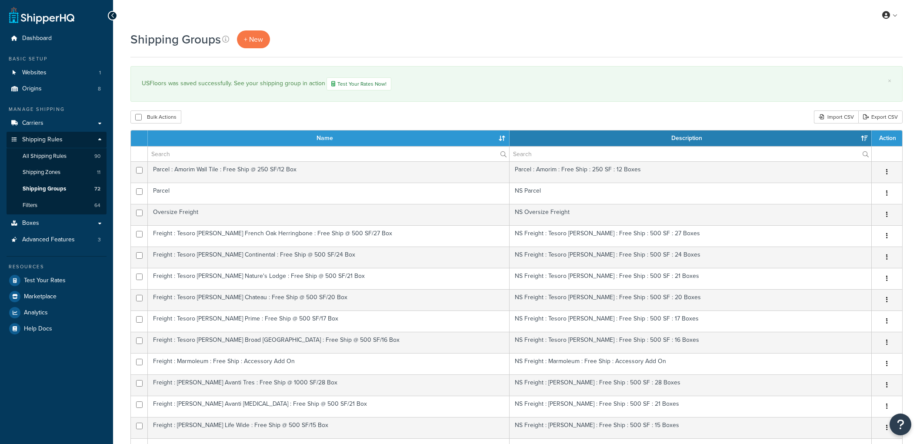
select select "15"
click at [65, 184] on link "Shipping Groups 72" at bounding box center [57, 189] width 100 height 16
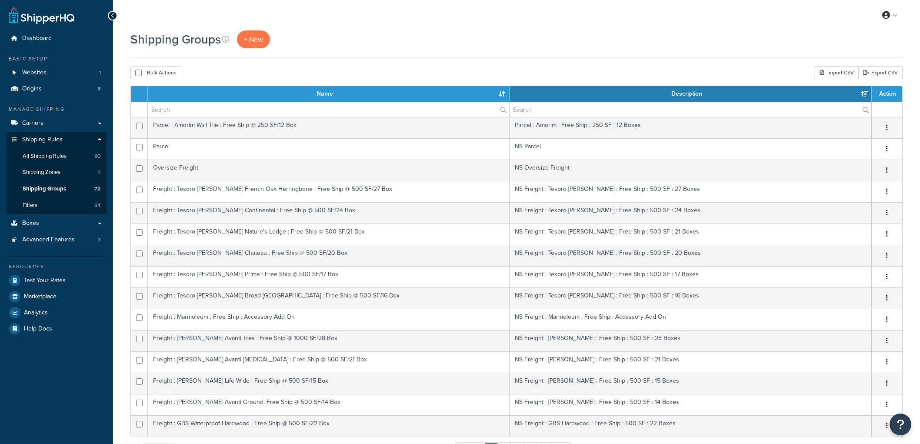
select select "15"
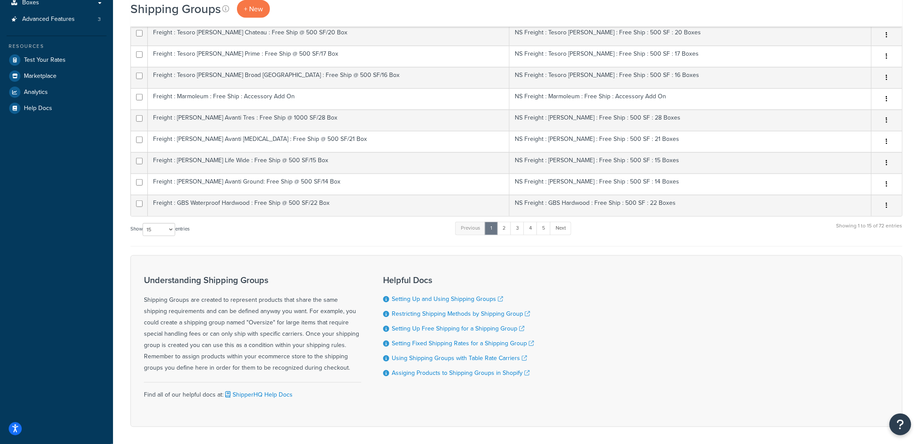
scroll to position [241, 0]
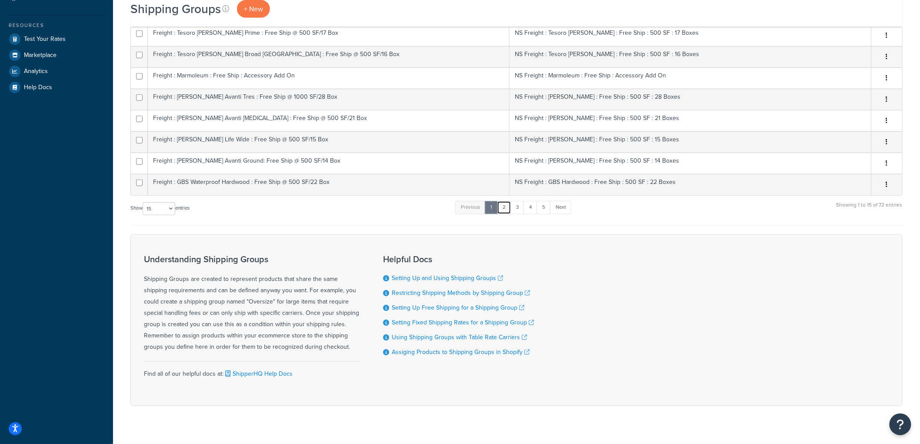
click at [508, 209] on link "2" at bounding box center [504, 207] width 14 height 13
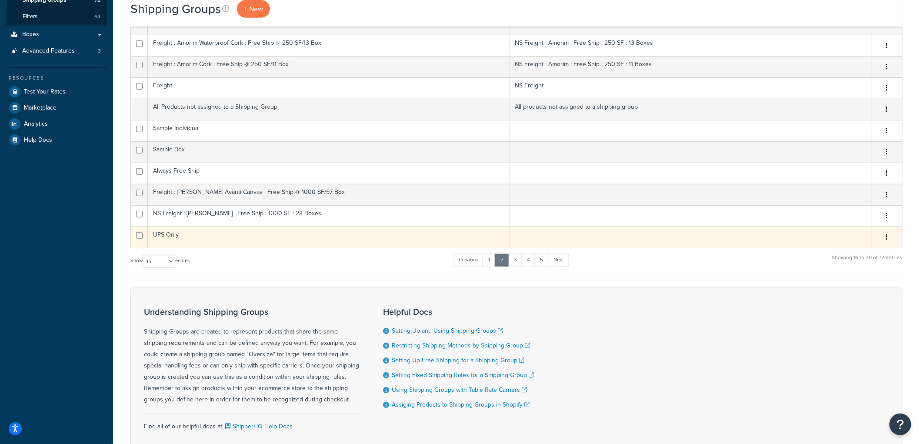
scroll to position [193, 0]
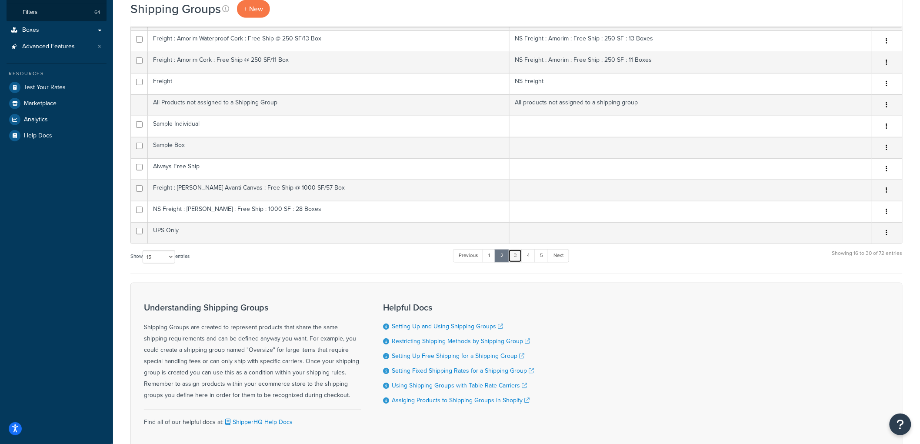
click at [519, 257] on link "3" at bounding box center [515, 255] width 14 height 13
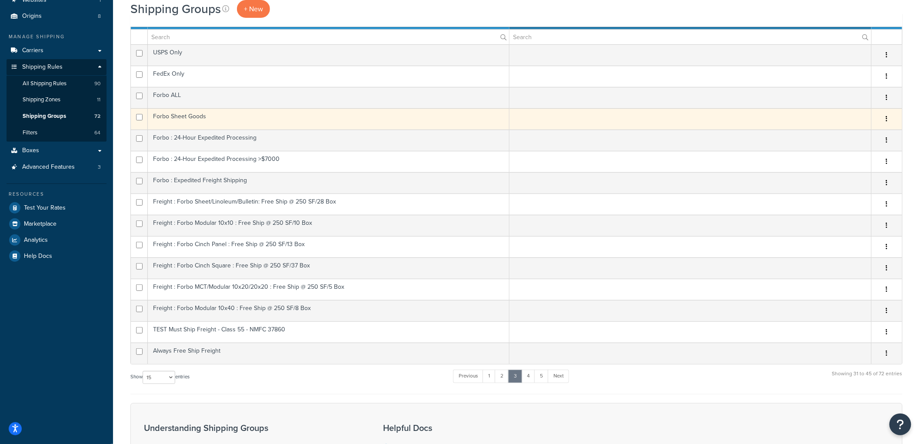
scroll to position [96, 0]
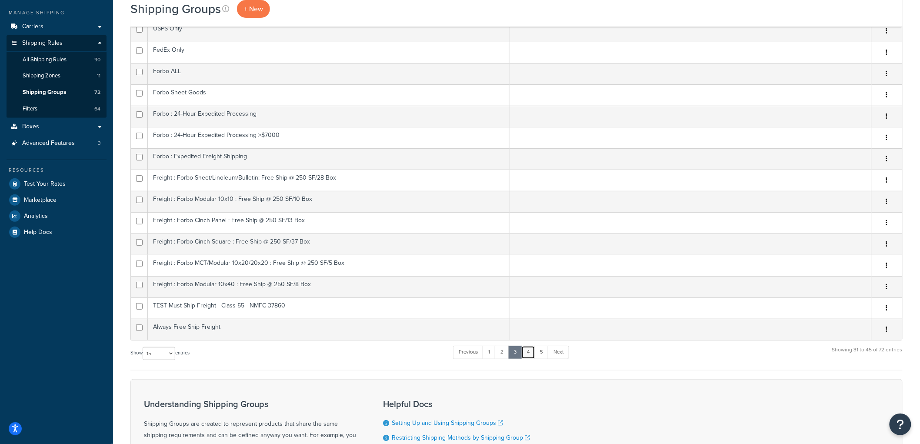
click at [531, 347] on link "4" at bounding box center [528, 352] width 14 height 13
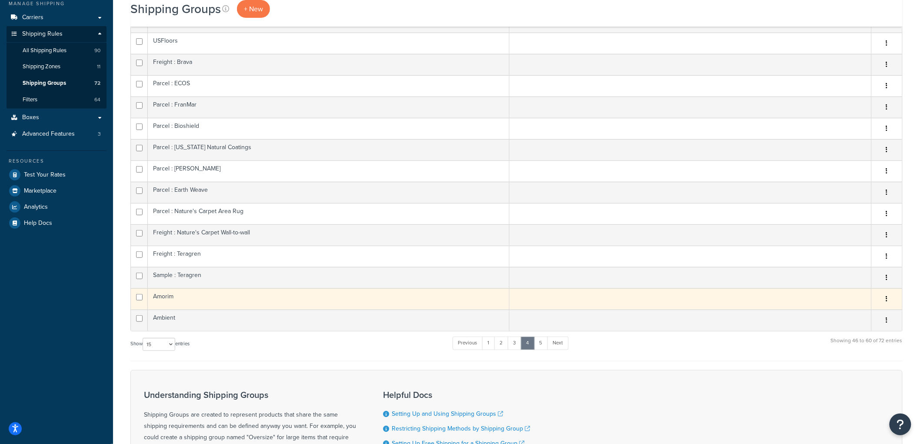
scroll to position [145, 0]
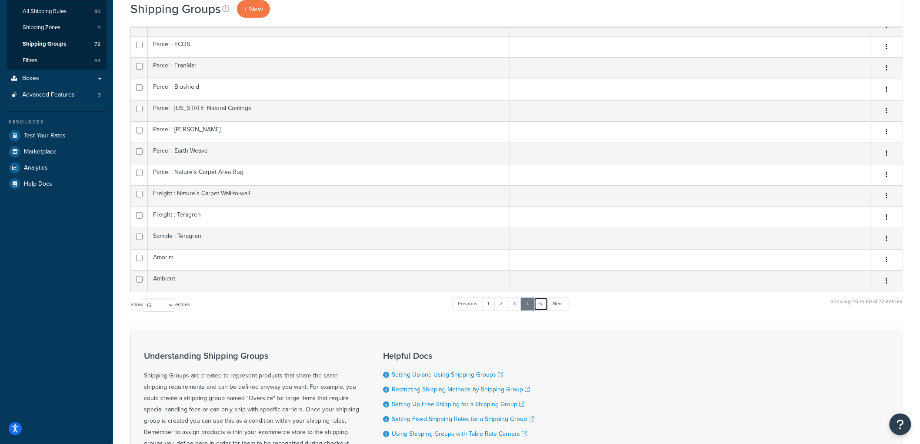
click at [545, 309] on link "5" at bounding box center [541, 303] width 14 height 13
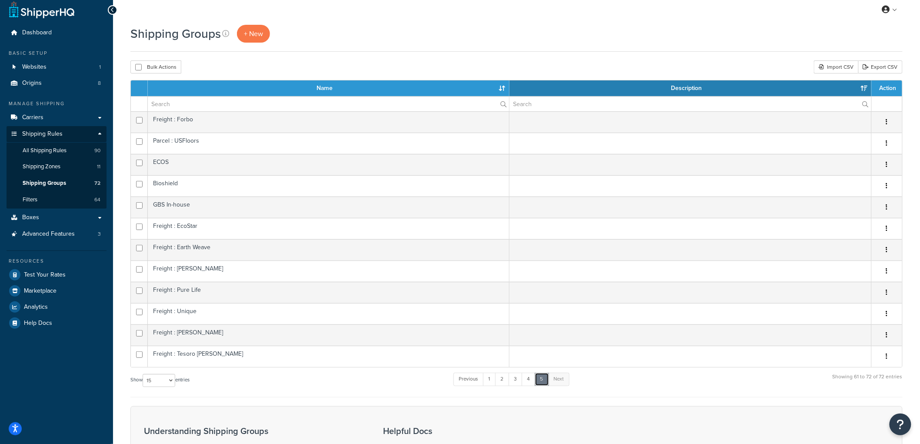
scroll to position [0, 0]
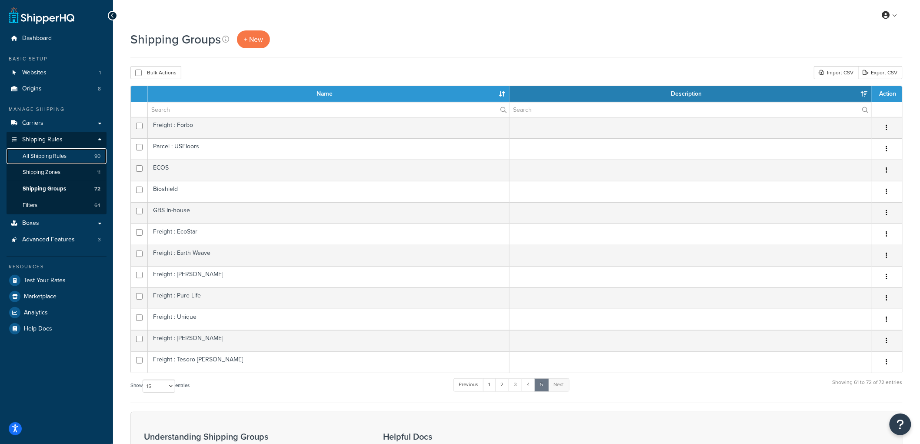
click at [61, 156] on span "All Shipping Rules" at bounding box center [45, 156] width 44 height 7
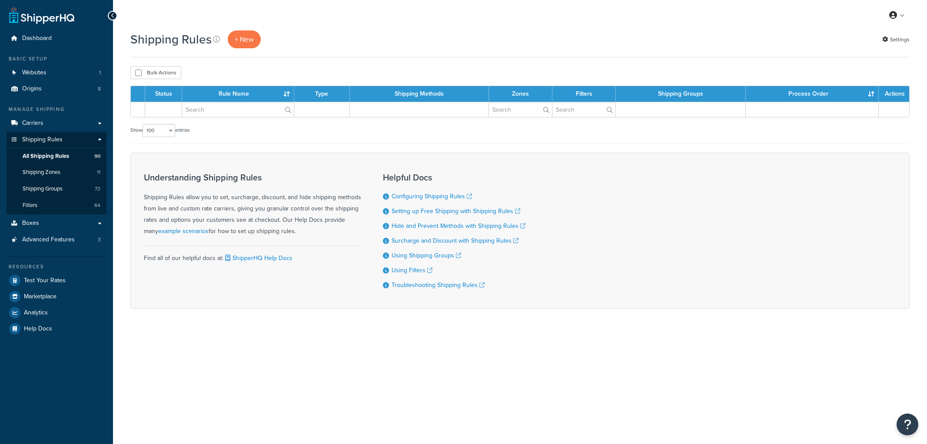
select select "100"
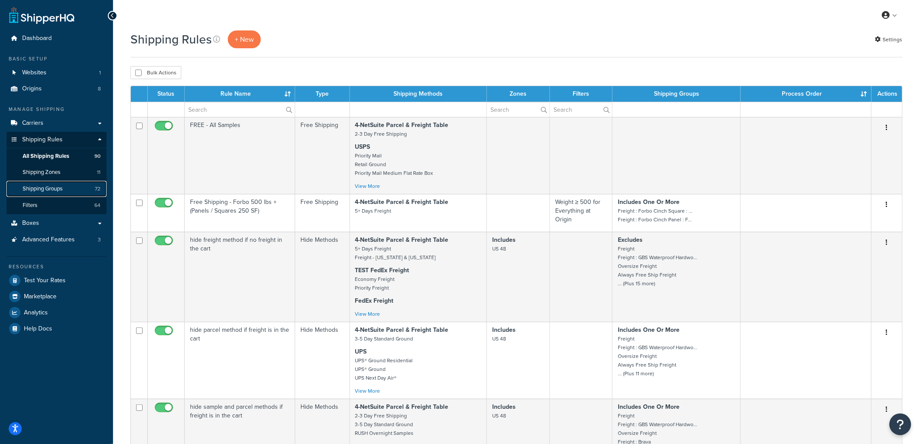
click at [56, 186] on span "Shipping Groups" at bounding box center [43, 188] width 40 height 7
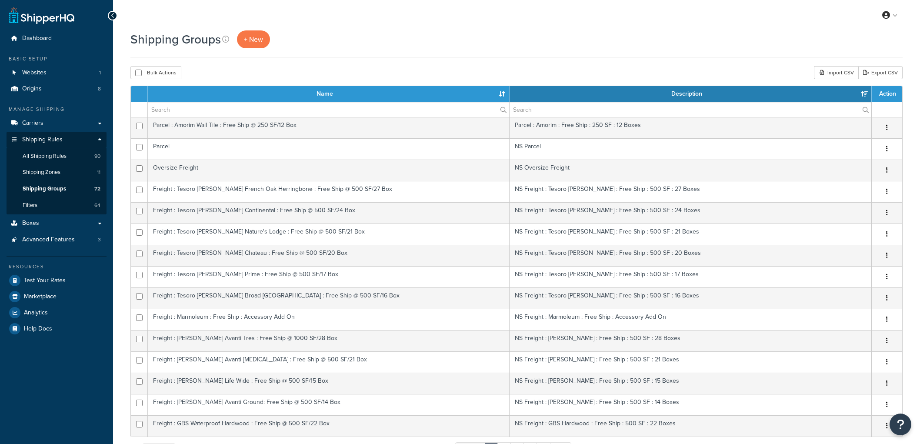
select select "15"
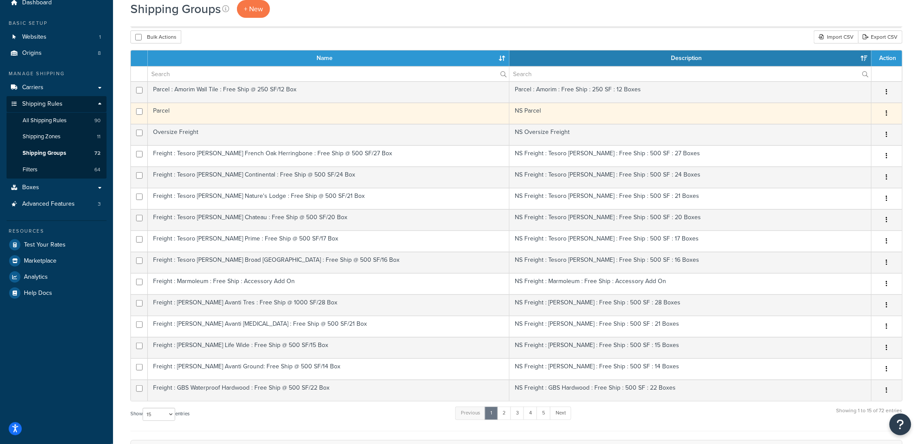
scroll to position [96, 0]
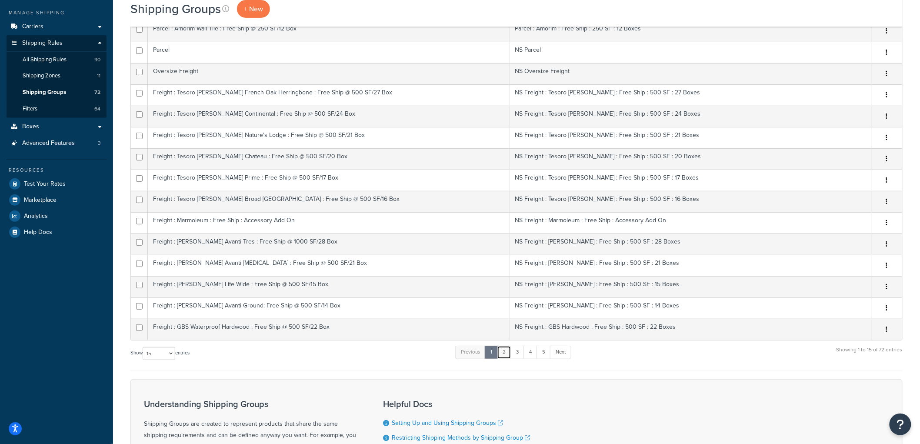
click at [505, 354] on link "2" at bounding box center [504, 352] width 14 height 13
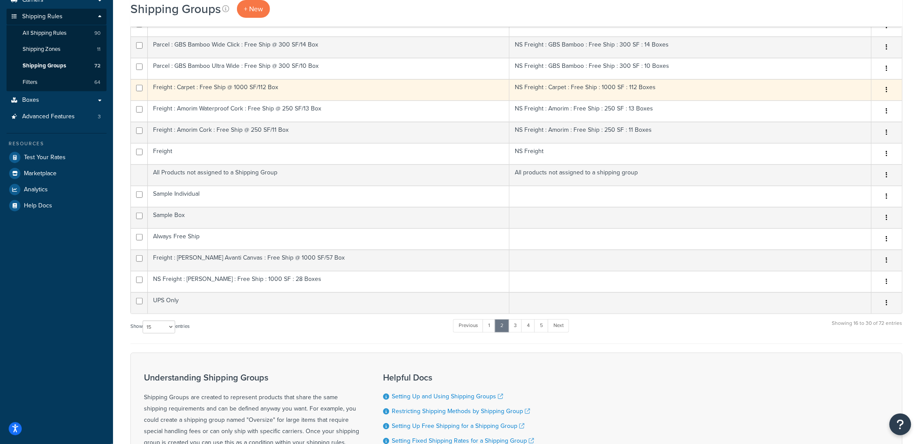
scroll to position [145, 0]
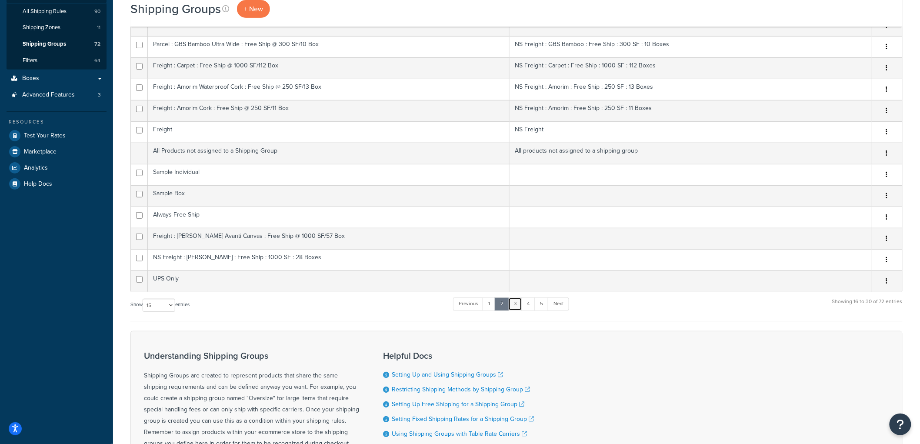
click at [514, 304] on link "3" at bounding box center [515, 303] width 14 height 13
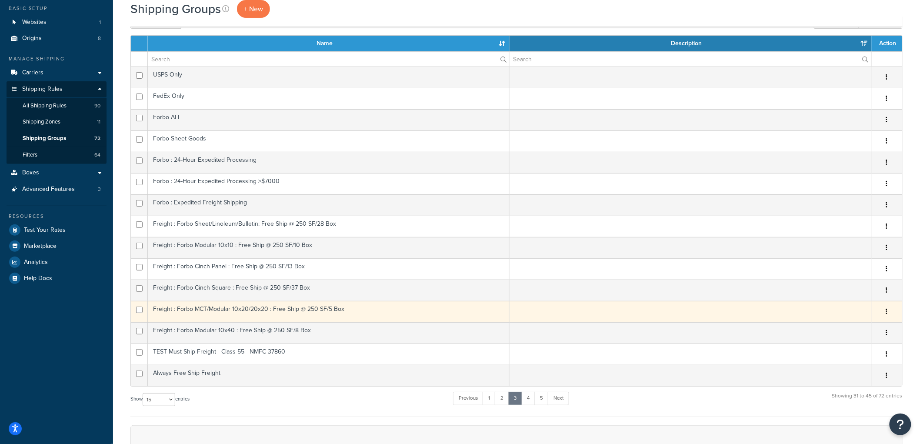
scroll to position [48, 0]
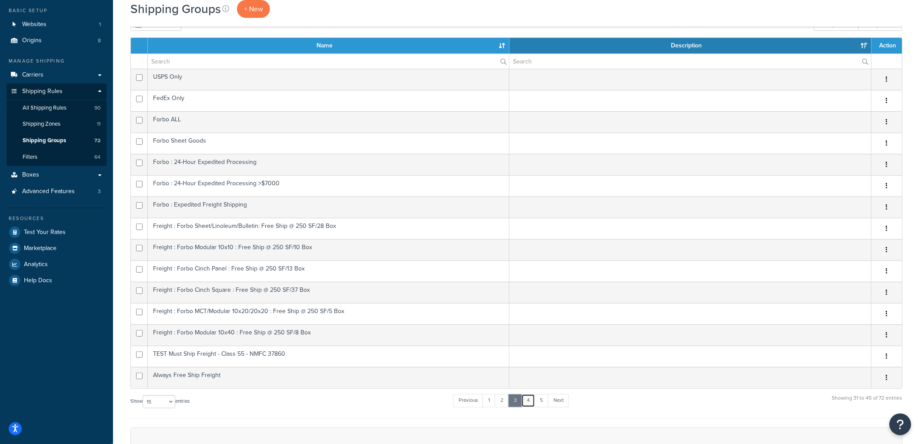
click at [533, 403] on link "4" at bounding box center [528, 400] width 14 height 13
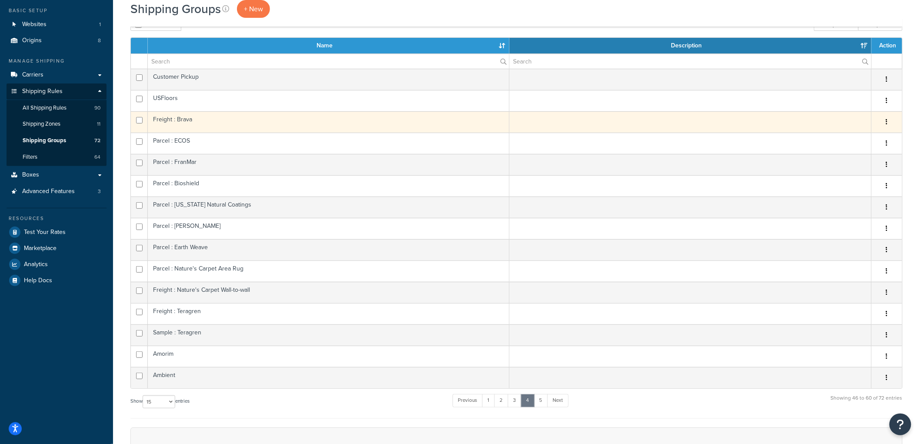
click at [182, 117] on td "Freight : Brava" at bounding box center [329, 121] width 362 height 21
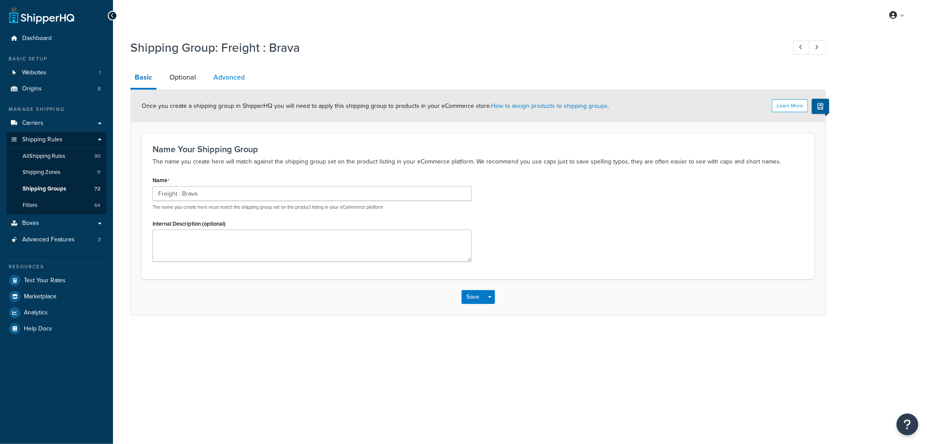
click at [238, 80] on link "Advanced" at bounding box center [229, 77] width 40 height 21
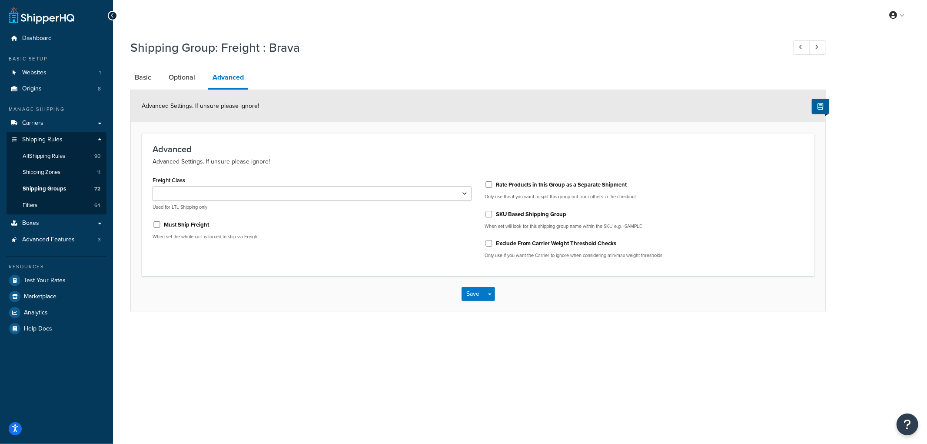
click at [490, 187] on div "Rate Products in this Group as a Separate Shipment" at bounding box center [644, 183] width 319 height 13
click at [489, 186] on input "Rate Products in this Group as a Separate Shipment" at bounding box center [489, 184] width 9 height 7
checkbox input "true"
click at [471, 290] on button "Save" at bounding box center [473, 294] width 23 height 14
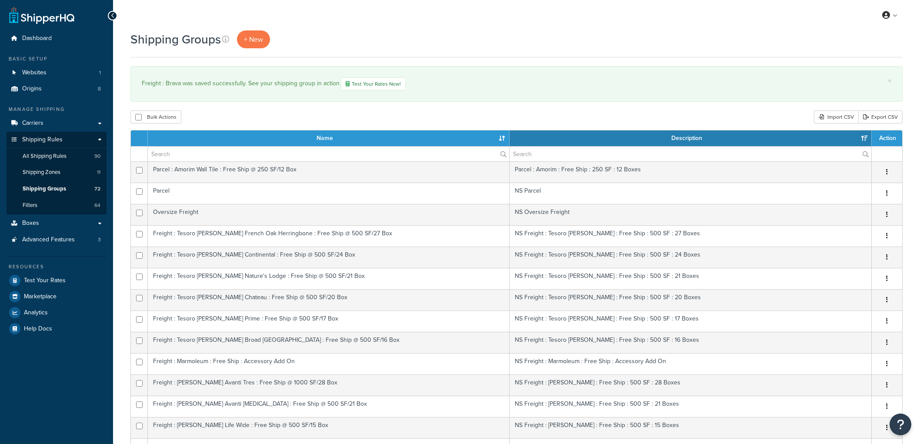
select select "15"
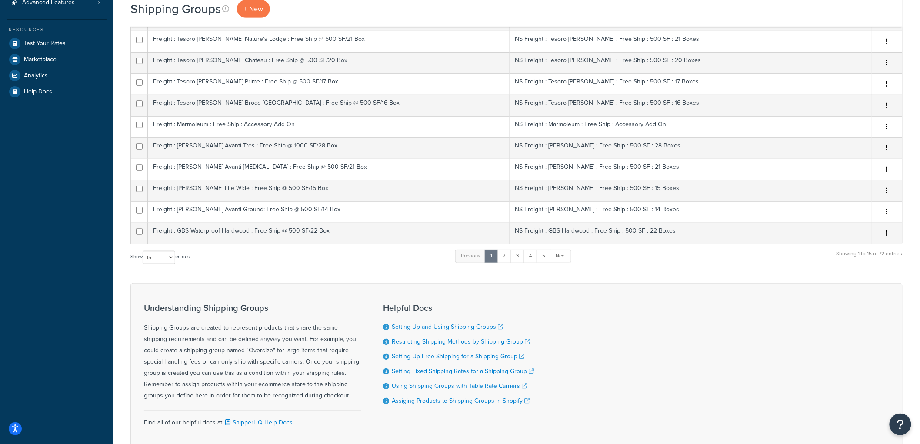
scroll to position [301, 0]
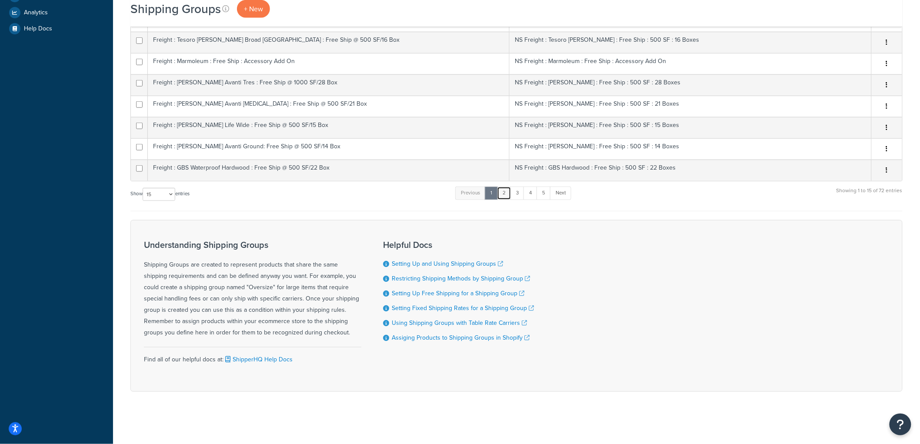
click at [503, 193] on link "2" at bounding box center [504, 192] width 14 height 13
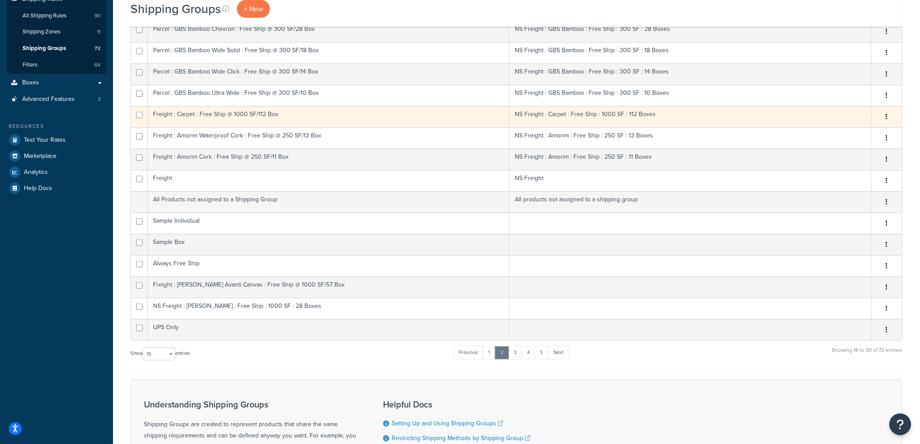
scroll to position [107, 0]
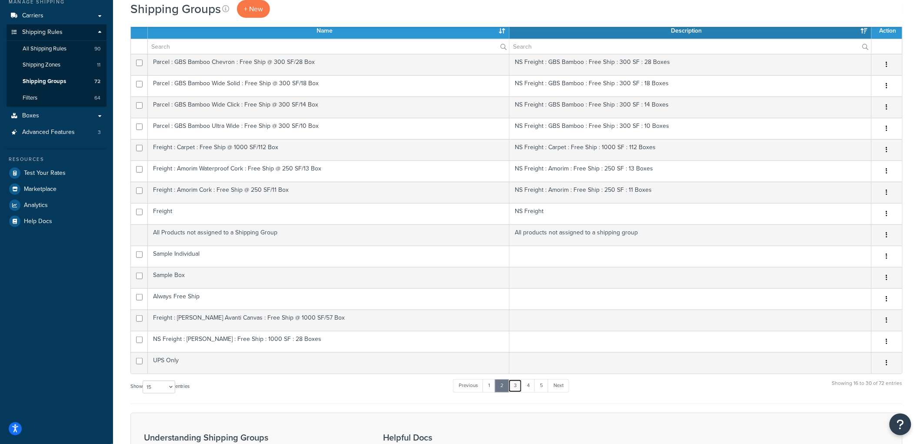
click at [519, 392] on link "3" at bounding box center [515, 385] width 14 height 13
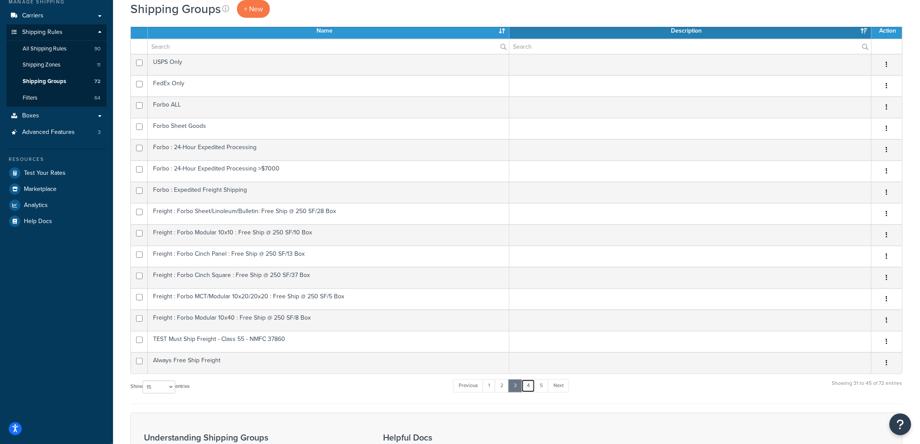
click at [533, 387] on link "4" at bounding box center [528, 385] width 14 height 13
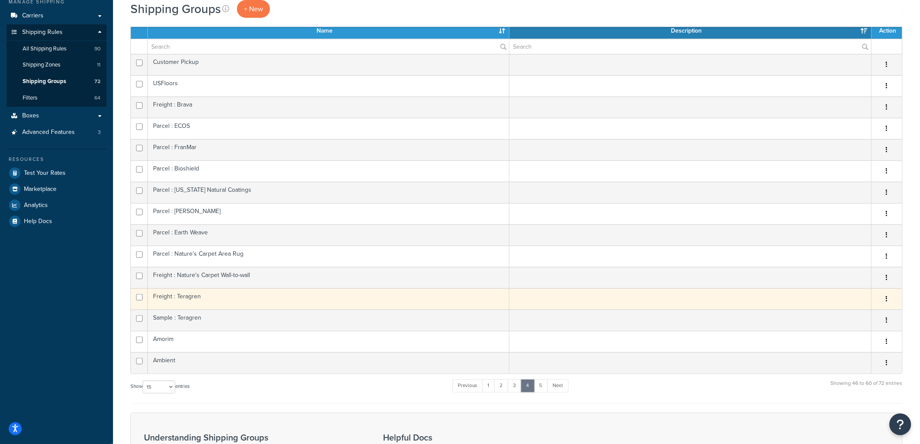
click at [234, 298] on td "Freight : Teragren" at bounding box center [329, 298] width 362 height 21
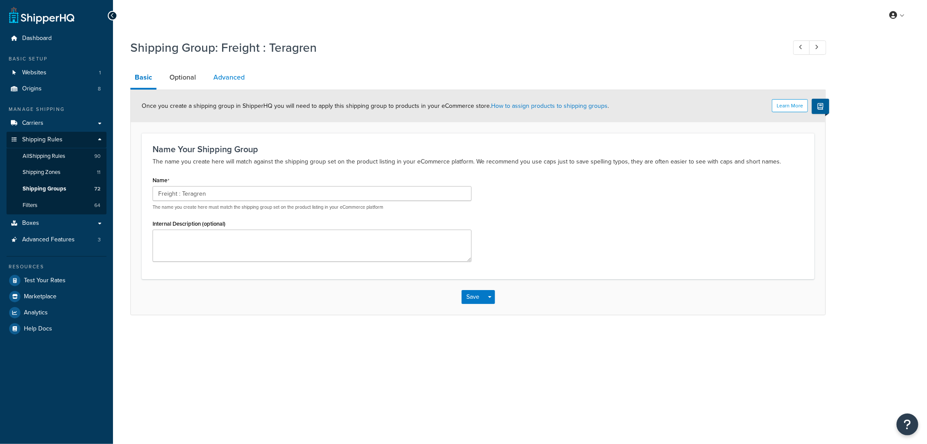
click at [231, 80] on link "Advanced" at bounding box center [229, 77] width 40 height 21
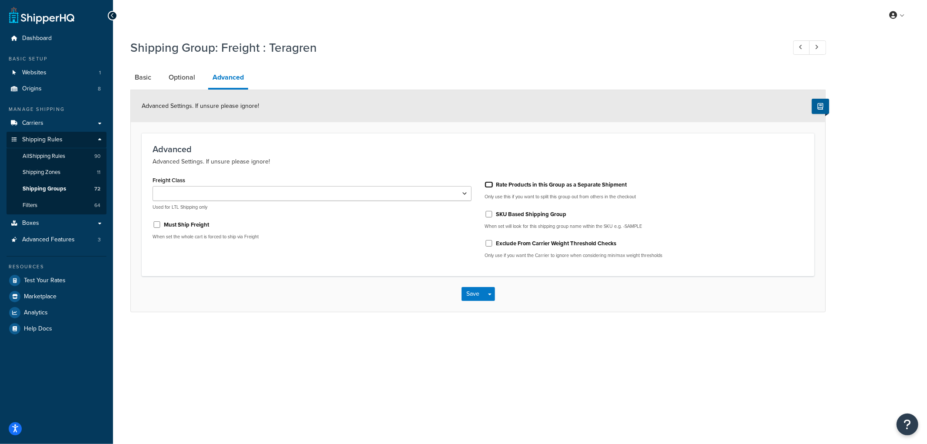
click at [485, 184] on input "Rate Products in this Group as a Separate Shipment" at bounding box center [489, 184] width 9 height 7
checkbox input "true"
click at [475, 291] on button "Save" at bounding box center [473, 294] width 23 height 14
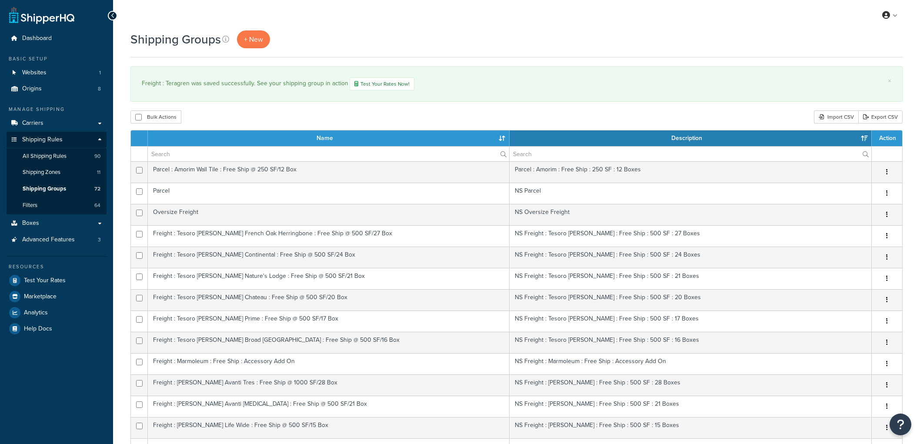
select select "15"
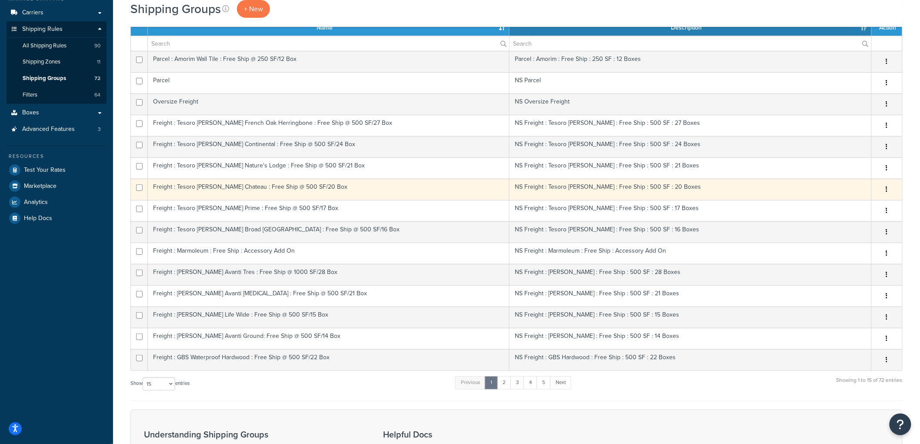
scroll to position [301, 0]
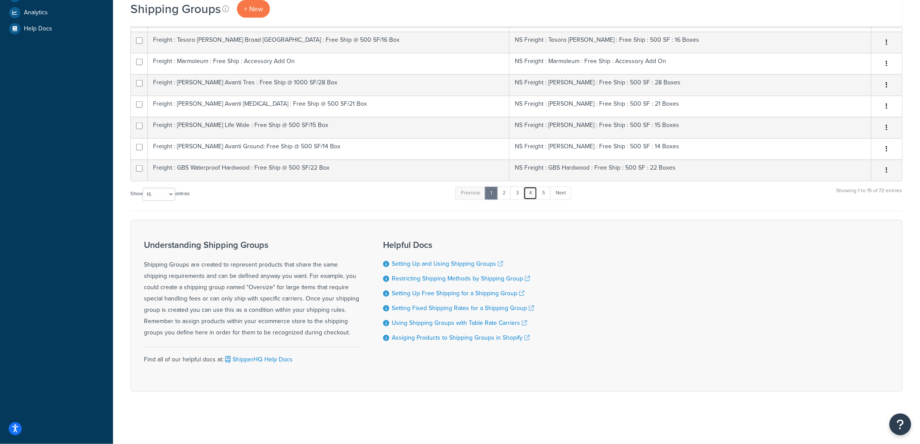
click at [532, 196] on link "4" at bounding box center [530, 192] width 14 height 13
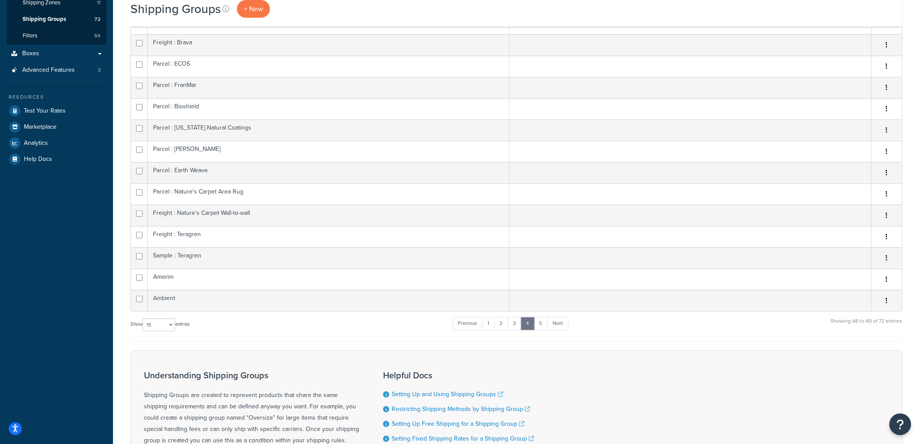
scroll to position [156, 0]
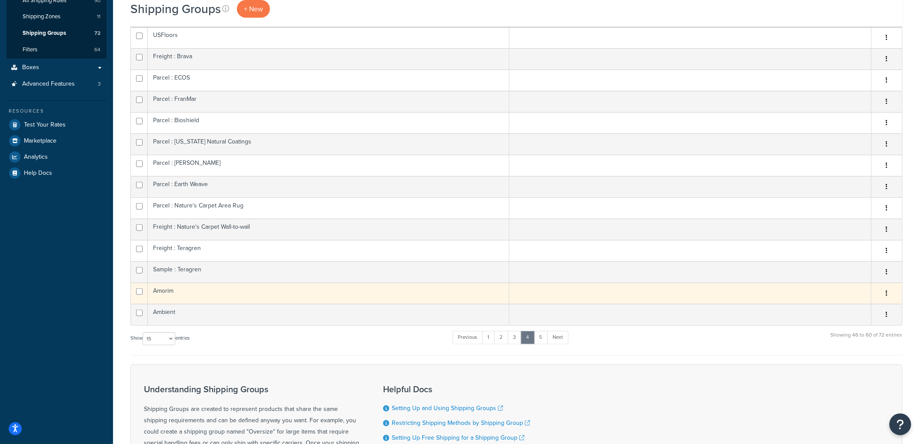
click at [227, 296] on td "Amorim" at bounding box center [329, 292] width 362 height 21
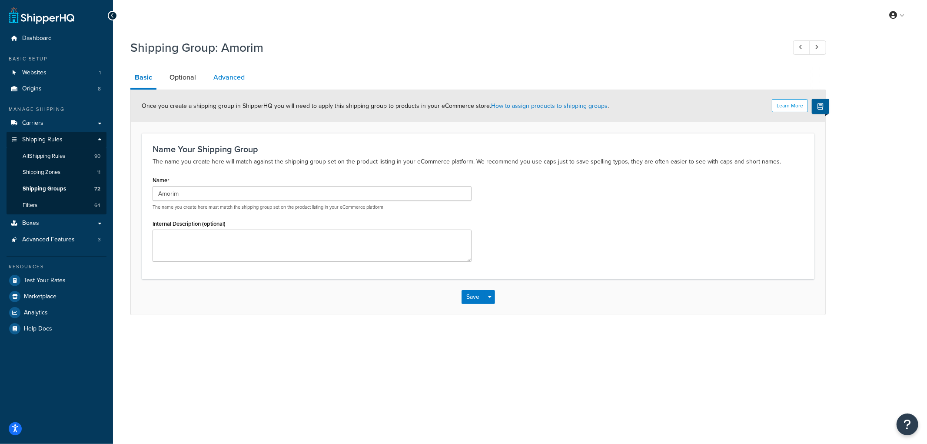
click at [235, 80] on link "Advanced" at bounding box center [229, 77] width 40 height 21
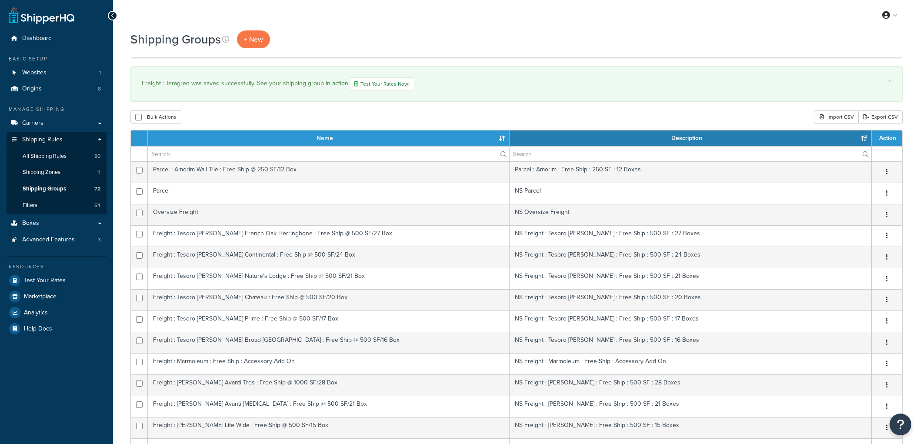
select select "15"
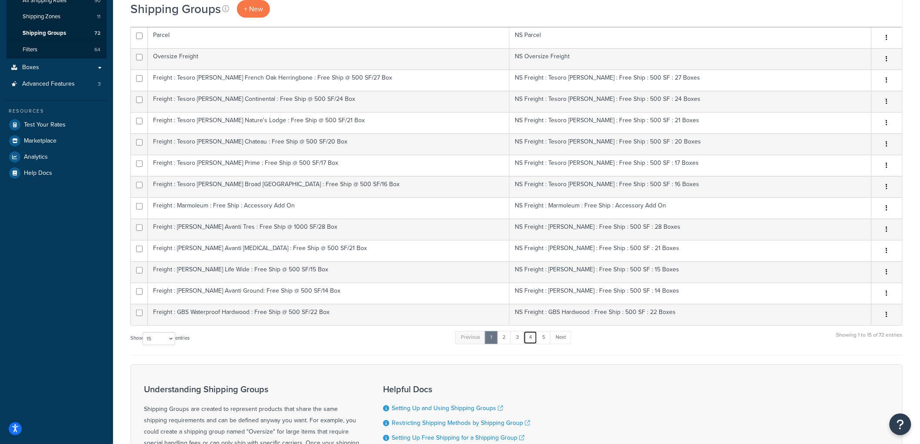
click at [529, 336] on link "4" at bounding box center [530, 337] width 14 height 13
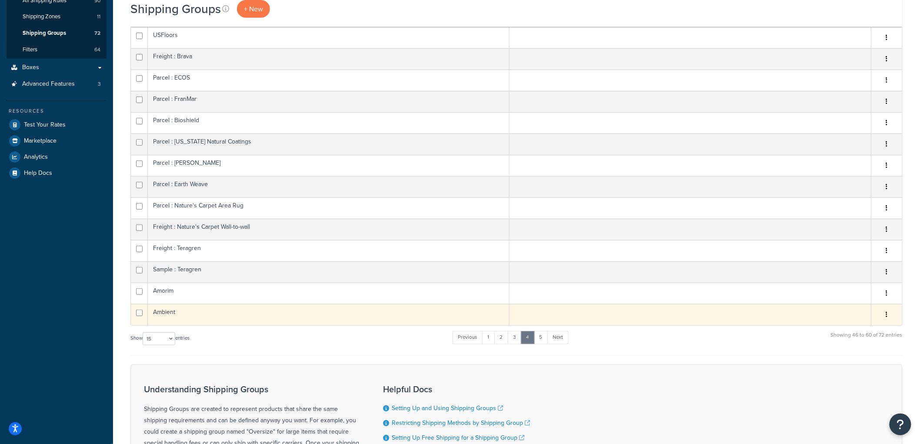
click at [232, 309] on td "Ambient" at bounding box center [329, 314] width 362 height 21
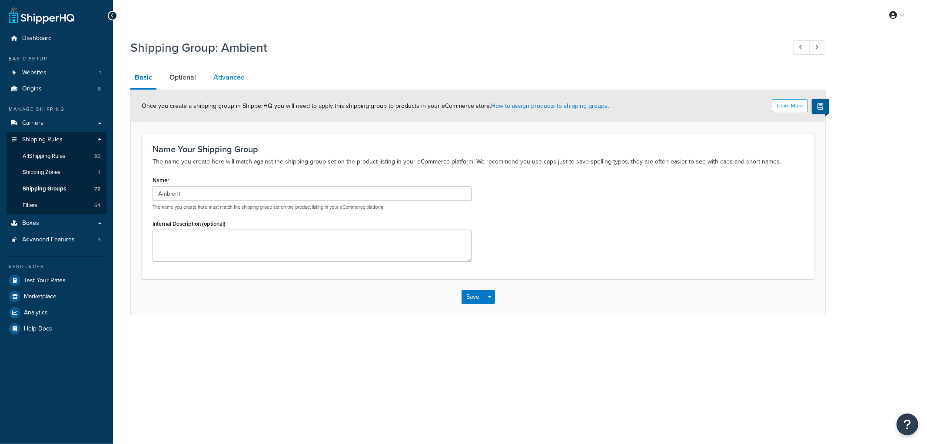
click at [243, 80] on link "Advanced" at bounding box center [229, 77] width 40 height 21
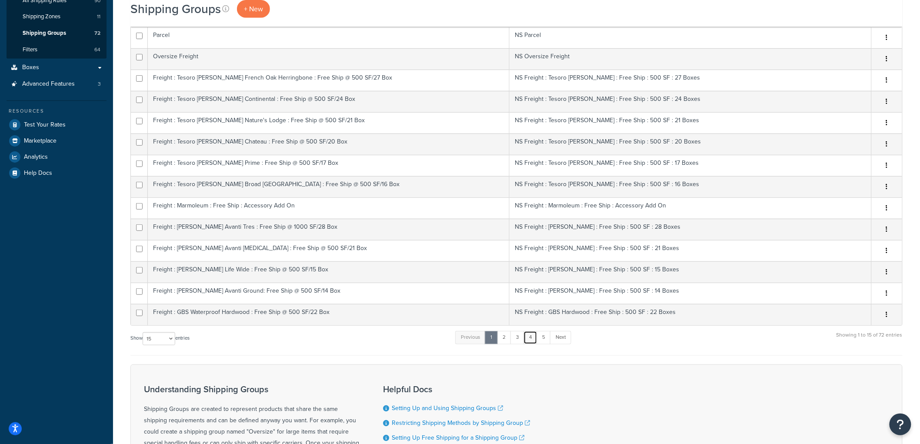
click at [533, 339] on link "4" at bounding box center [530, 337] width 14 height 13
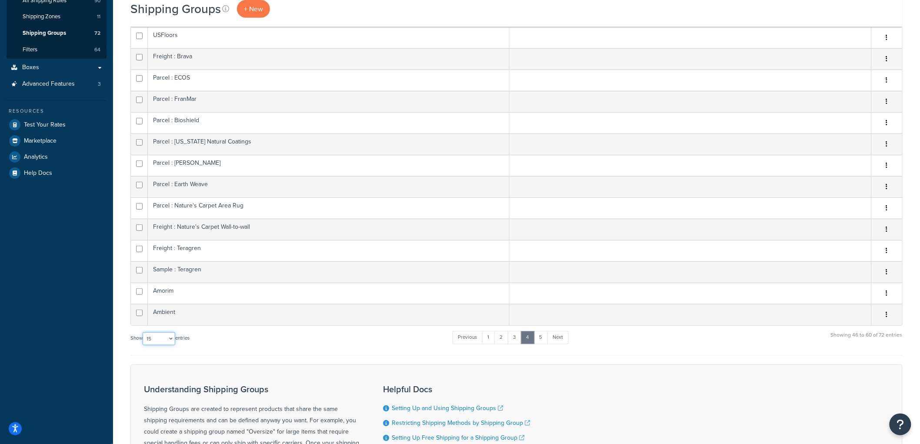
click at [150, 342] on select "10 15 25 50 100" at bounding box center [159, 338] width 33 height 13
select select "100"
click at [143, 345] on select "10 15 25 50 100" at bounding box center [159, 338] width 33 height 13
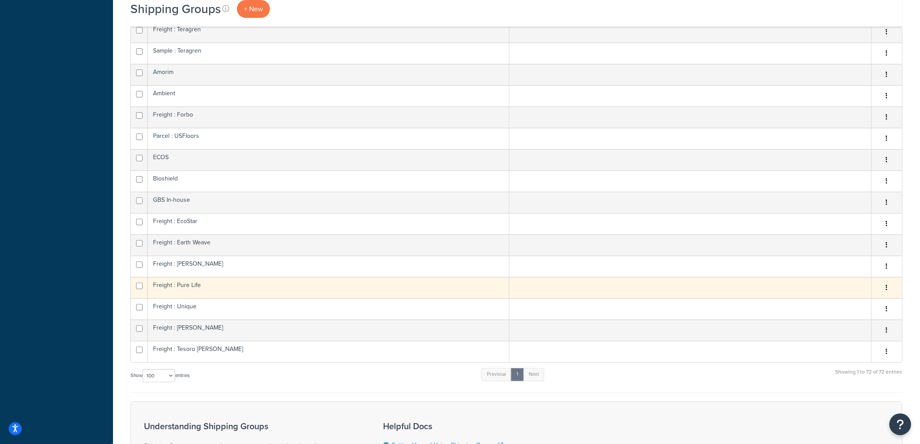
scroll to position [1323, 0]
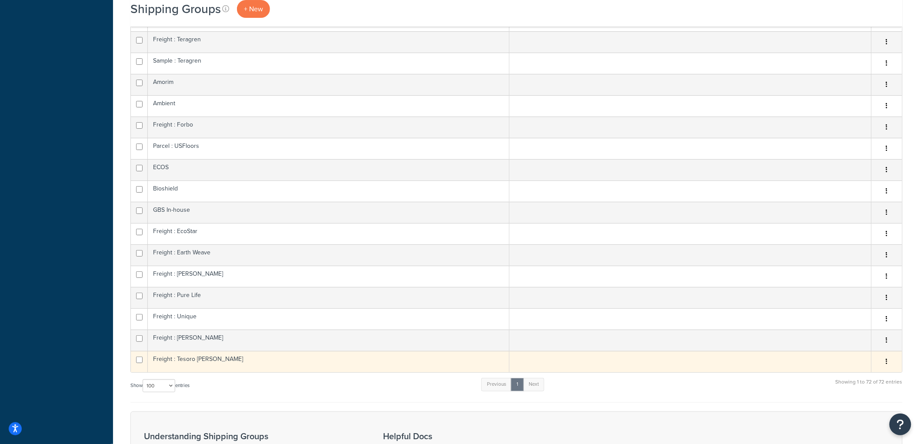
click at [275, 365] on td "Freight : Tesoro Woods" at bounding box center [329, 361] width 362 height 21
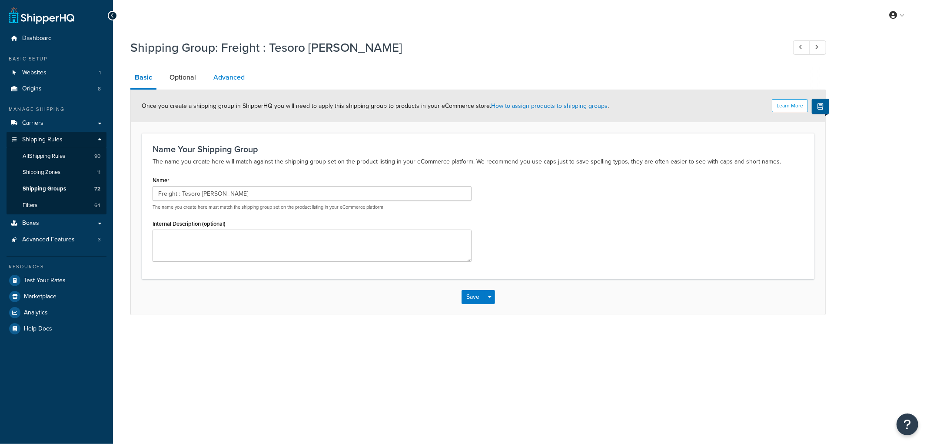
click at [234, 74] on link "Advanced" at bounding box center [229, 77] width 40 height 21
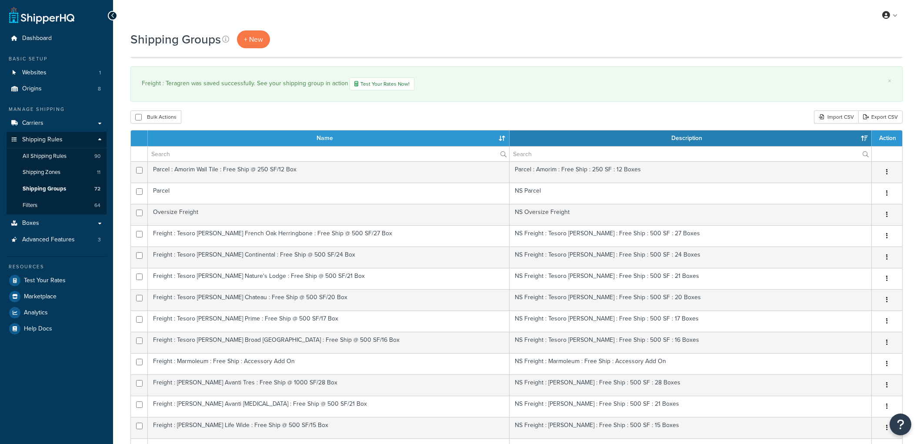
select select "100"
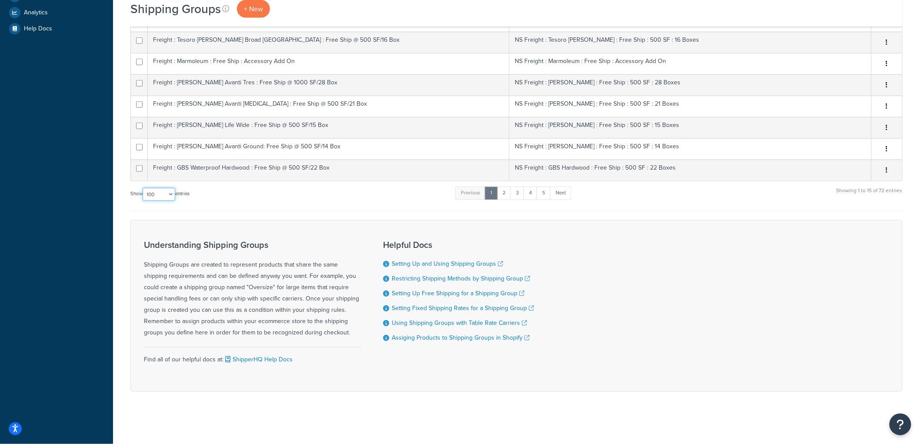
click at [175, 193] on select "10 15 25 50 100" at bounding box center [159, 194] width 33 height 13
click at [143, 188] on select "10 15 25 50 100" at bounding box center [159, 194] width 33 height 13
click at [546, 187] on link "5" at bounding box center [543, 192] width 14 height 13
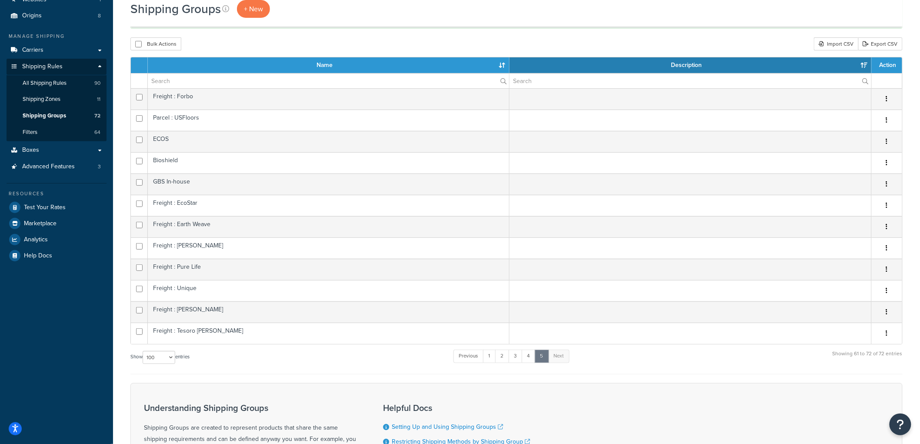
scroll to position [72, 0]
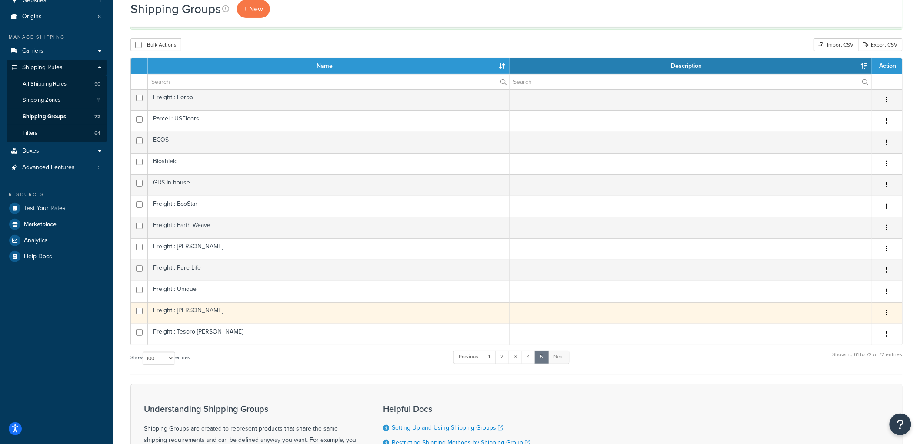
click at [215, 315] on td "Freight : [PERSON_NAME]" at bounding box center [329, 312] width 362 height 21
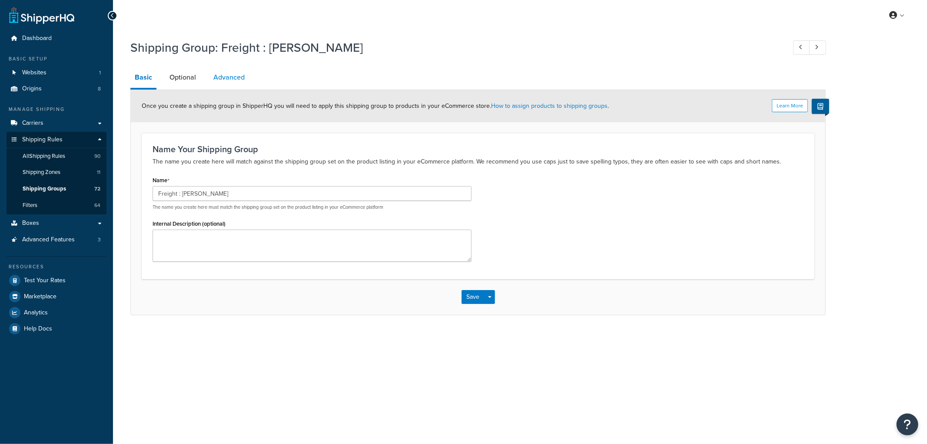
click at [244, 80] on link "Advanced" at bounding box center [229, 77] width 40 height 21
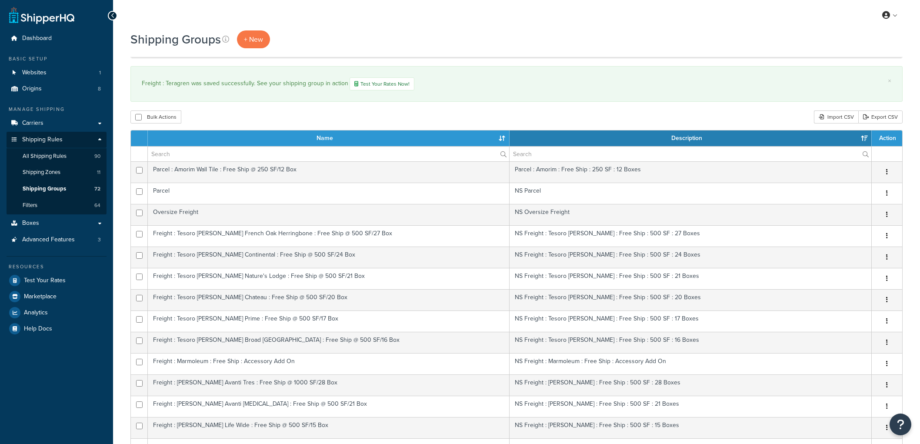
select select "100"
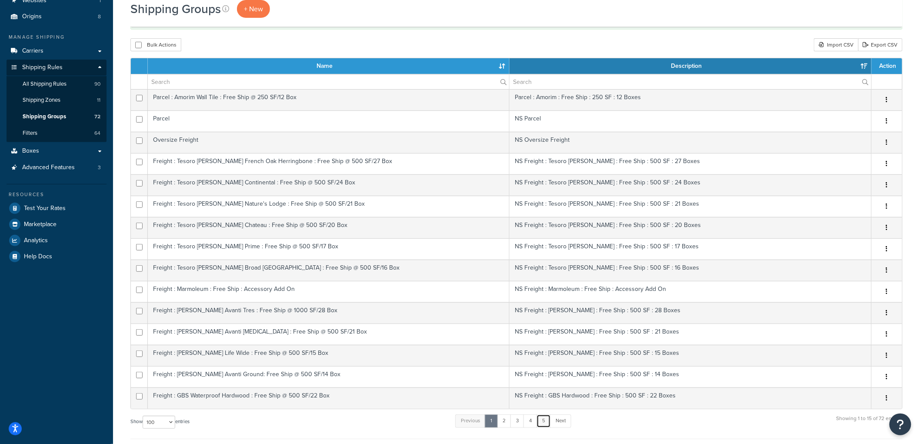
click at [545, 420] on link "5" at bounding box center [543, 420] width 14 height 13
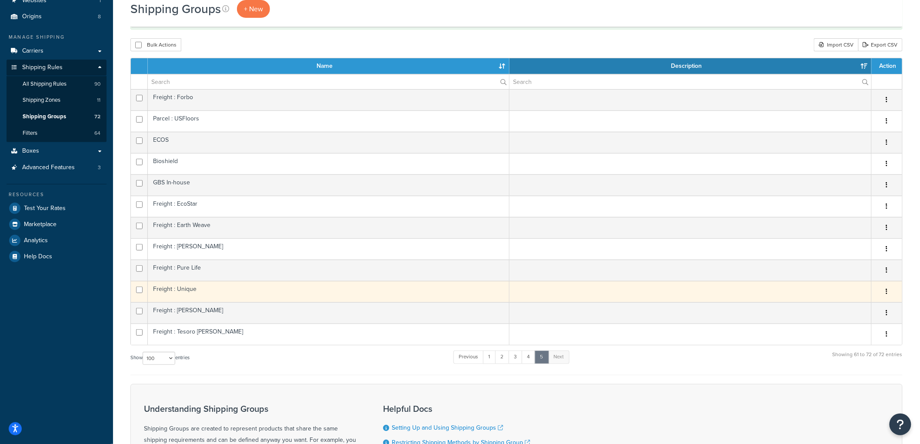
click at [196, 289] on td "Freight : Unique" at bounding box center [329, 291] width 362 height 21
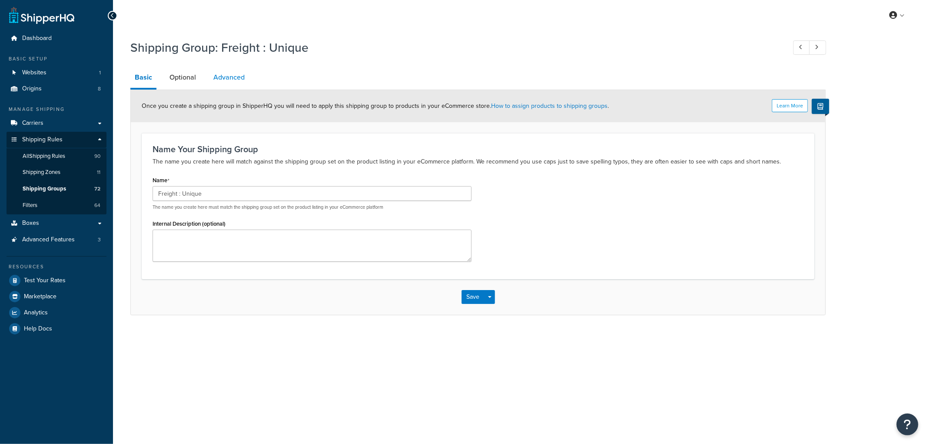
click at [226, 79] on link "Advanced" at bounding box center [229, 77] width 40 height 21
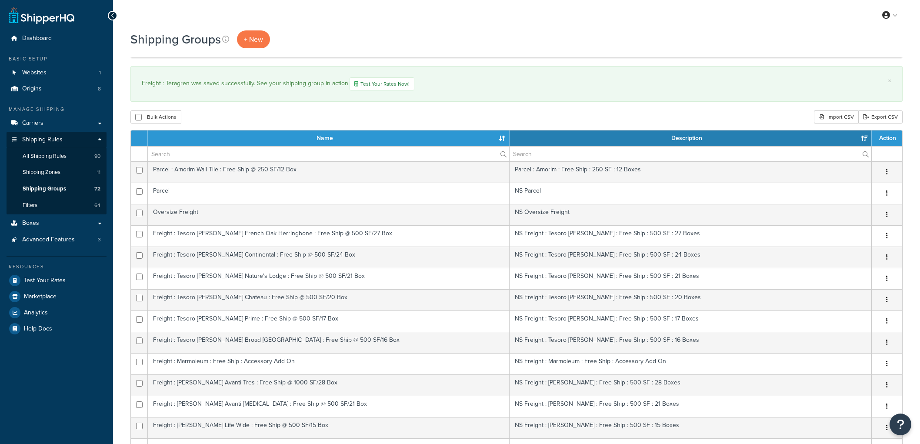
select select "100"
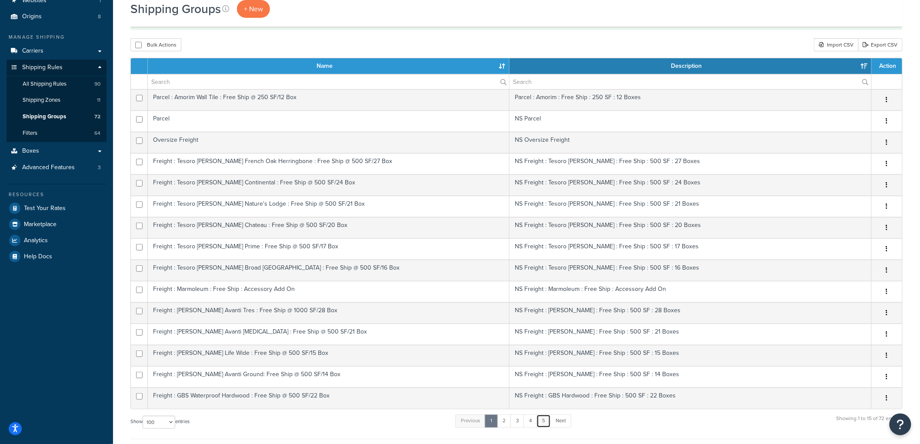
click at [548, 422] on link "5" at bounding box center [543, 420] width 14 height 13
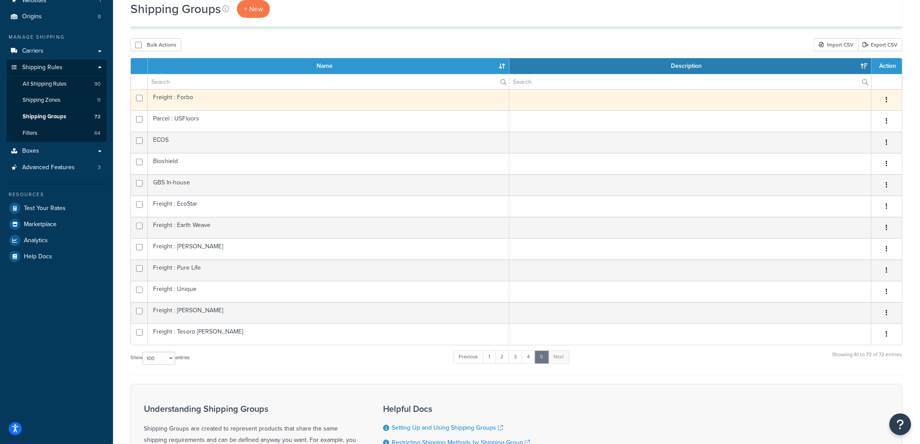
click at [206, 105] on td "Freight : Forbo" at bounding box center [329, 99] width 362 height 21
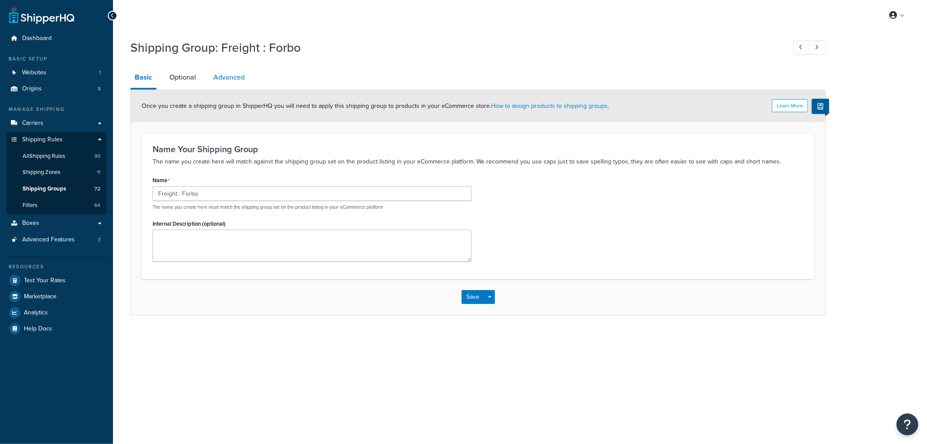
click at [238, 81] on link "Advanced" at bounding box center [229, 77] width 40 height 21
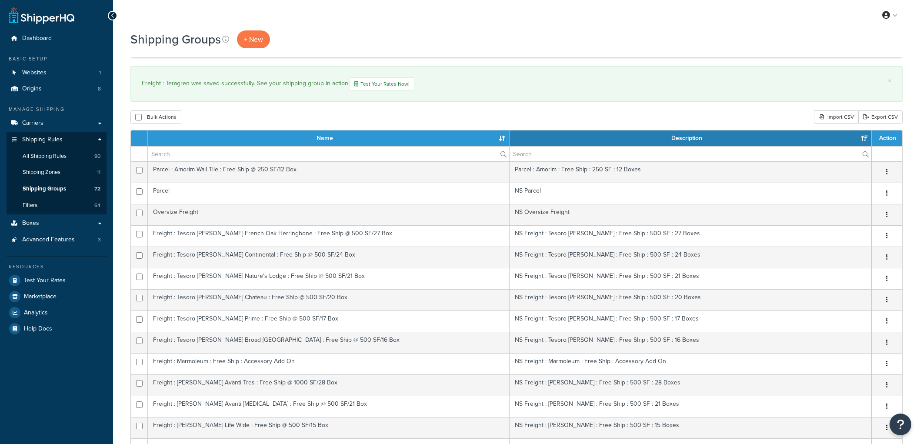
select select "100"
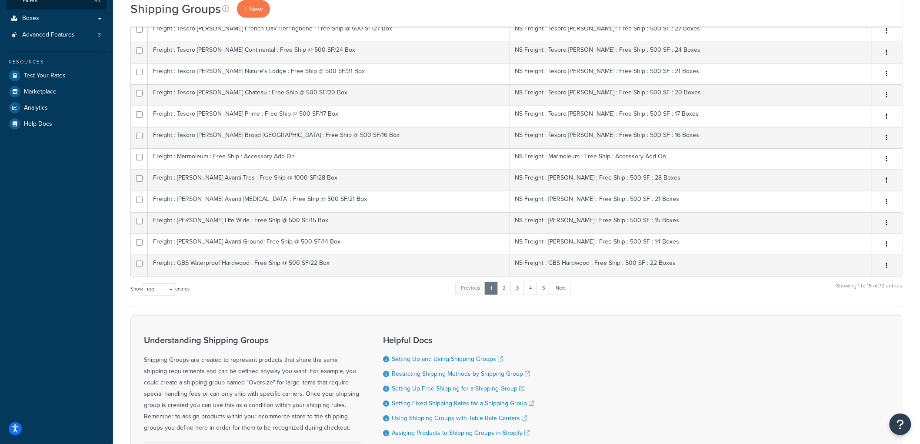
scroll to position [217, 0]
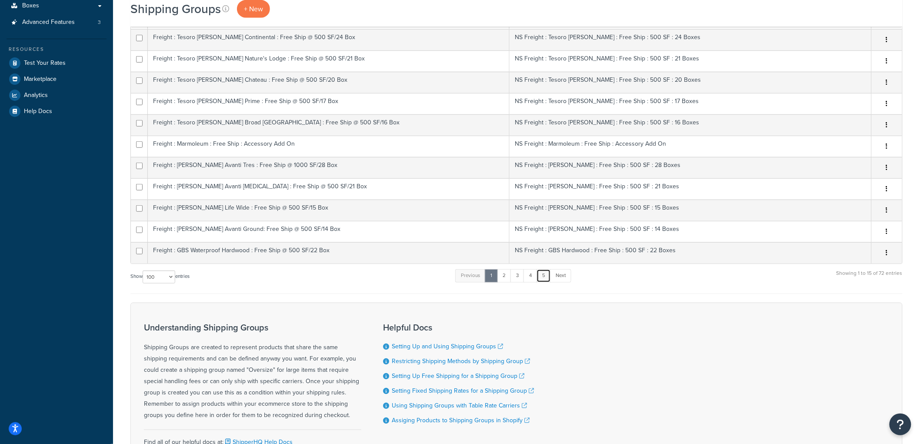
click at [546, 275] on link "5" at bounding box center [543, 275] width 14 height 13
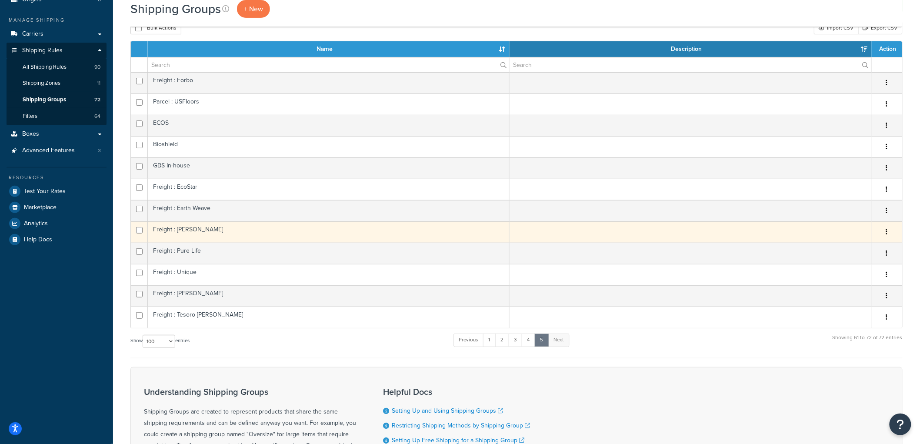
scroll to position [72, 0]
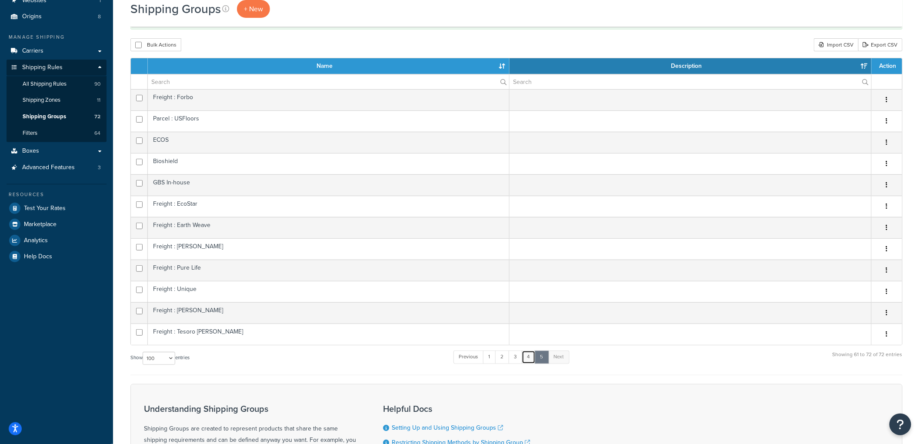
click at [535, 361] on link "4" at bounding box center [529, 356] width 14 height 13
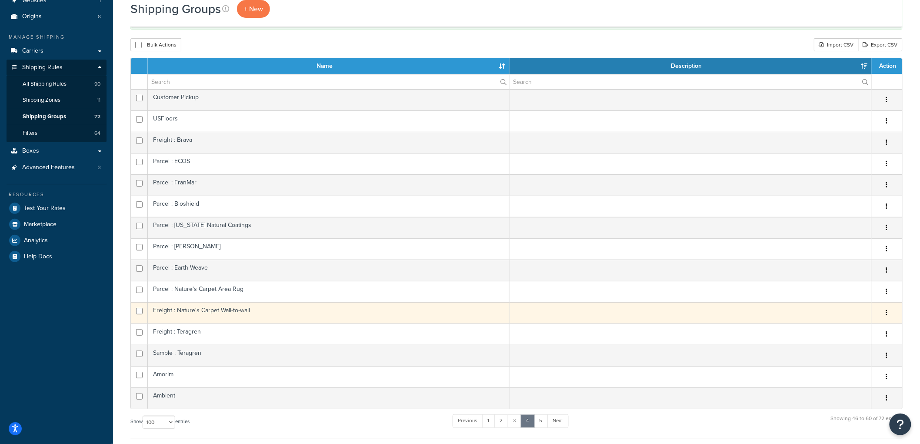
click at [262, 316] on td "Freight : Nature's Carpet Wall-to-wall" at bounding box center [329, 312] width 362 height 21
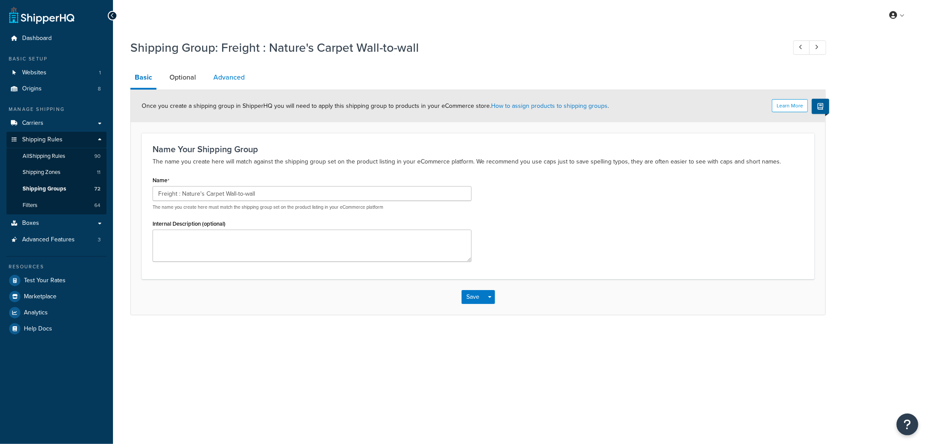
click at [231, 76] on link "Advanced" at bounding box center [229, 77] width 40 height 21
select select "100"
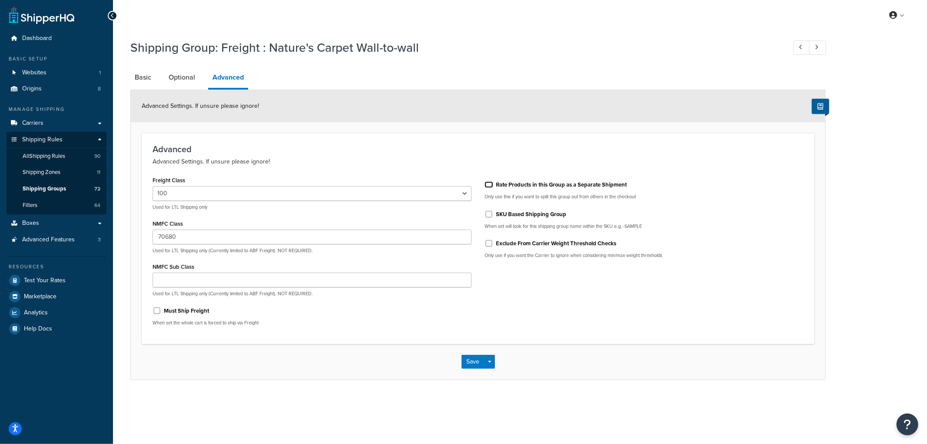
click at [487, 184] on input "Rate Products in this Group as a Separate Shipment" at bounding box center [489, 184] width 9 height 7
checkbox input "true"
click at [473, 361] on button "Save" at bounding box center [473, 362] width 23 height 14
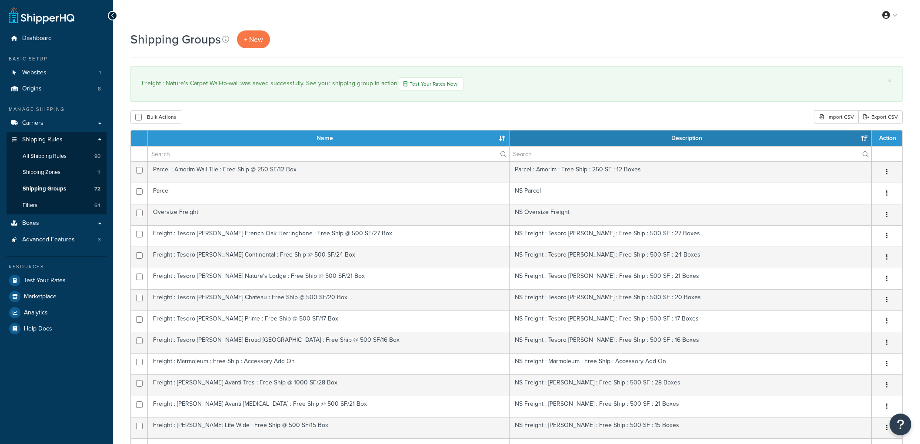
select select "15"
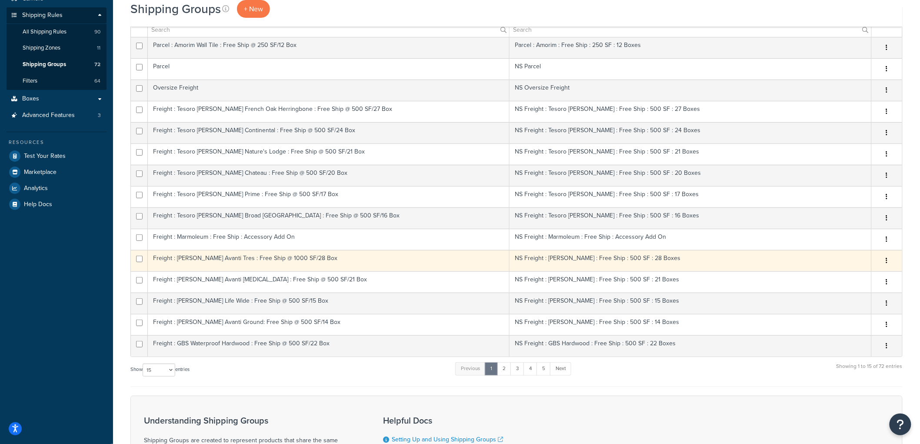
scroll to position [107, 0]
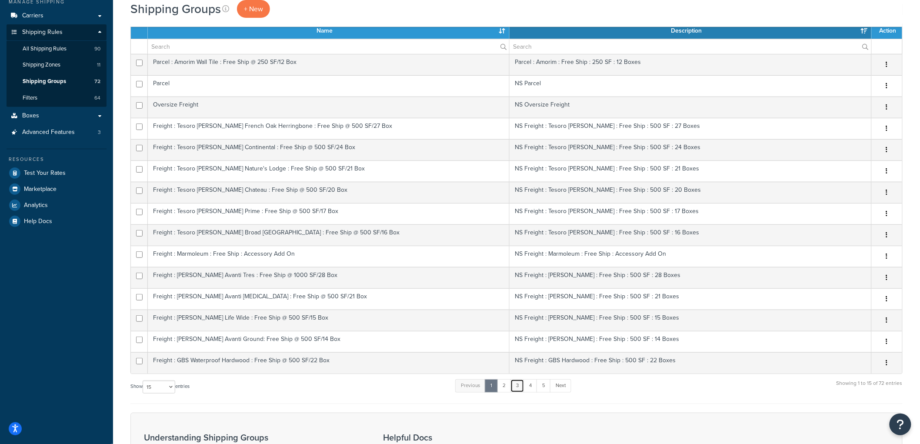
click at [524, 389] on link "3" at bounding box center [517, 385] width 14 height 13
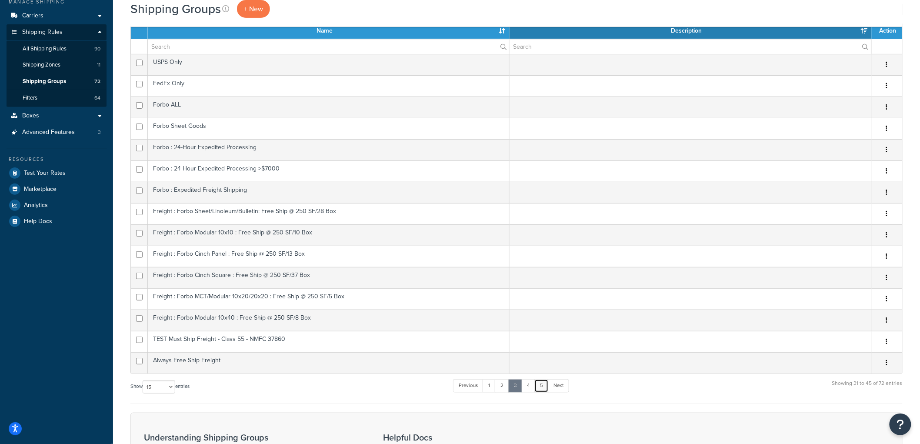
click at [537, 385] on link "5" at bounding box center [541, 385] width 14 height 13
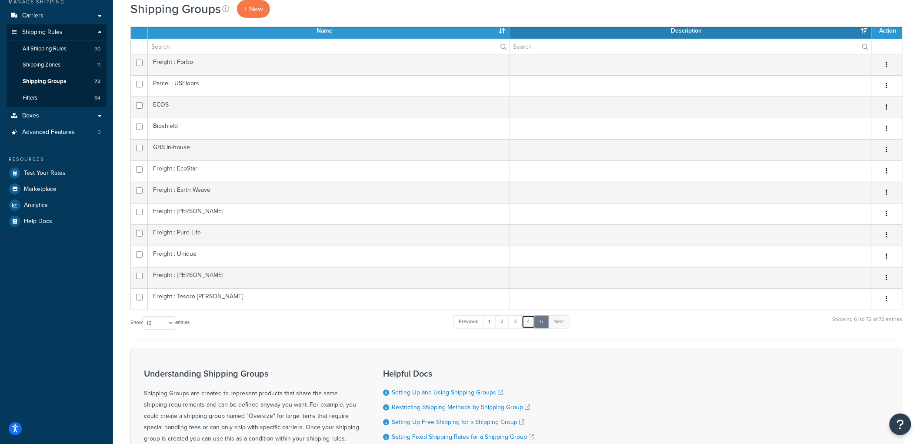
click at [529, 316] on link "4" at bounding box center [529, 321] width 14 height 13
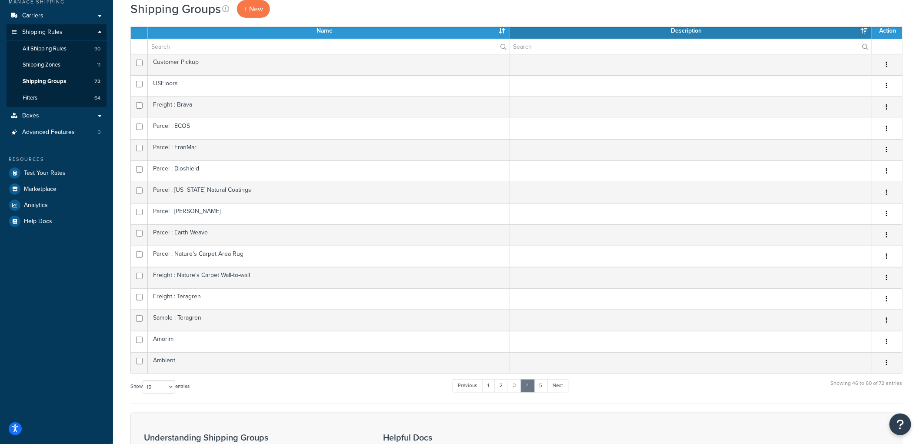
click at [117, 292] on div "Shipping Groups + New × Freight : Nature's Carpet Wall-to-wall was saved succes…" at bounding box center [516, 268] width 807 height 691
